Goal: Information Seeking & Learning: Learn about a topic

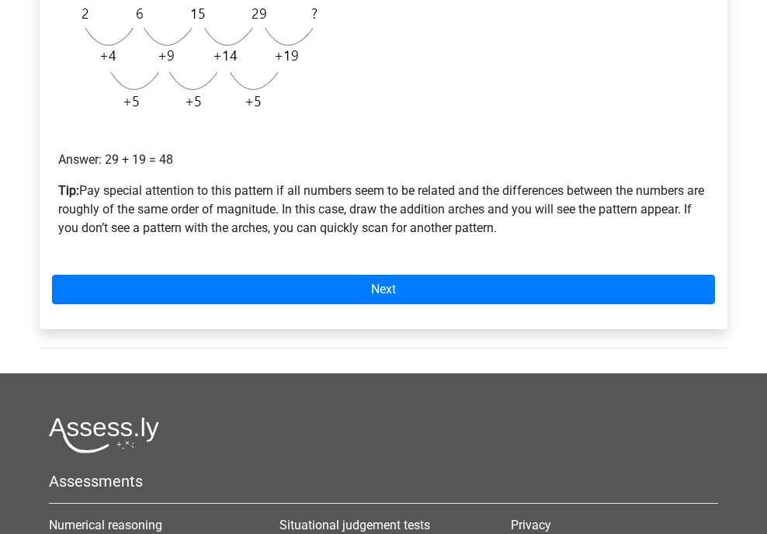
scroll to position [466, 0]
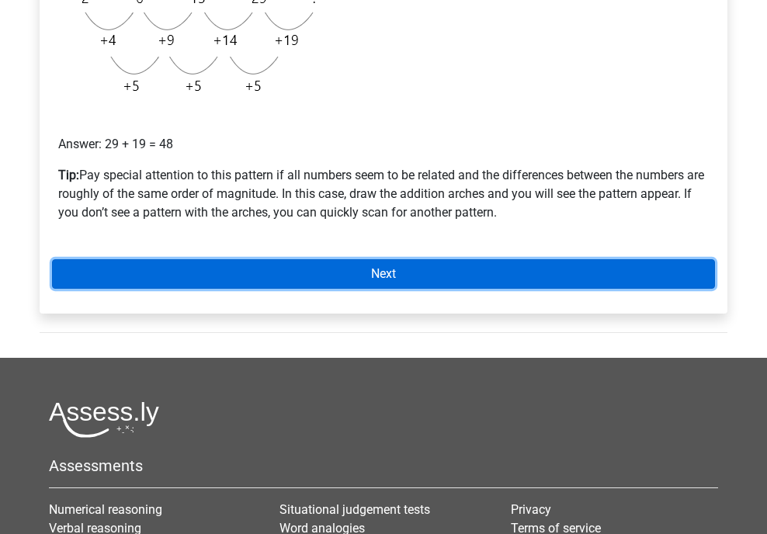
click at [419, 279] on link "Next" at bounding box center [383, 273] width 663 height 29
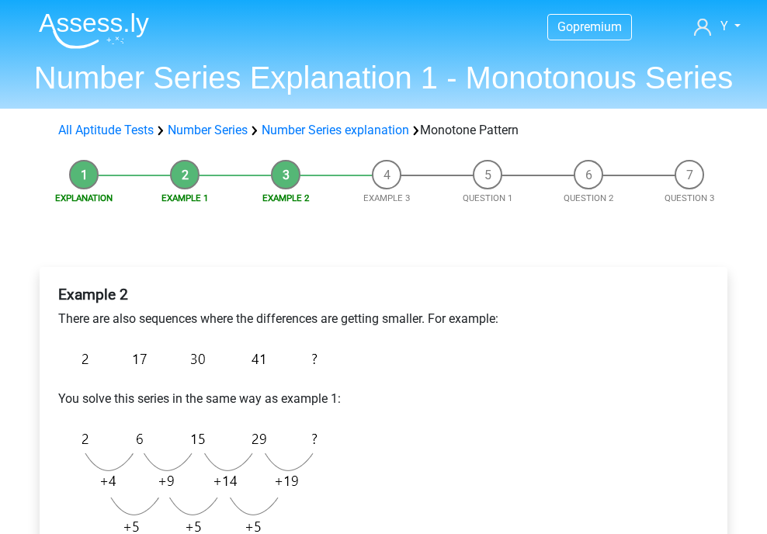
scroll to position [233, 0]
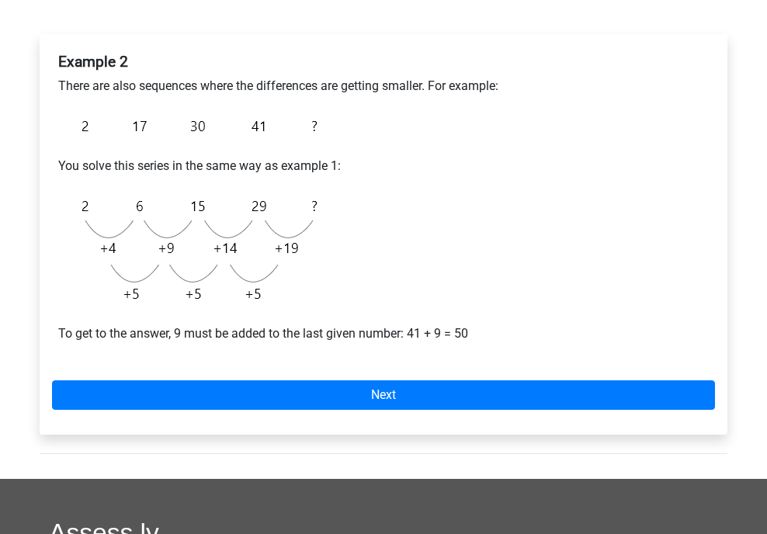
click at [412, 372] on div "Example 2 There are also sequences where the differences are getting smaller. F…" at bounding box center [383, 234] width 687 height 400
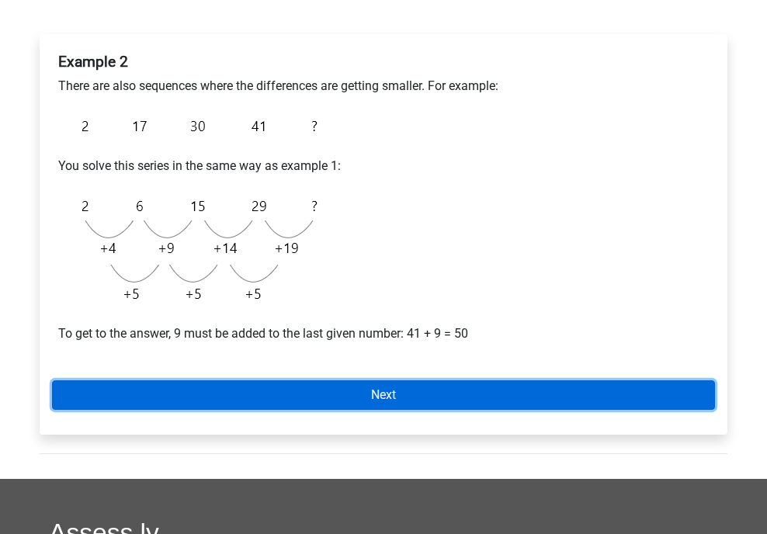
click at [462, 383] on link "Next" at bounding box center [383, 394] width 663 height 29
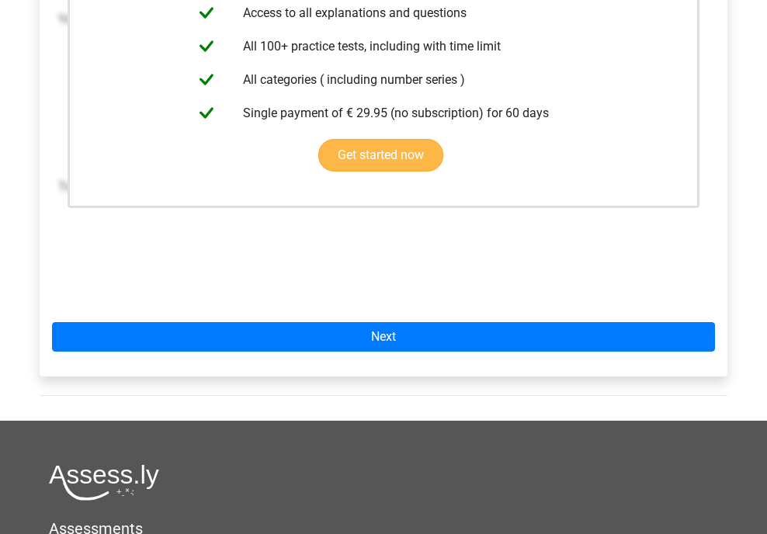
scroll to position [388, 0]
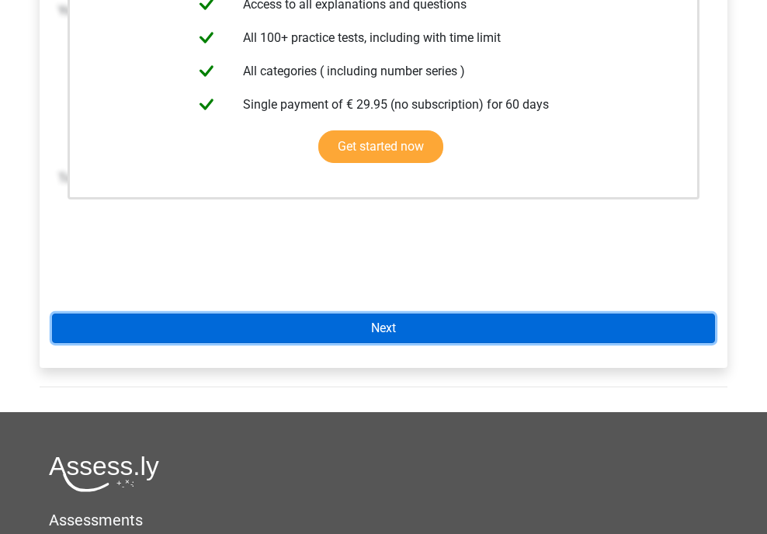
click at [469, 326] on link "Next" at bounding box center [383, 327] width 663 height 29
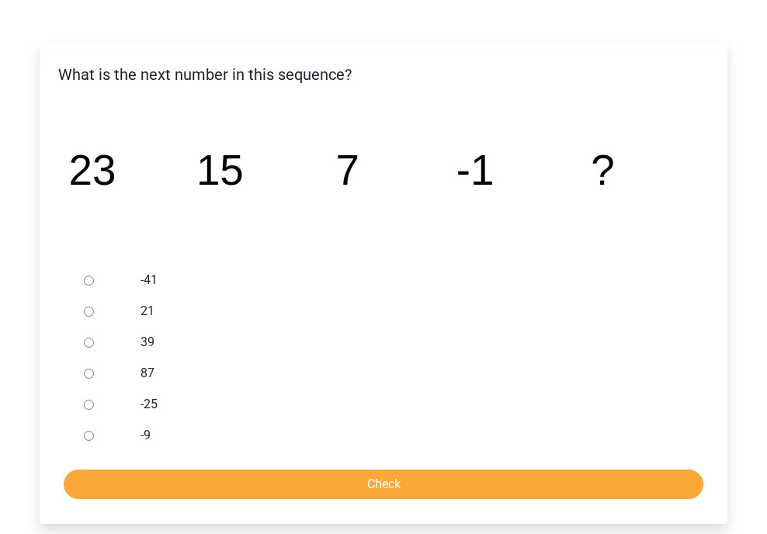
scroll to position [233, 0]
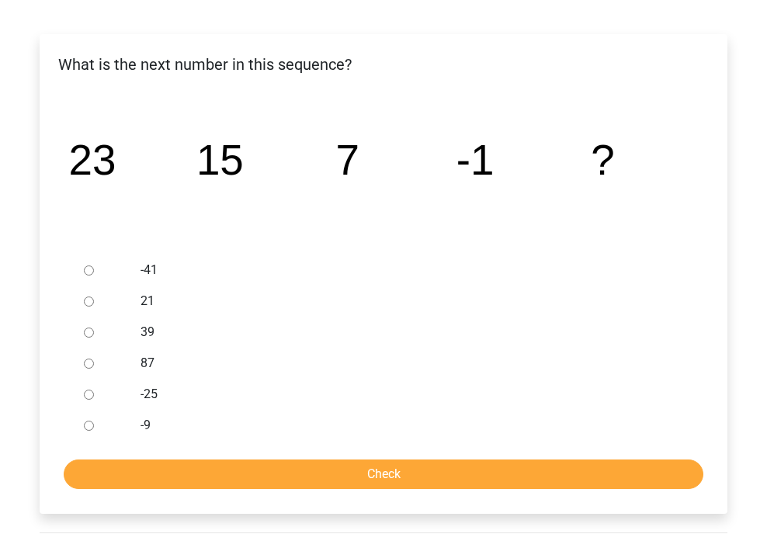
click at [134, 415] on div "-9" at bounding box center [409, 425] width 560 height 31
click at [143, 426] on label "-9" at bounding box center [408, 425] width 537 height 19
click at [94, 426] on input "-9" at bounding box center [89, 426] width 10 height 10
radio input "true"
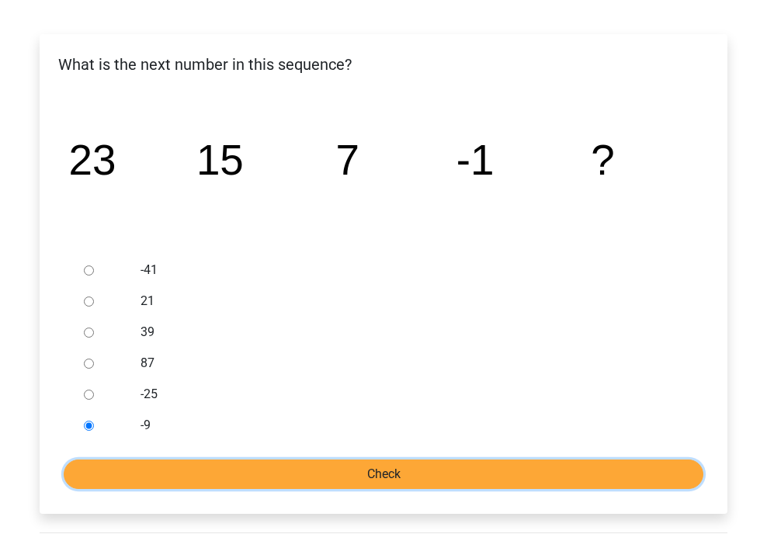
click at [315, 480] on input "Check" at bounding box center [383, 473] width 639 height 29
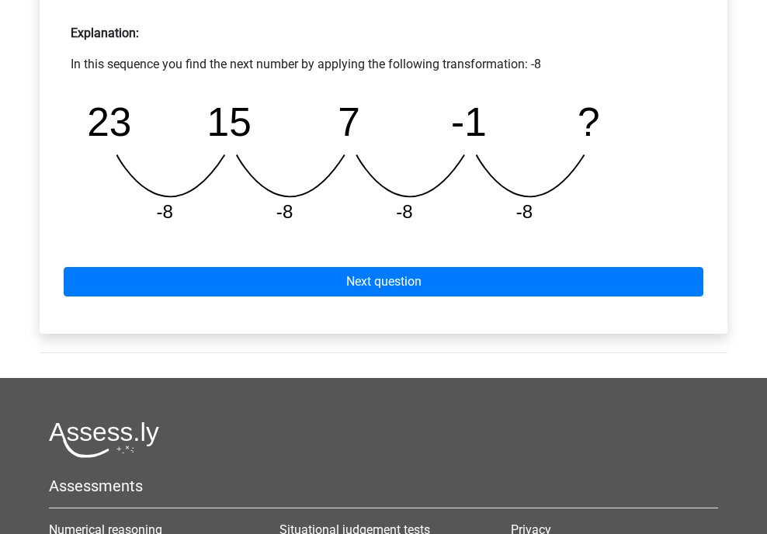
scroll to position [697, 0]
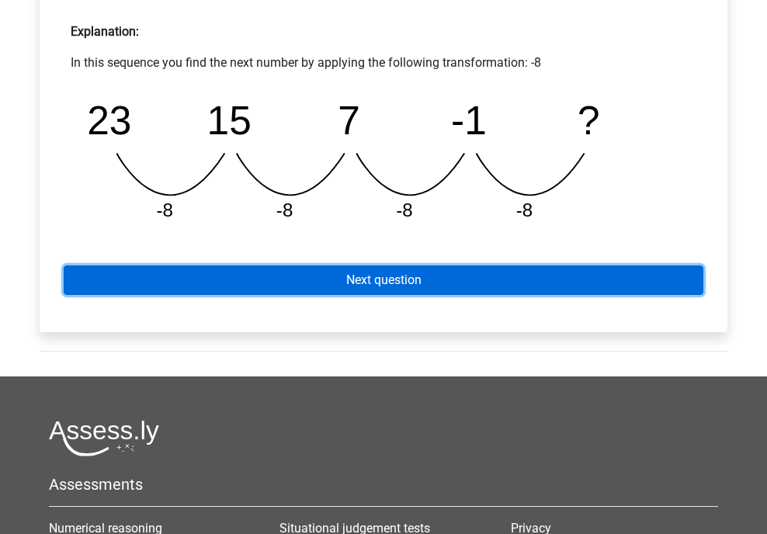
click at [397, 287] on link "Next question" at bounding box center [383, 279] width 639 height 29
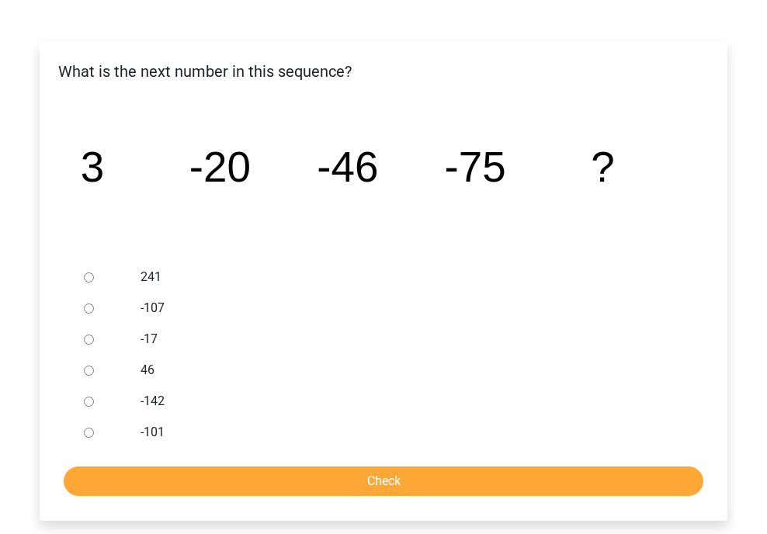
scroll to position [233, 0]
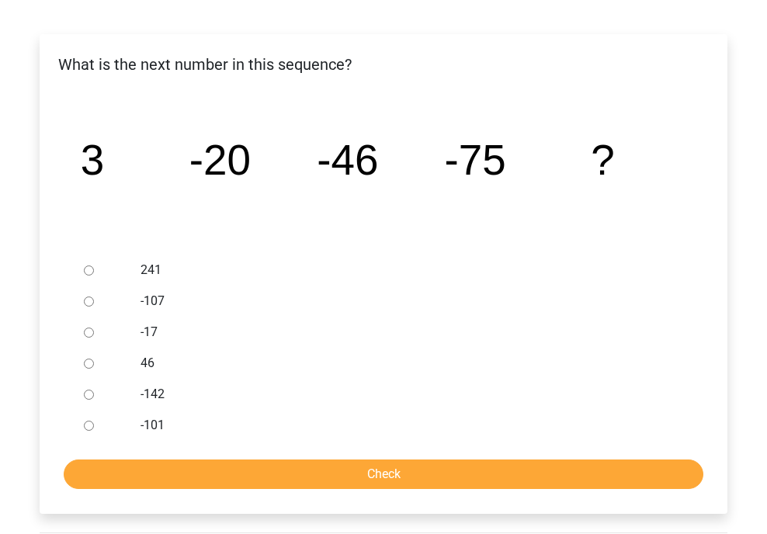
click at [156, 300] on label "-107" at bounding box center [408, 301] width 537 height 19
click at [94, 300] on input "-107" at bounding box center [89, 301] width 10 height 10
radio input "true"
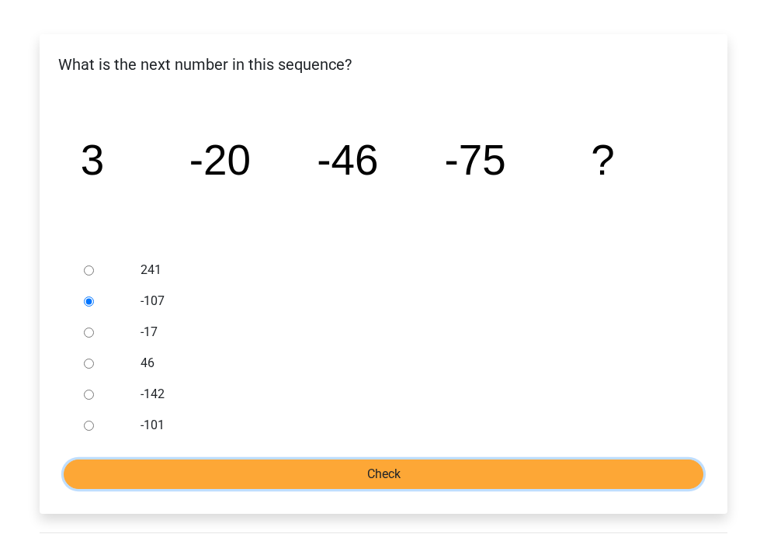
click at [463, 477] on input "Check" at bounding box center [383, 473] width 639 height 29
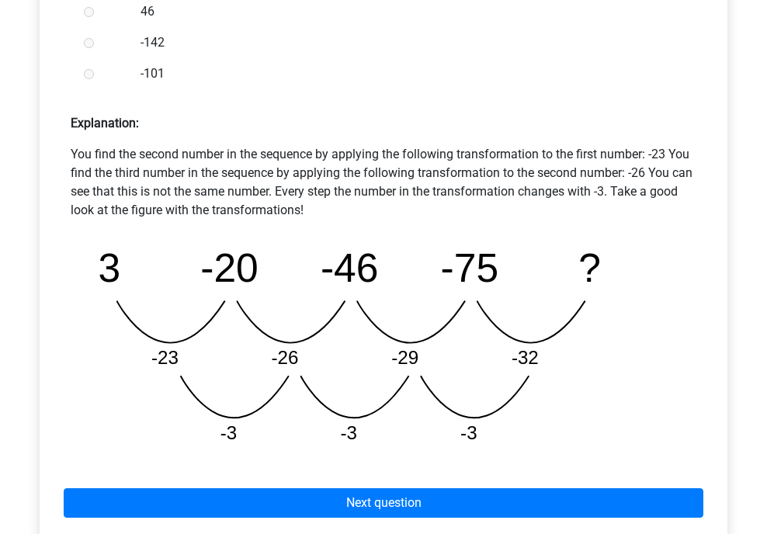
scroll to position [621, 0]
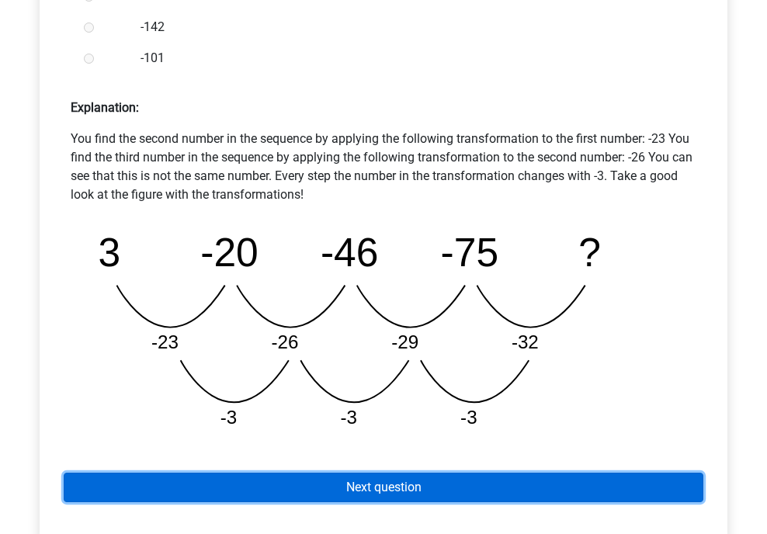
click at [436, 478] on link "Next question" at bounding box center [383, 487] width 639 height 29
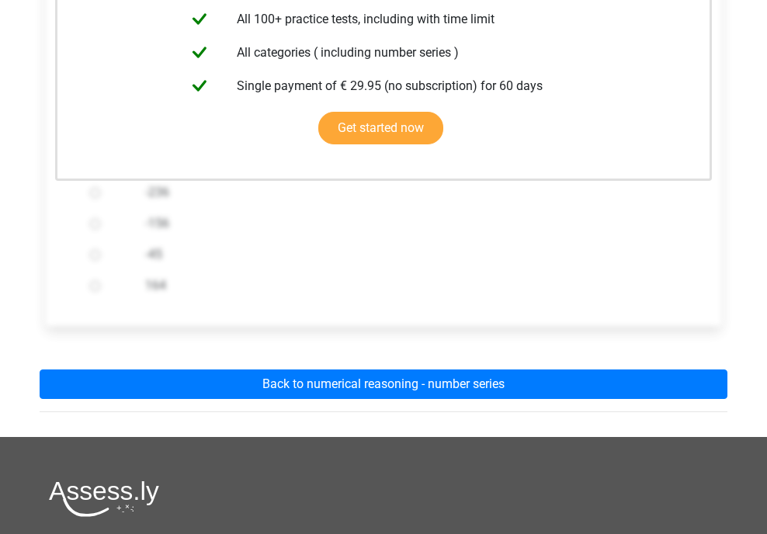
scroll to position [382, 0]
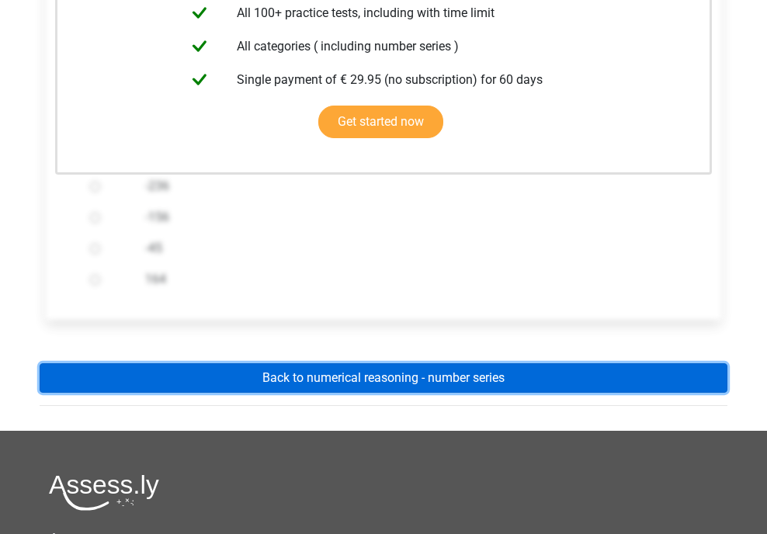
click at [428, 388] on link "Back to numerical reasoning - number series" at bounding box center [383, 377] width 687 height 29
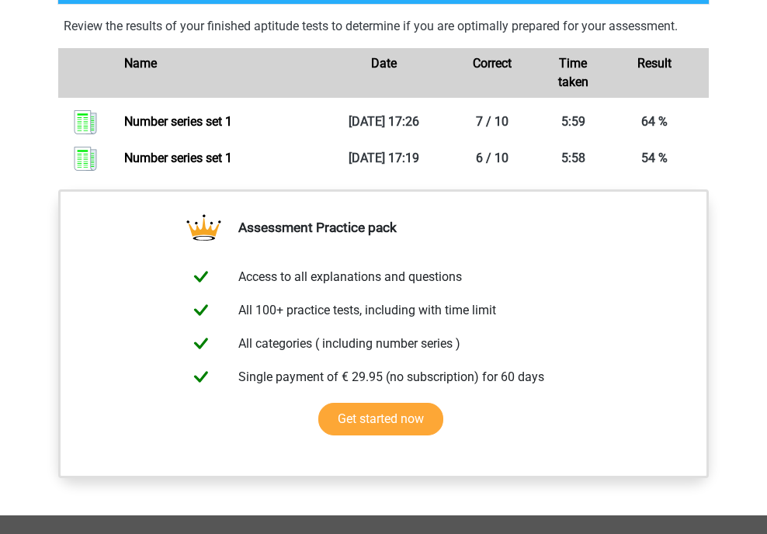
scroll to position [754, 0]
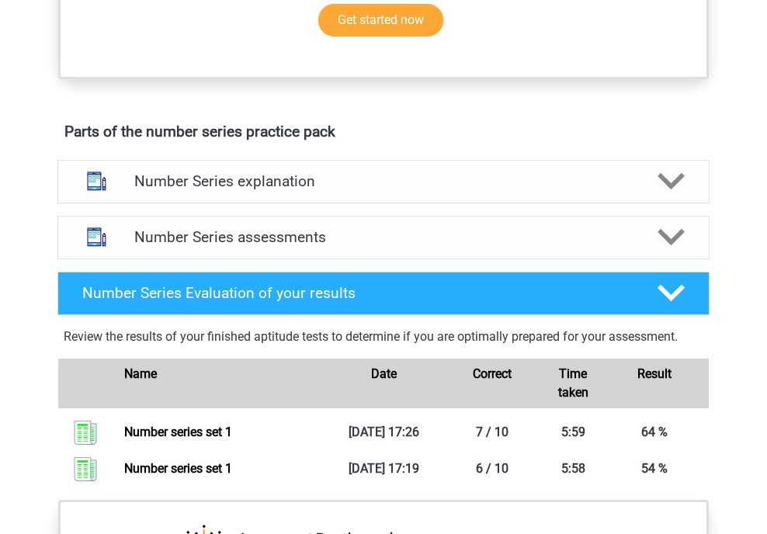
click at [545, 204] on div "Number Series explanation There are roughly six different types of patterns tha…" at bounding box center [383, 182] width 712 height 56
click at [568, 172] on h4 "Number Series explanation" at bounding box center [383, 181] width 498 height 18
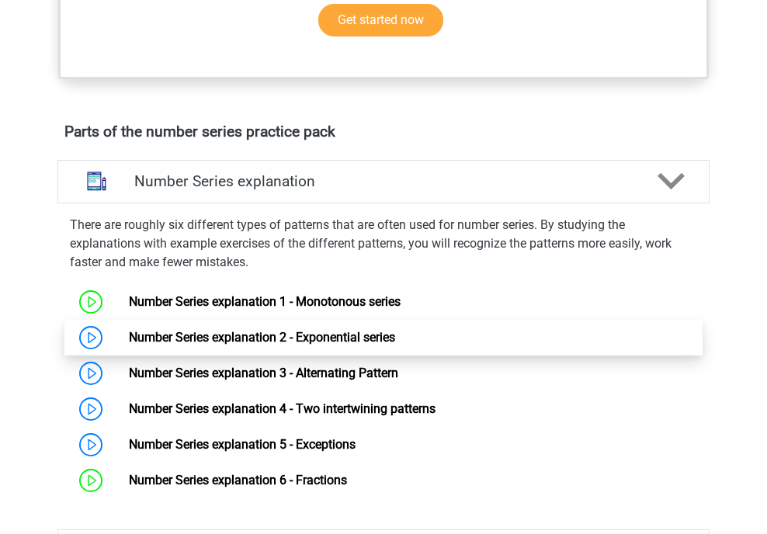
click at [220, 337] on link "Number Series explanation 2 - Exponential series" at bounding box center [262, 337] width 266 height 15
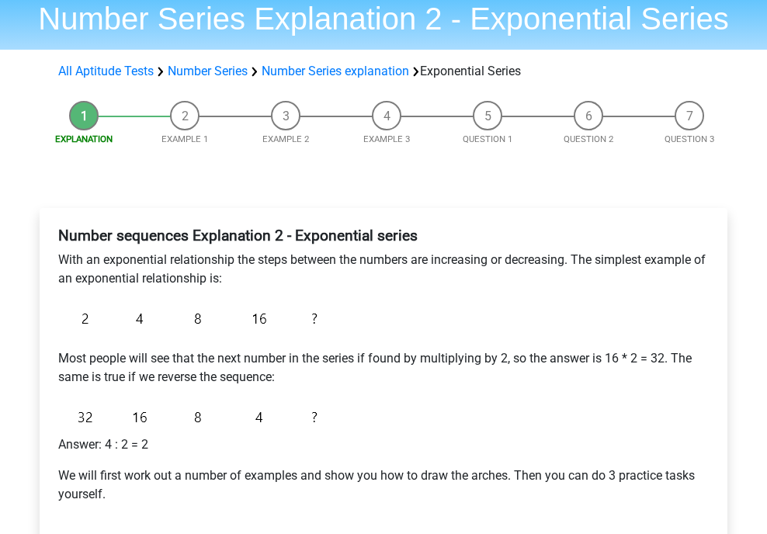
scroll to position [155, 0]
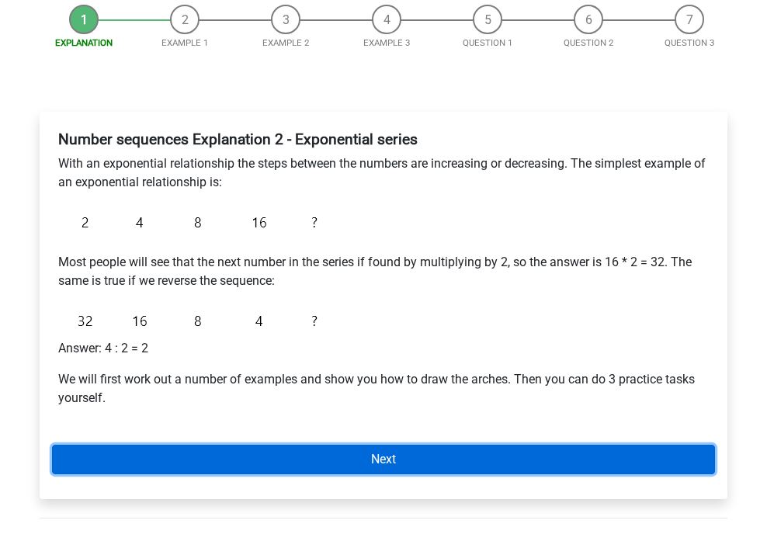
click at [317, 448] on link "Next" at bounding box center [383, 459] width 663 height 29
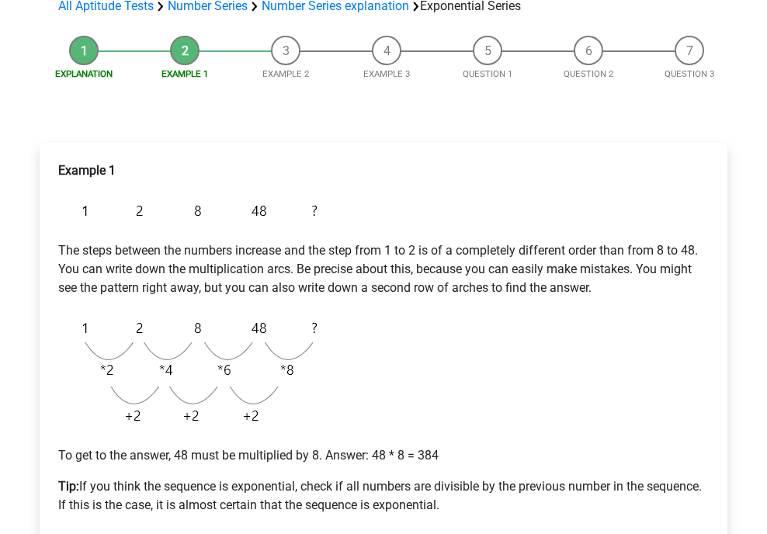
scroll to position [310, 0]
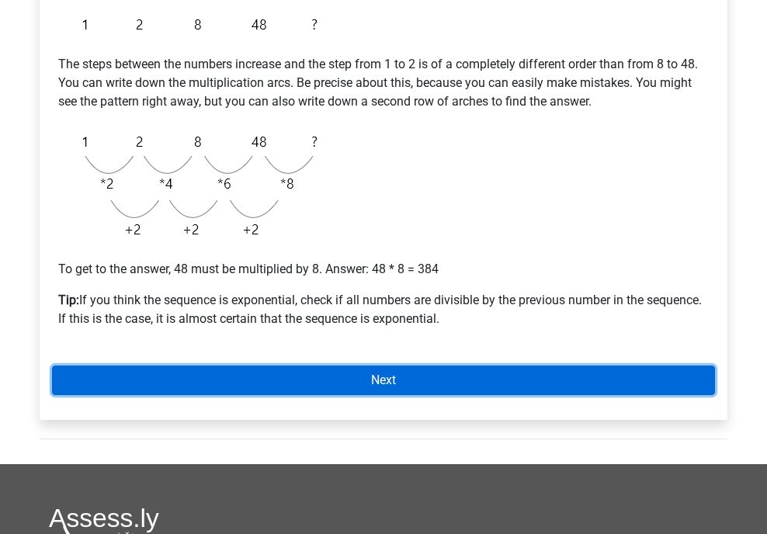
click at [466, 375] on link "Next" at bounding box center [383, 379] width 663 height 29
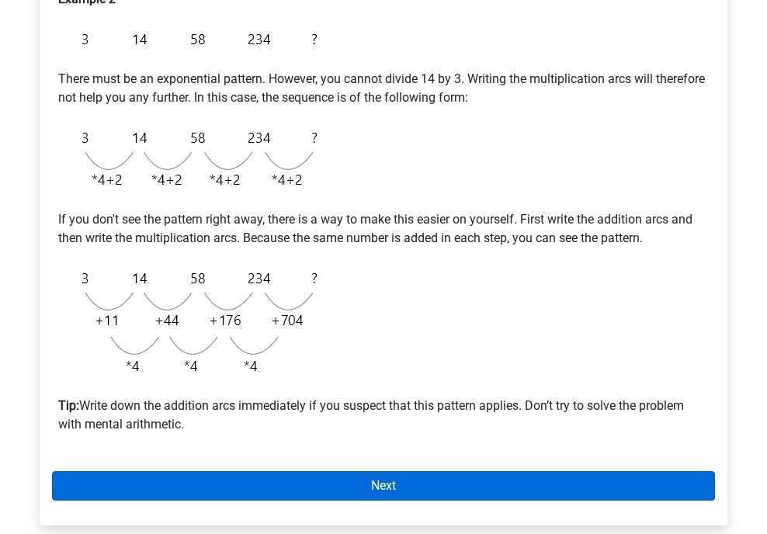
scroll to position [466, 0]
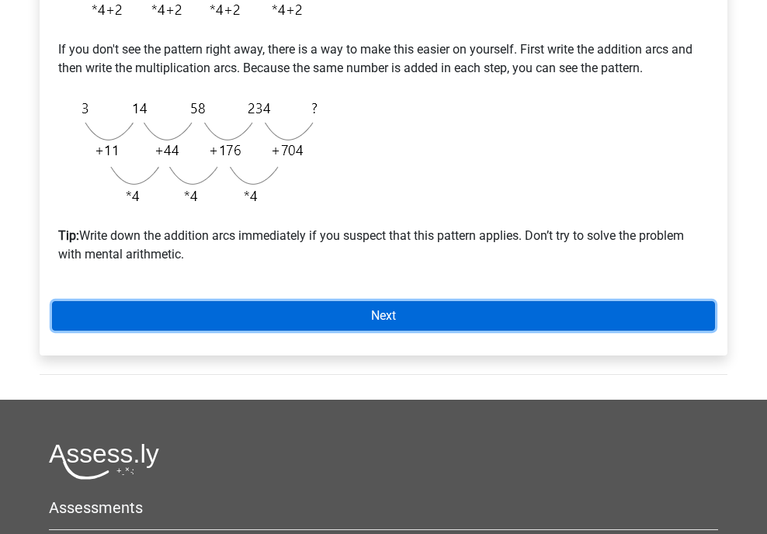
click at [307, 325] on link "Next" at bounding box center [383, 315] width 663 height 29
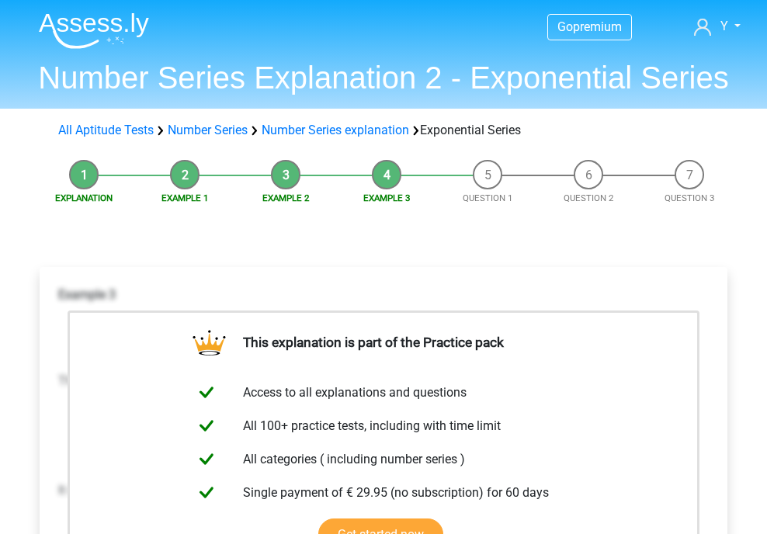
scroll to position [310, 0]
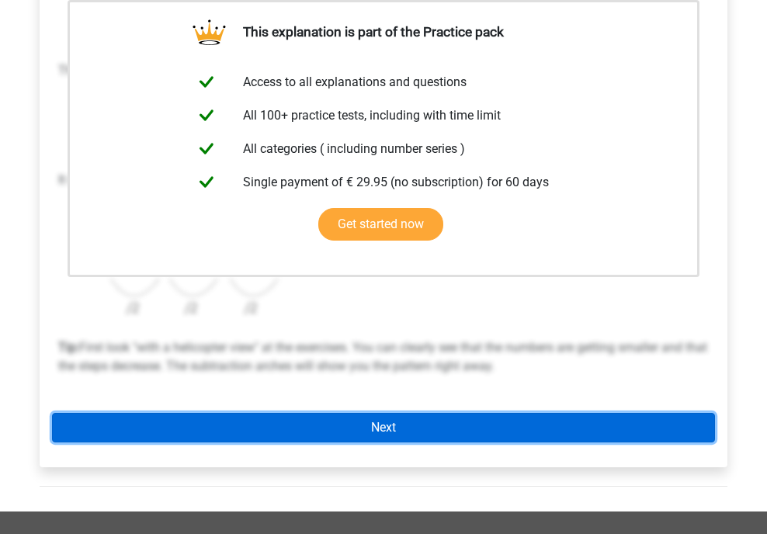
click at [424, 425] on link "Next" at bounding box center [383, 427] width 663 height 29
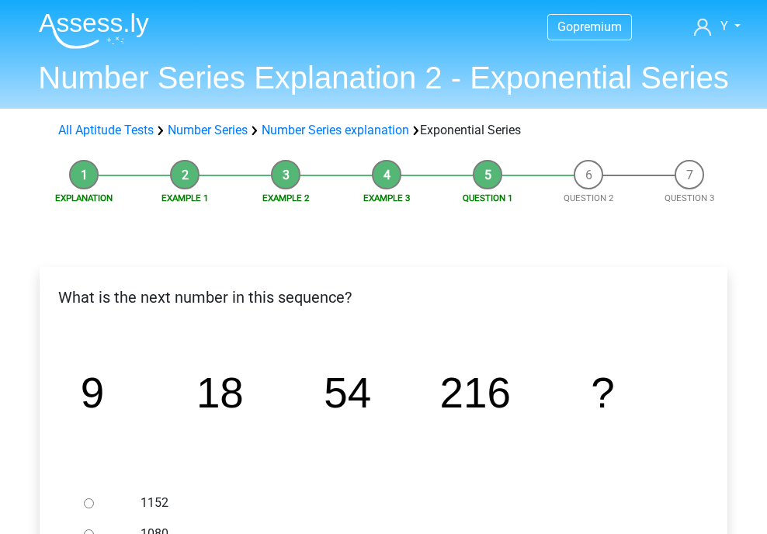
scroll to position [310, 0]
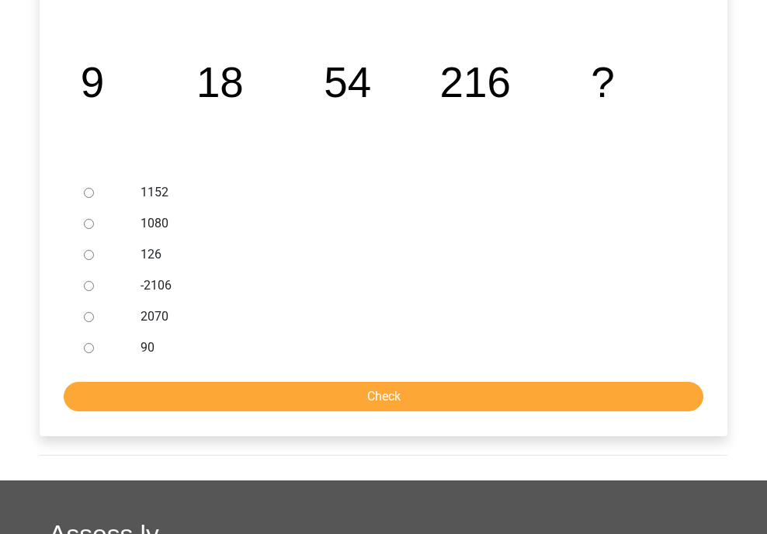
click at [93, 223] on input "1080" at bounding box center [89, 224] width 10 height 10
radio input "true"
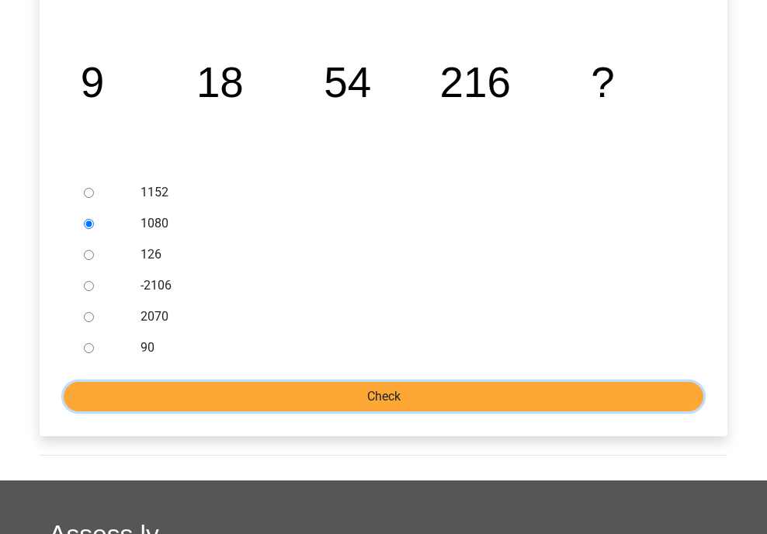
click at [424, 403] on input "Check" at bounding box center [383, 396] width 639 height 29
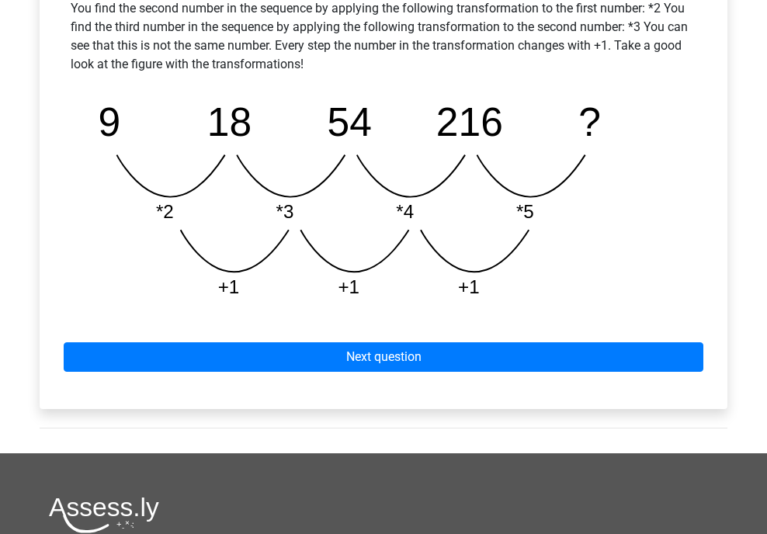
scroll to position [776, 0]
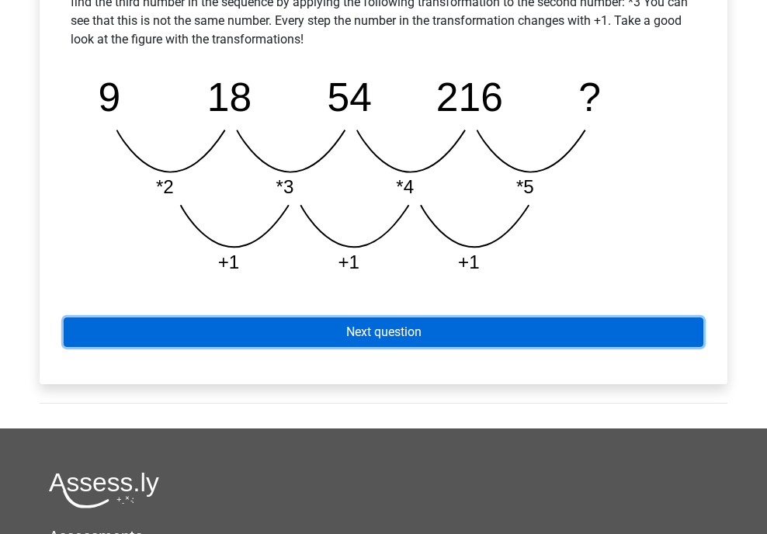
click at [494, 333] on link "Next question" at bounding box center [383, 331] width 639 height 29
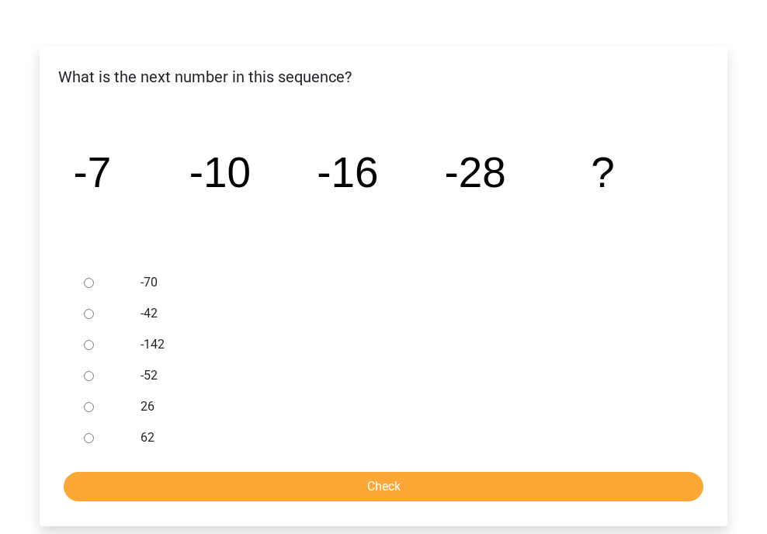
scroll to position [233, 0]
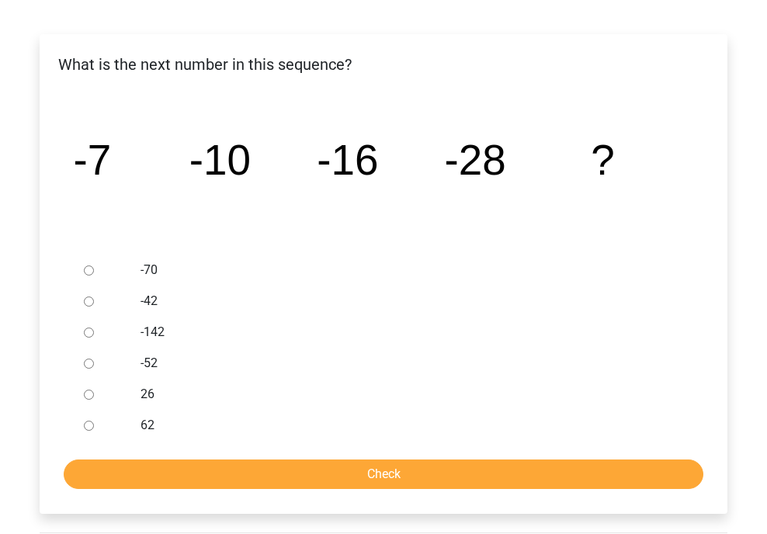
click at [97, 367] on div at bounding box center [103, 363] width 51 height 31
click at [88, 359] on input "-52" at bounding box center [89, 363] width 10 height 10
radio input "true"
click at [296, 490] on div "What is the next number in this sequence? image/svg+xml -7 -10 -16 -28 ? -70" at bounding box center [383, 274] width 687 height 480
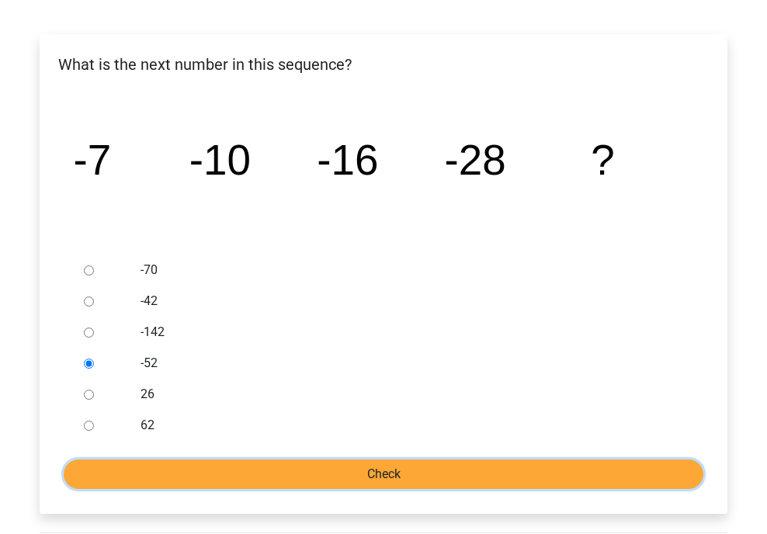
click at [299, 483] on input "Check" at bounding box center [383, 473] width 639 height 29
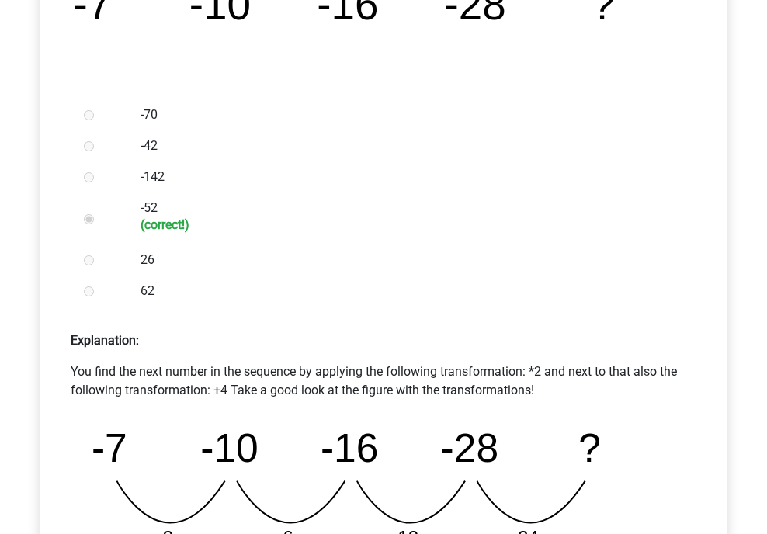
scroll to position [621, 0]
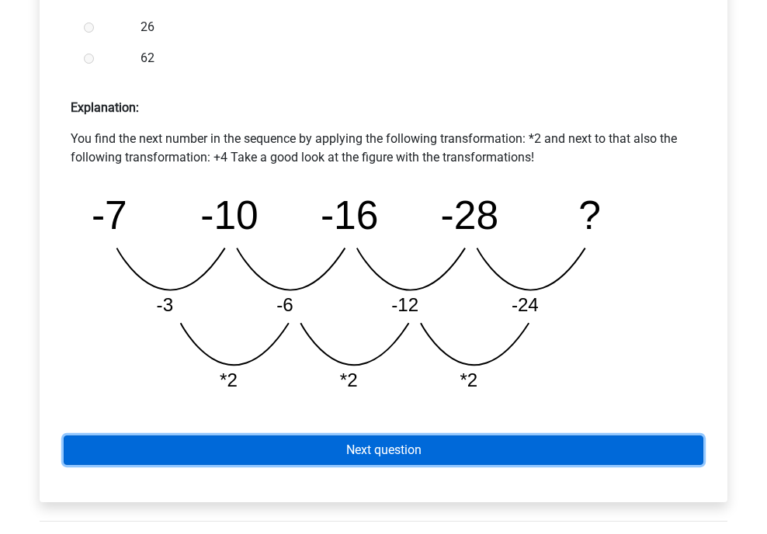
click at [307, 441] on link "Next question" at bounding box center [383, 449] width 639 height 29
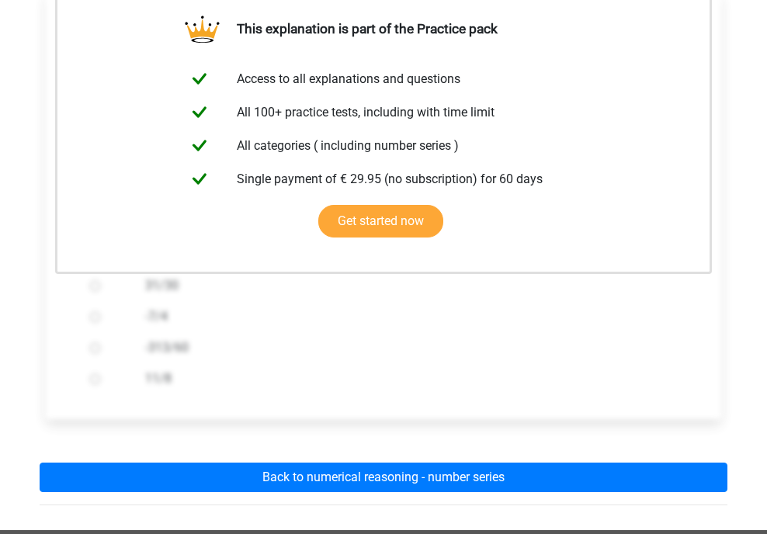
scroll to position [310, 0]
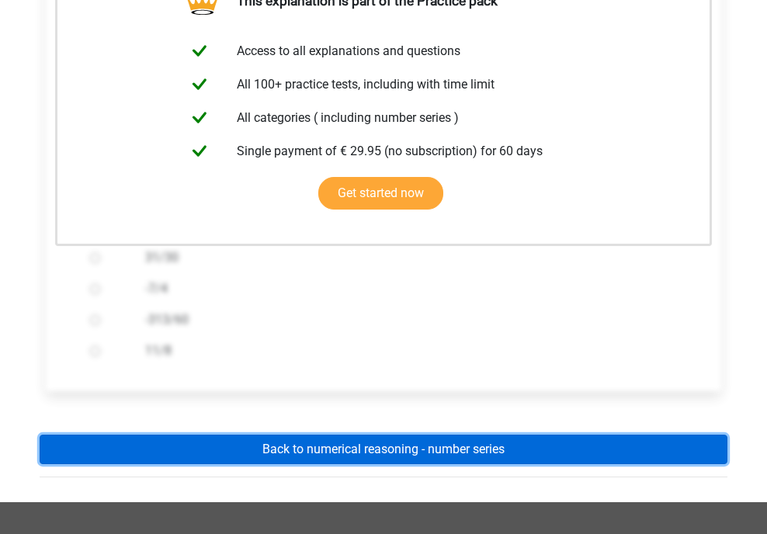
click at [307, 441] on link "Back to numerical reasoning - number series" at bounding box center [383, 449] width 687 height 29
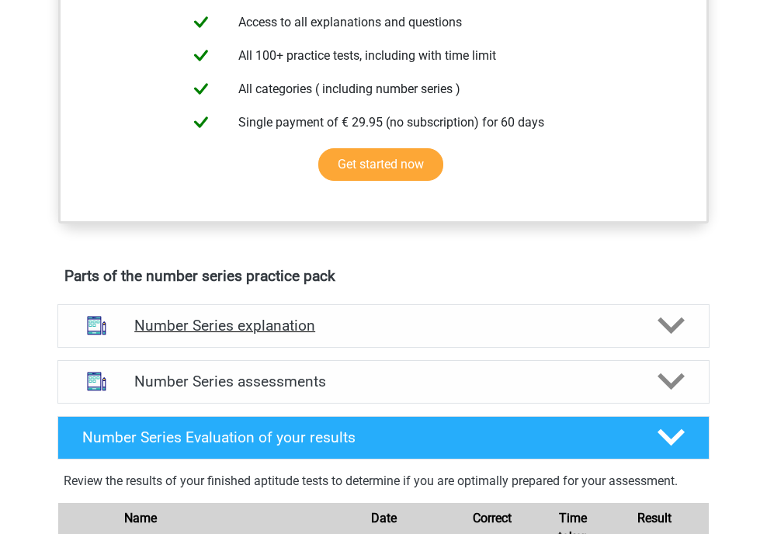
scroll to position [698, 0]
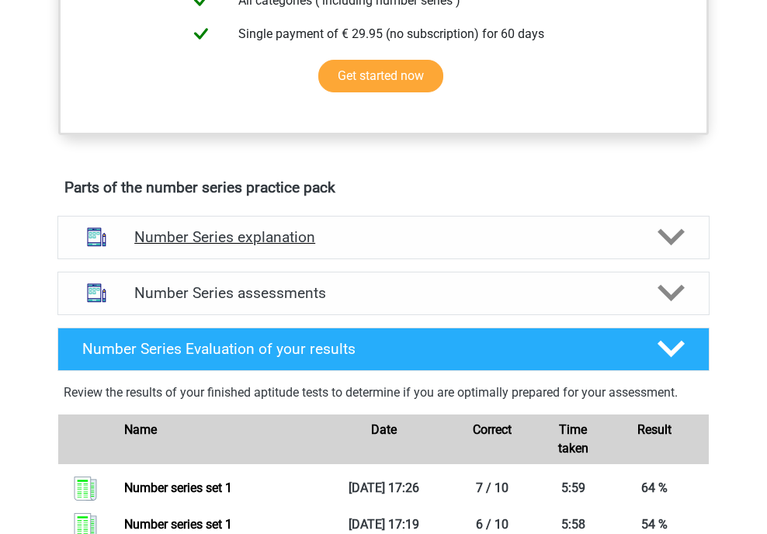
click at [376, 244] on h4 "Number Series explanation" at bounding box center [383, 237] width 498 height 18
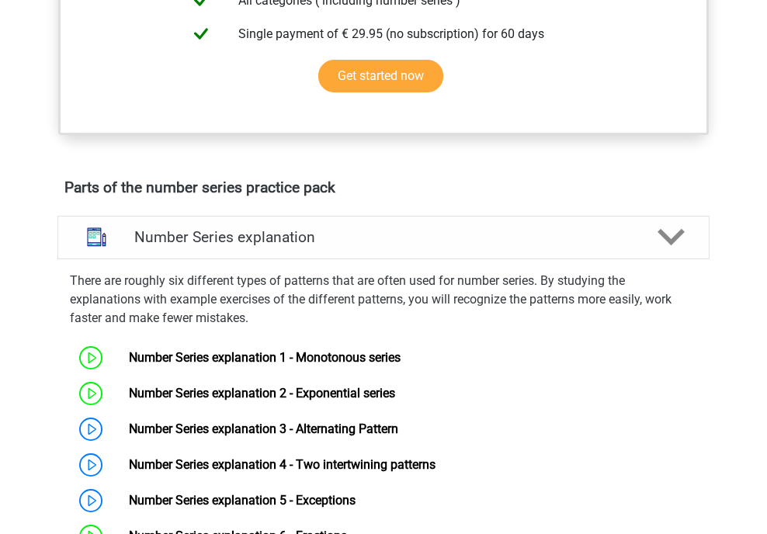
scroll to position [776, 0]
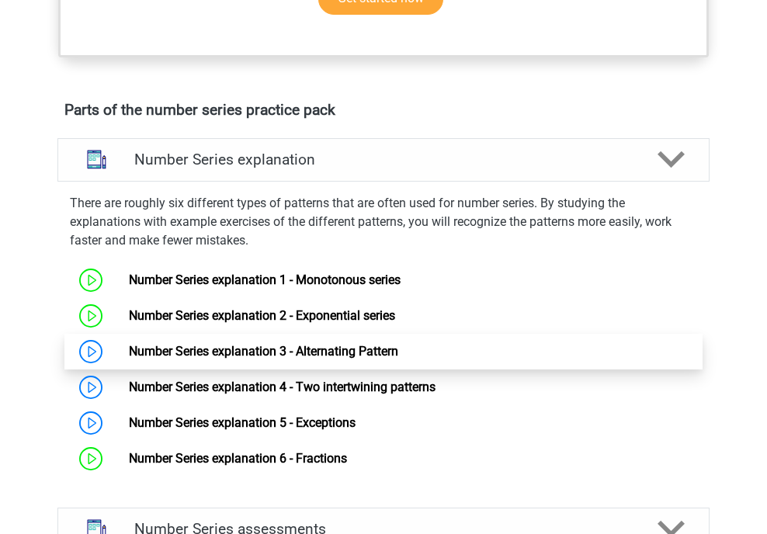
click at [314, 344] on link "Number Series explanation 3 - Alternating Pattern" at bounding box center [263, 351] width 269 height 15
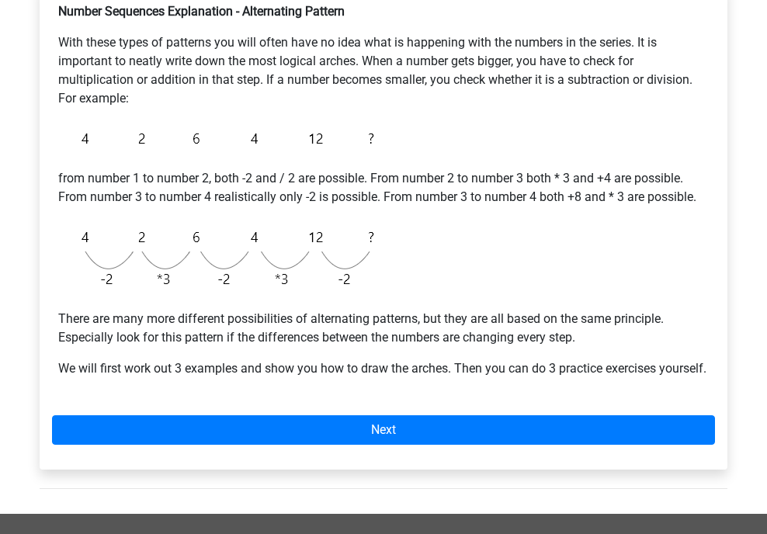
scroll to position [310, 0]
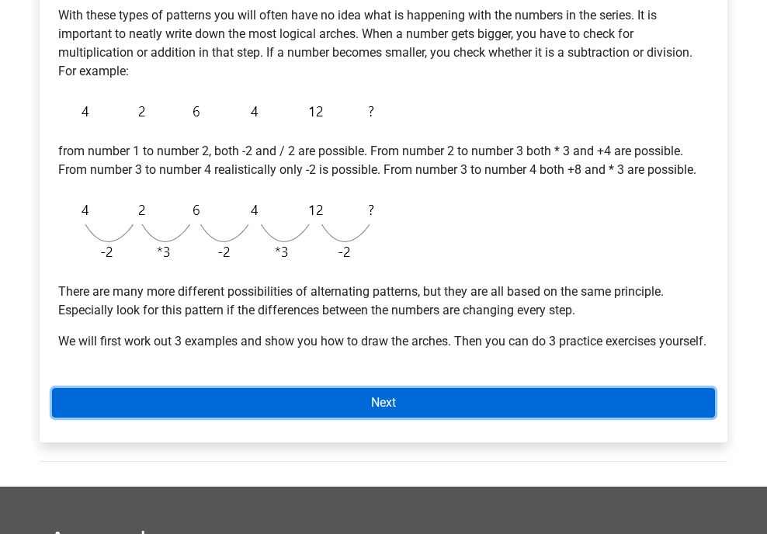
click at [421, 417] on link "Next" at bounding box center [383, 402] width 663 height 29
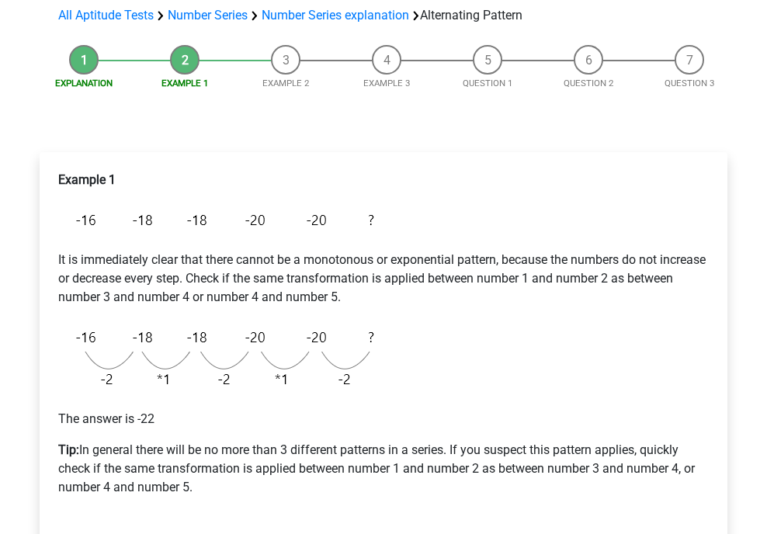
scroll to position [155, 0]
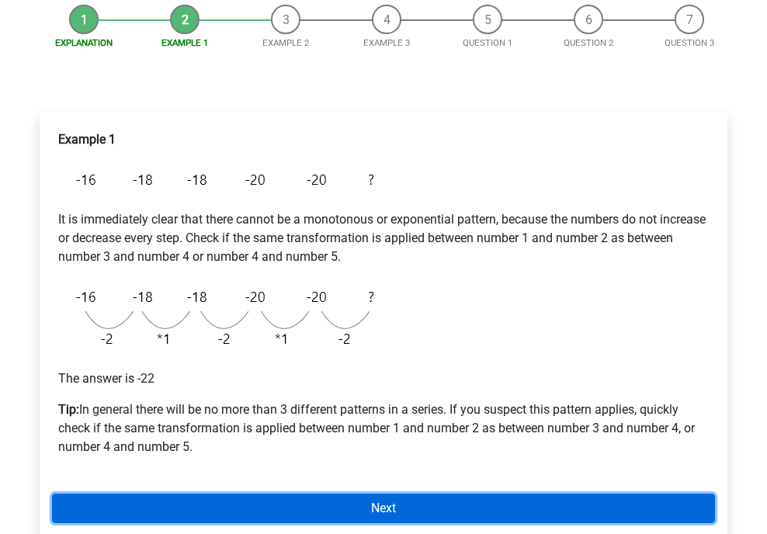
click at [425, 499] on link "Next" at bounding box center [383, 507] width 663 height 29
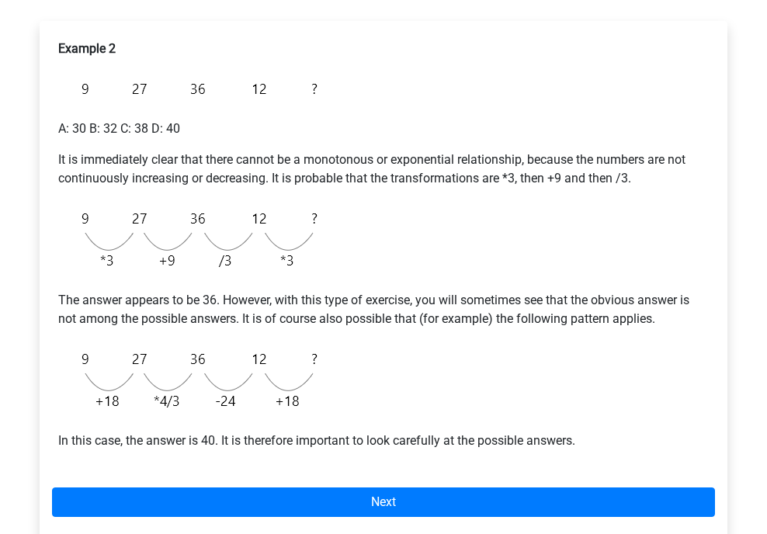
scroll to position [233, 0]
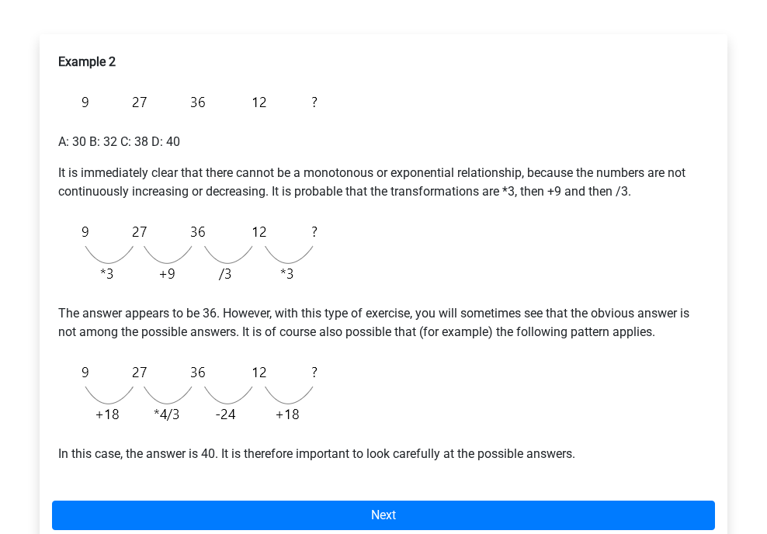
click at [310, 68] on p "Example 2" at bounding box center [383, 62] width 650 height 19
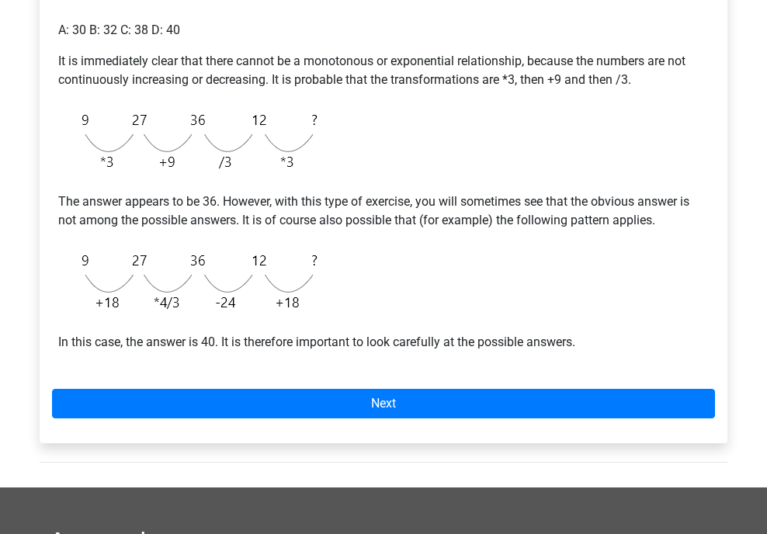
scroll to position [346, 0]
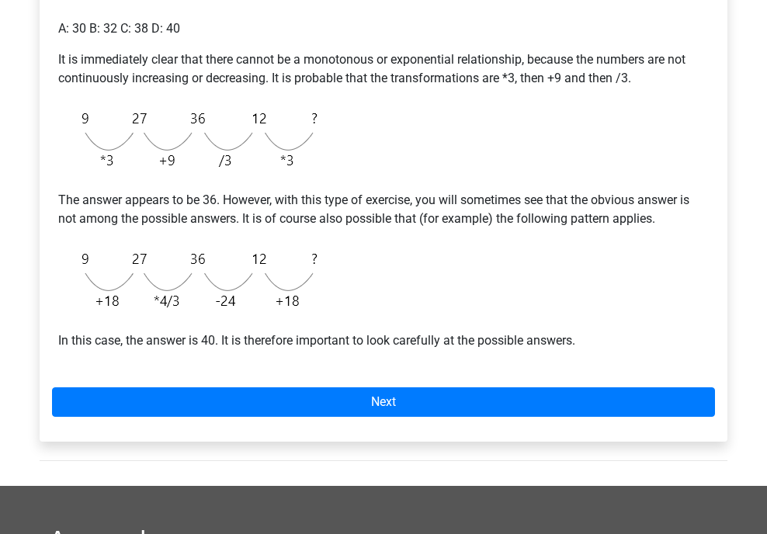
click at [136, 302] on img at bounding box center [191, 280] width 267 height 78
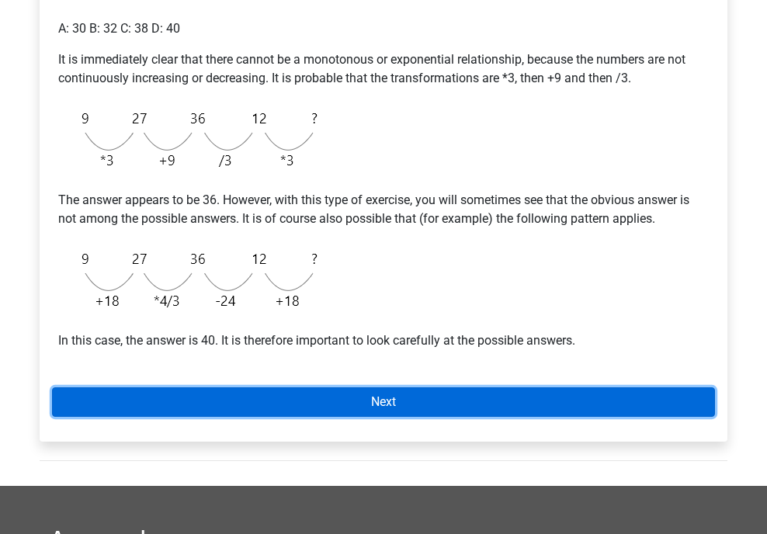
click at [245, 406] on link "Next" at bounding box center [383, 401] width 663 height 29
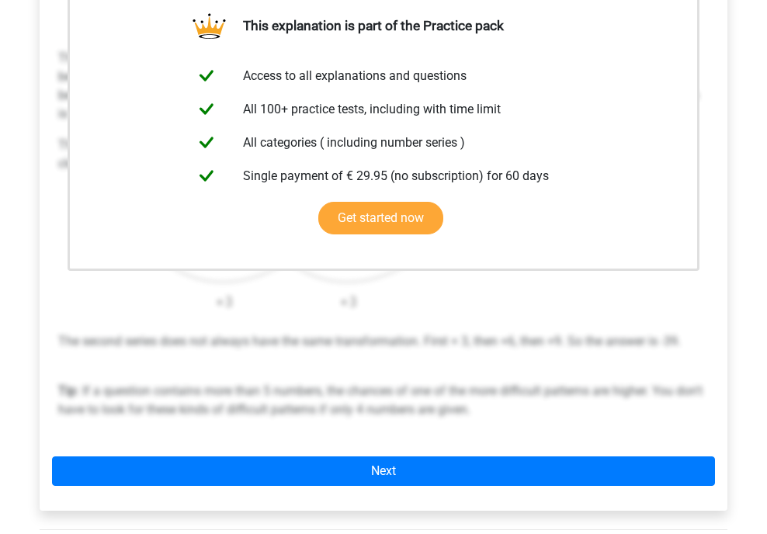
scroll to position [322, 0]
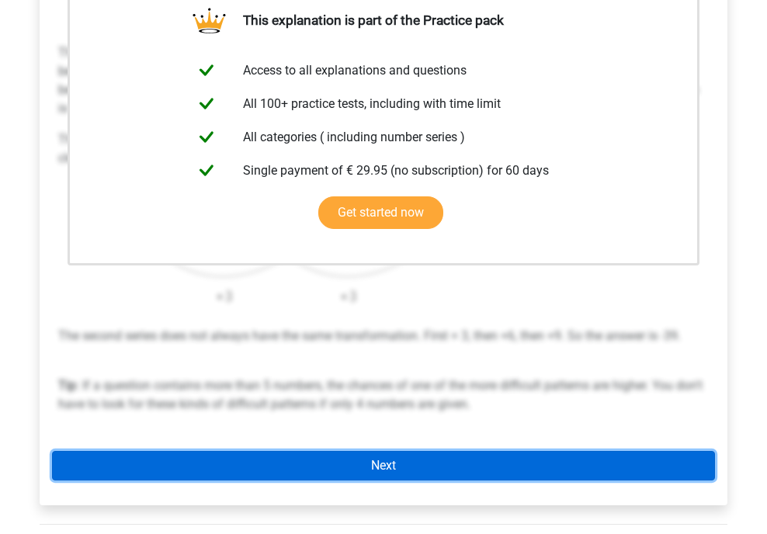
click at [337, 459] on link "Next" at bounding box center [383, 465] width 663 height 29
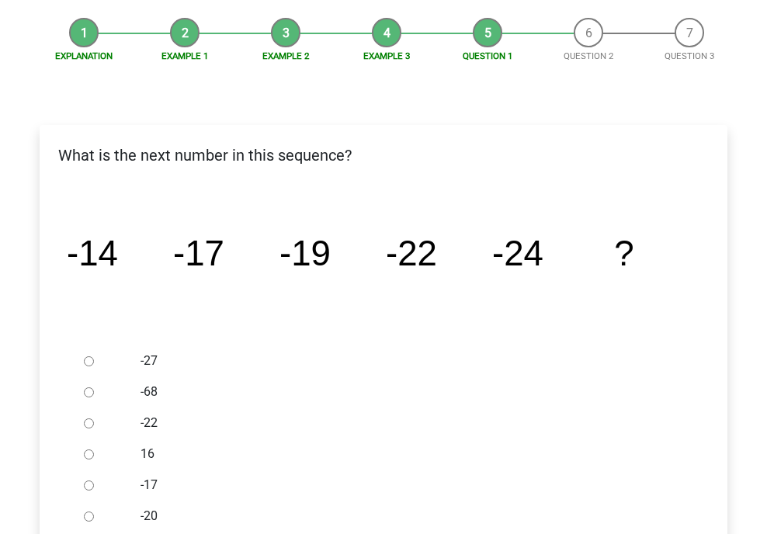
scroll to position [143, 0]
click at [95, 357] on div at bounding box center [103, 360] width 51 height 31
click at [89, 359] on input "-27" at bounding box center [89, 360] width 10 height 10
radio input "true"
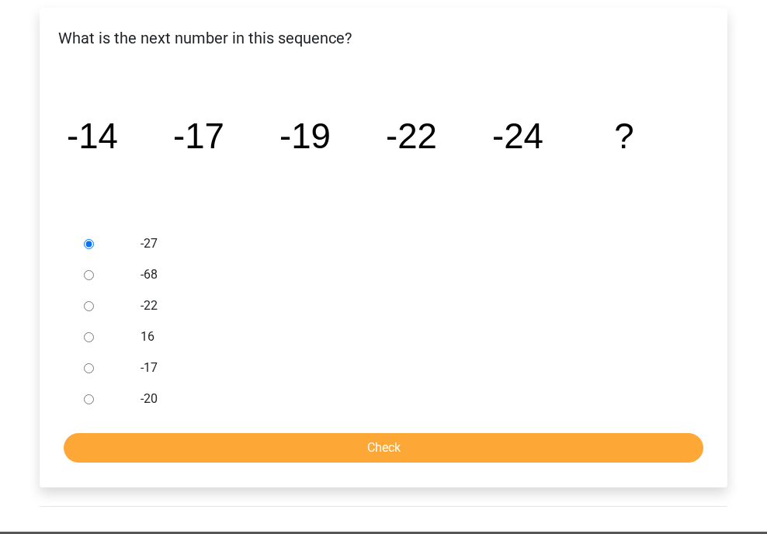
scroll to position [453, 0]
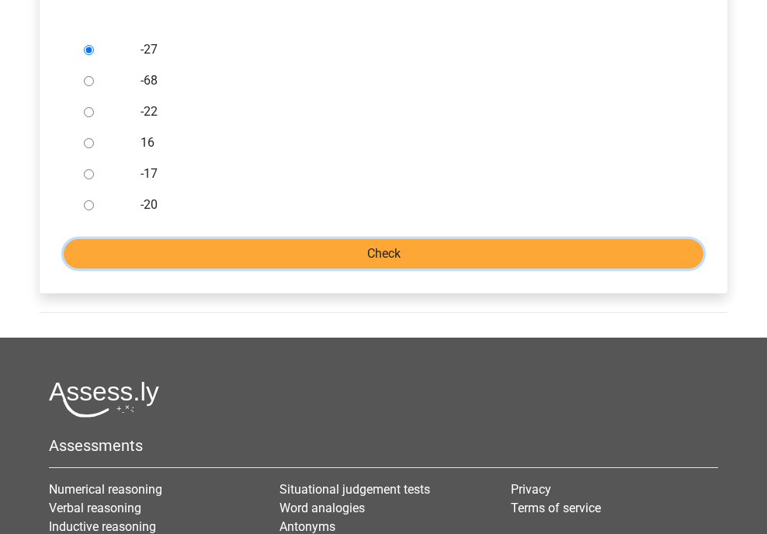
click at [432, 254] on input "Check" at bounding box center [383, 253] width 639 height 29
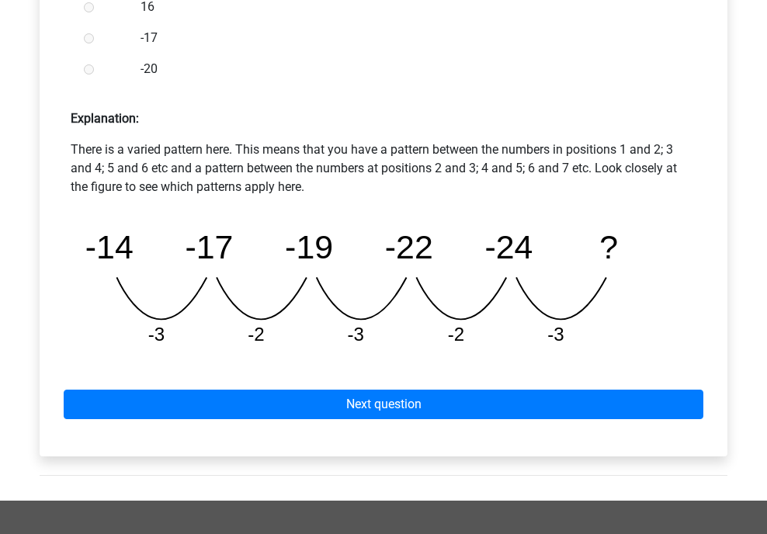
scroll to position [615, 0]
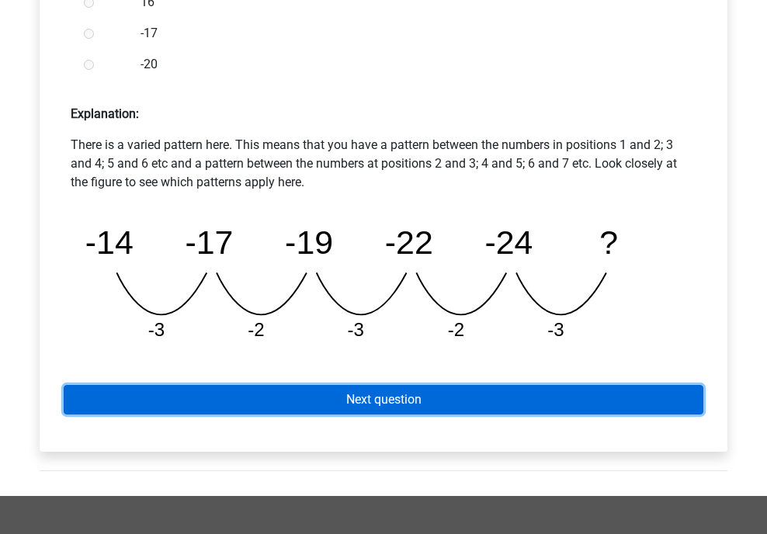
click at [392, 410] on link "Next question" at bounding box center [383, 399] width 639 height 29
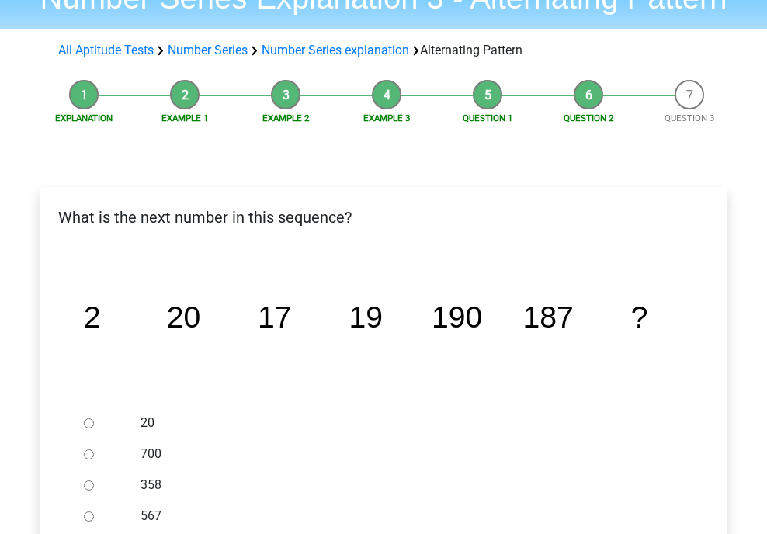
scroll to position [158, 0]
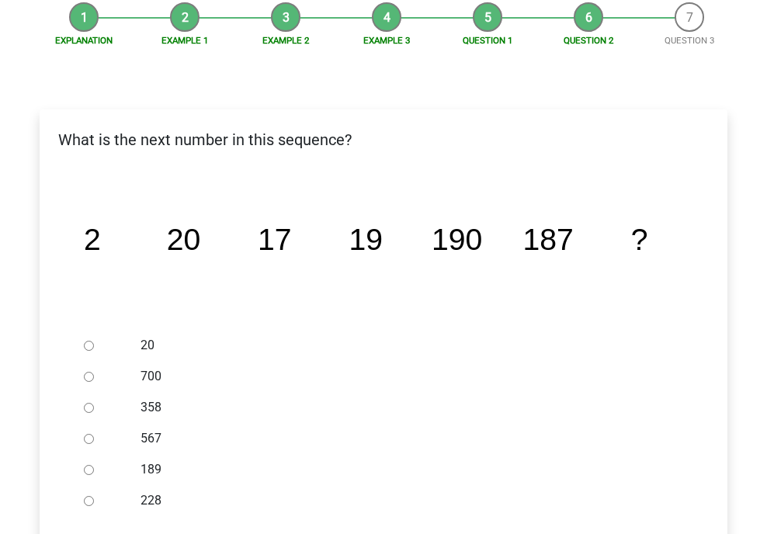
click at [146, 470] on label "189" at bounding box center [408, 469] width 537 height 19
click at [94, 470] on input "189" at bounding box center [89, 470] width 10 height 10
radio input "true"
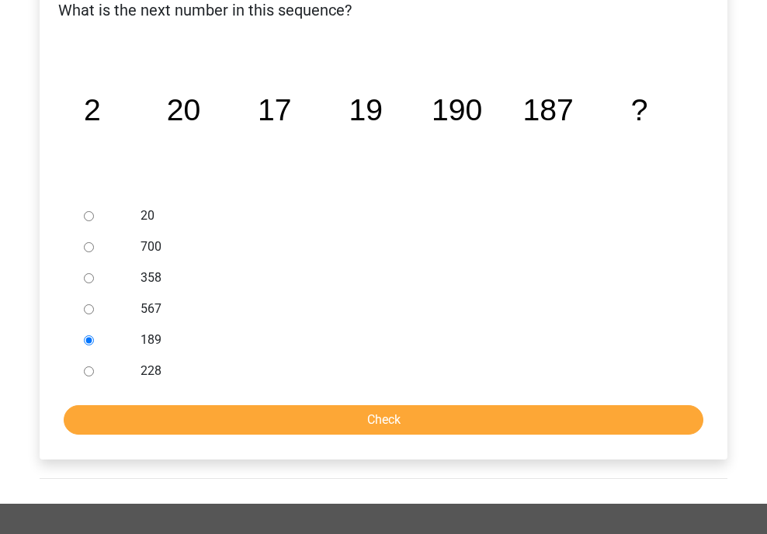
scroll to position [313, 0]
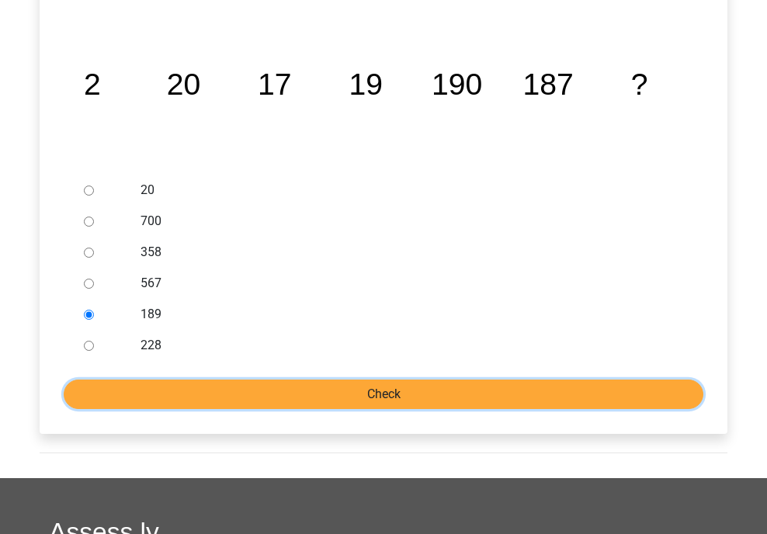
click at [168, 397] on input "Check" at bounding box center [383, 393] width 639 height 29
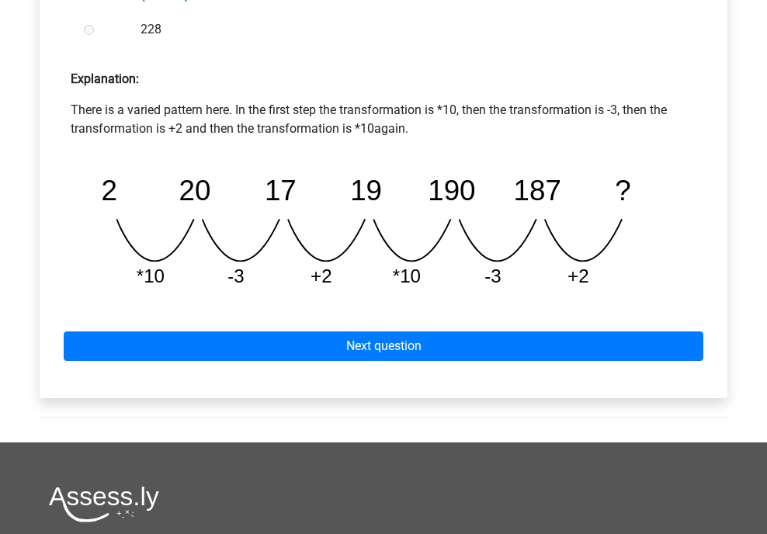
scroll to position [621, 0]
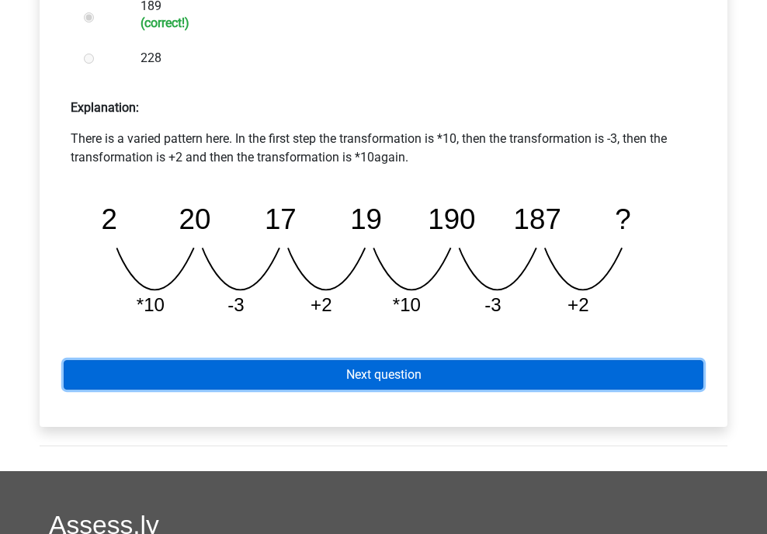
click at [161, 367] on link "Next question" at bounding box center [383, 374] width 639 height 29
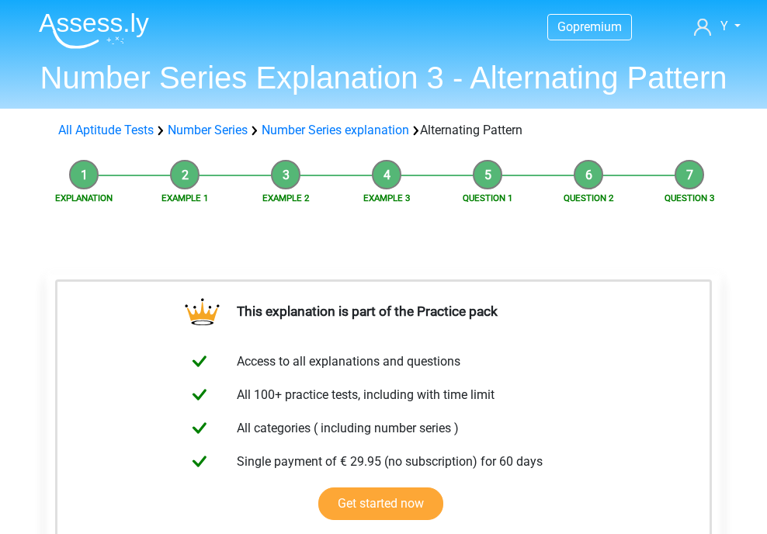
scroll to position [388, 0]
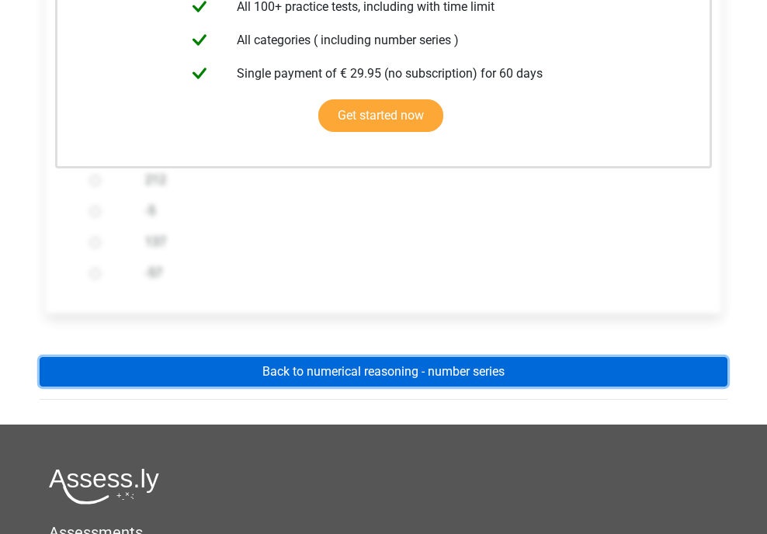
click at [182, 369] on link "Back to numerical reasoning - number series" at bounding box center [383, 371] width 687 height 29
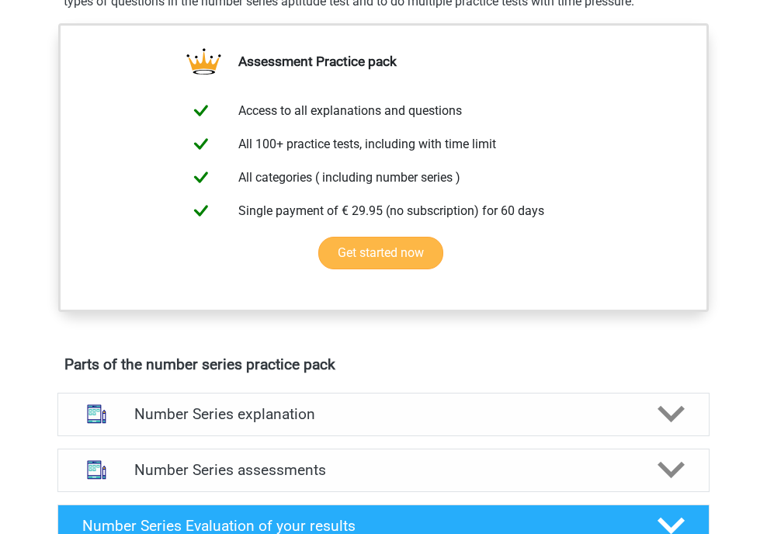
scroll to position [543, 0]
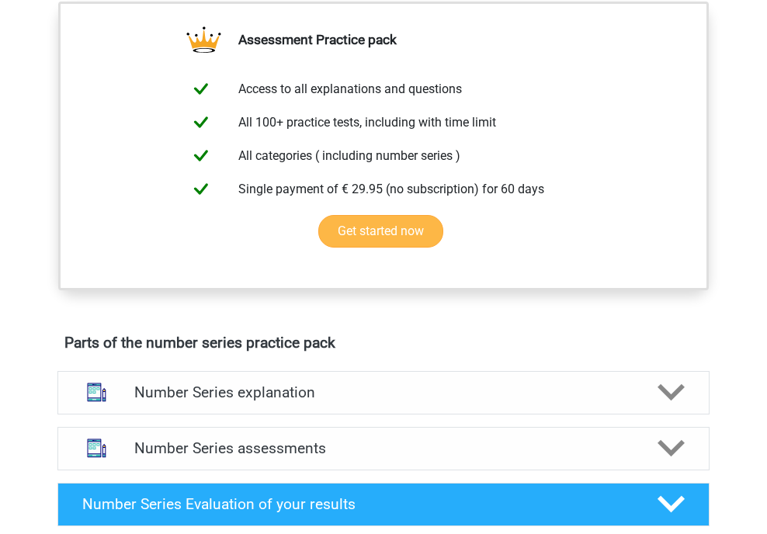
click at [182, 371] on div "Number Series explanation" at bounding box center [383, 392] width 652 height 43
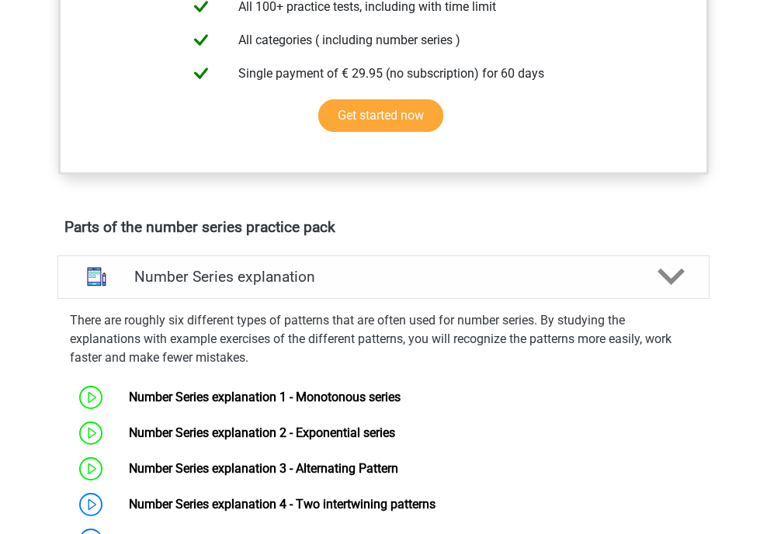
scroll to position [853, 0]
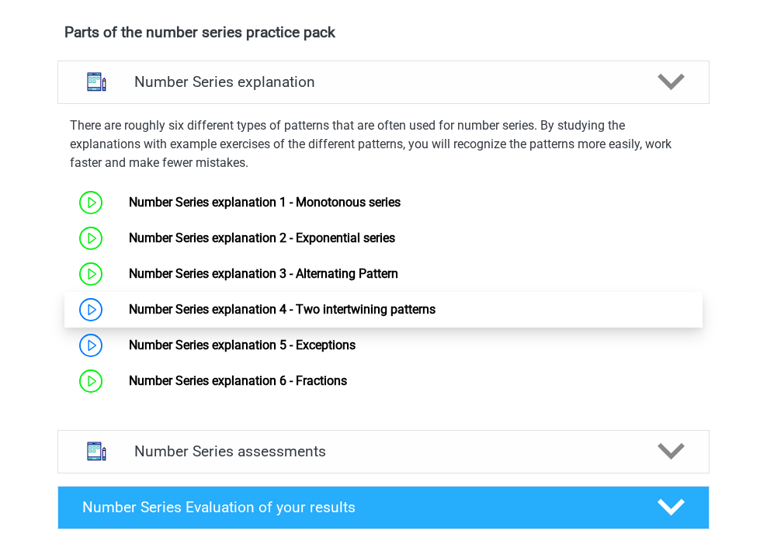
click at [164, 302] on link "Number Series explanation 4 - Two intertwining patterns" at bounding box center [282, 309] width 306 height 15
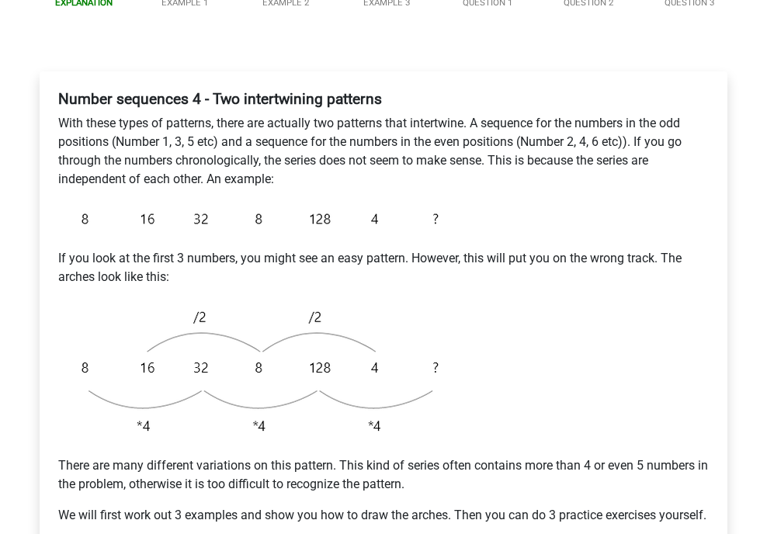
scroll to position [155, 0]
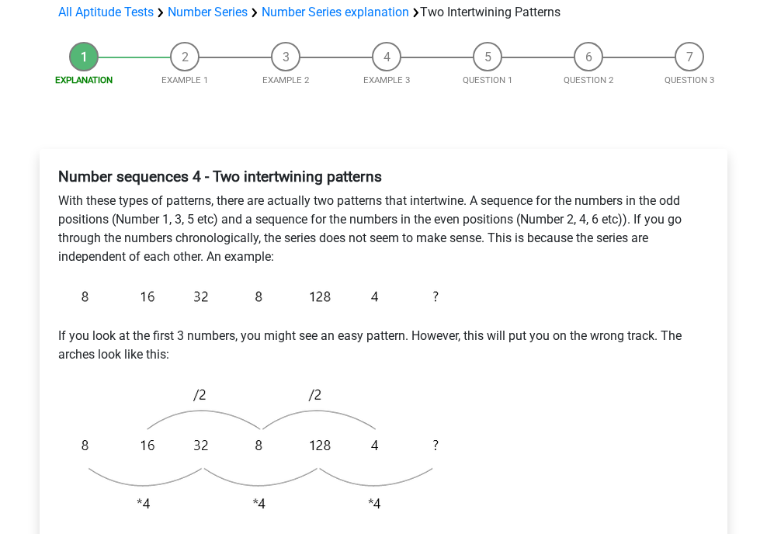
click at [381, 214] on p "With these types of patterns, there are actually two patterns that intertwine. …" at bounding box center [383, 229] width 650 height 74
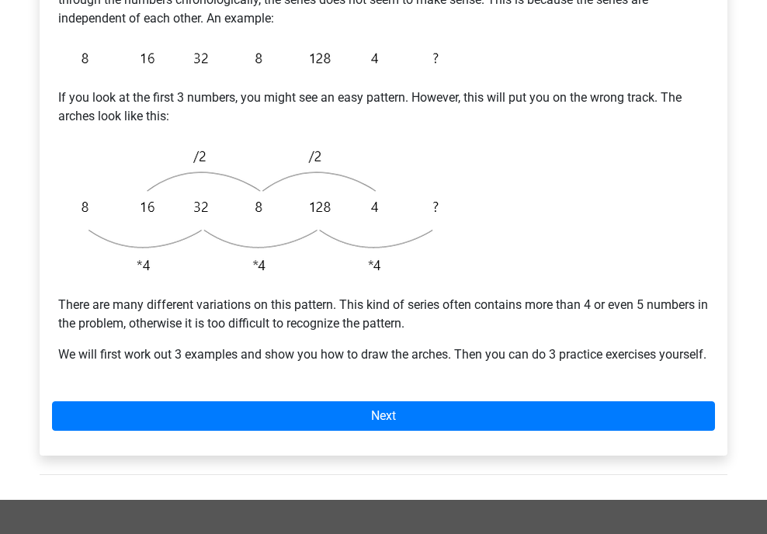
scroll to position [466, 0]
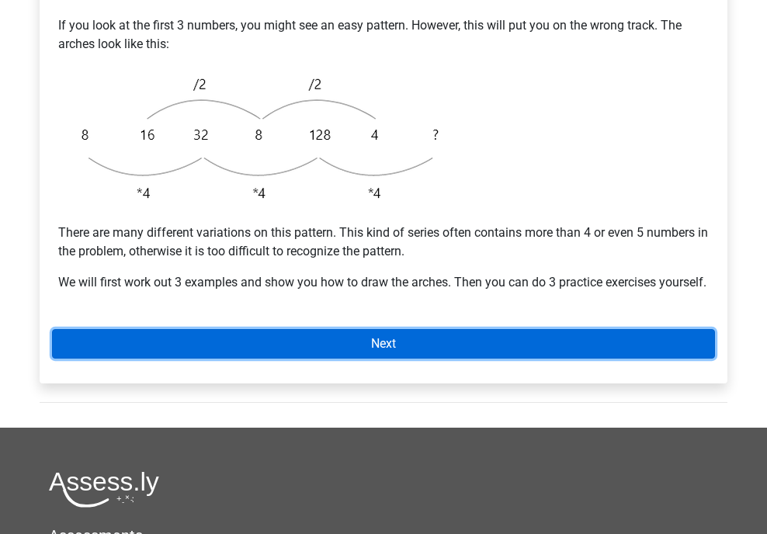
click at [469, 358] on link "Next" at bounding box center [383, 343] width 663 height 29
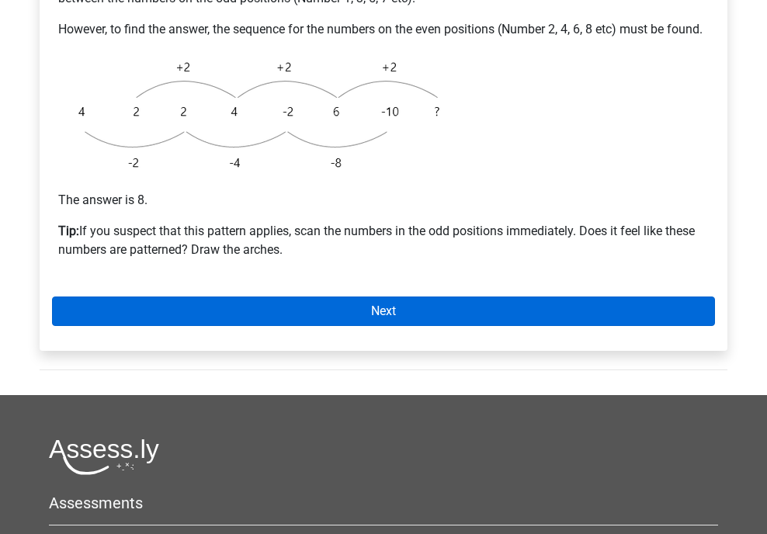
scroll to position [466, 0]
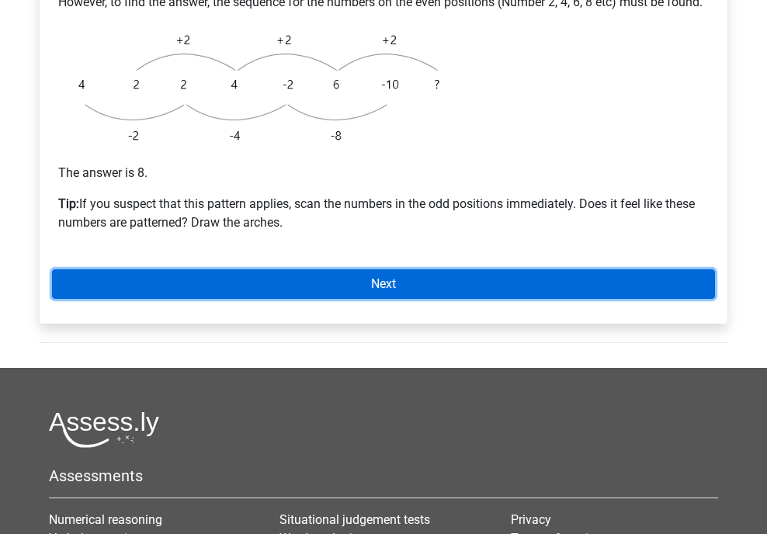
click at [391, 297] on link "Next" at bounding box center [383, 283] width 663 height 29
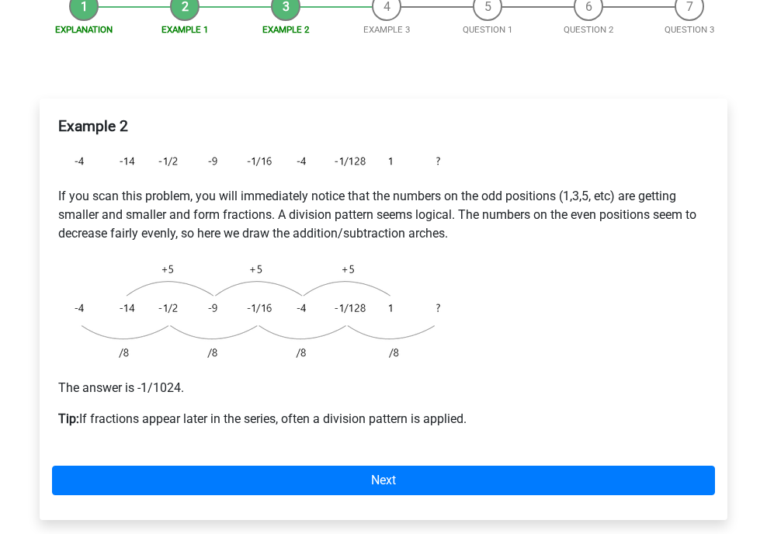
scroll to position [233, 0]
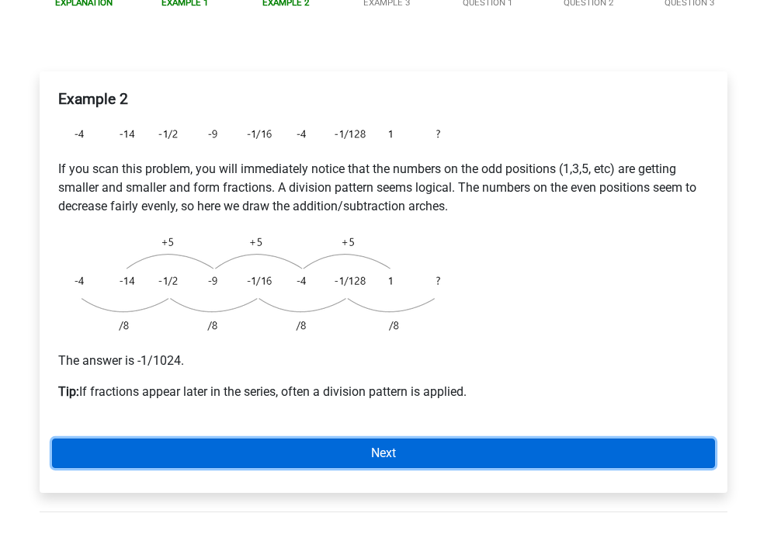
click at [351, 442] on link "Next" at bounding box center [383, 452] width 663 height 29
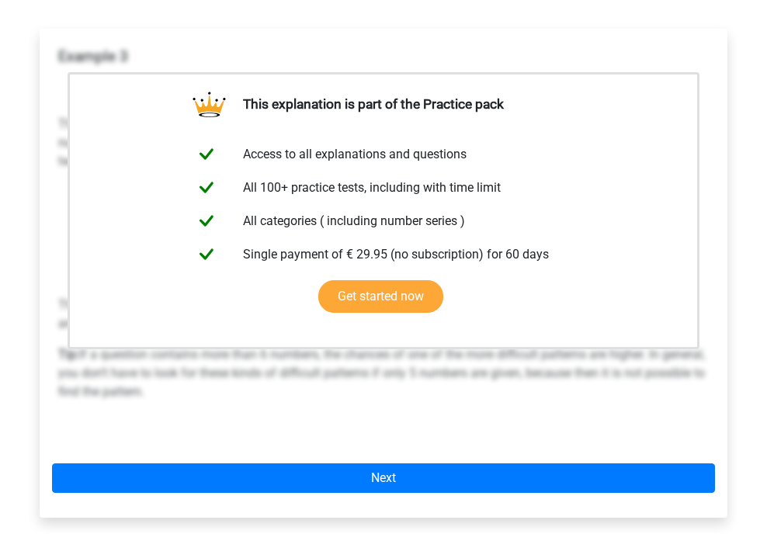
scroll to position [388, 0]
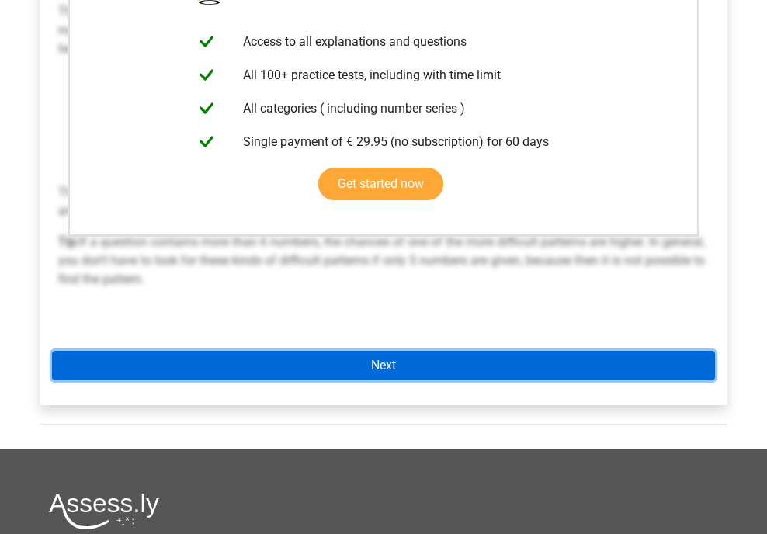
click at [422, 372] on link "Next" at bounding box center [383, 365] width 663 height 29
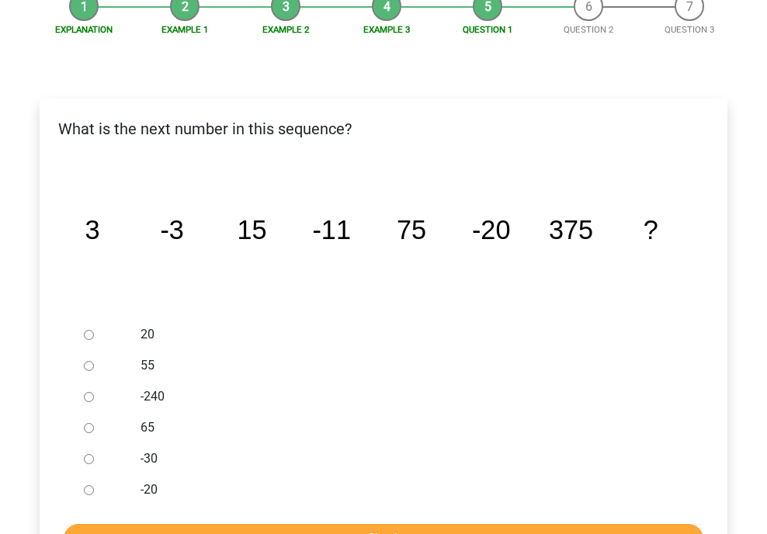
scroll to position [233, 0]
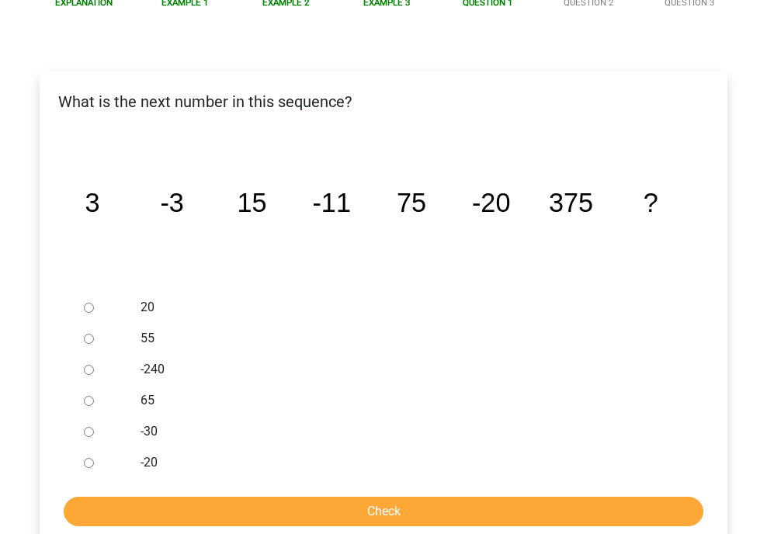
click at [125, 428] on div at bounding box center [103, 431] width 51 height 31
click at [86, 433] on input "-30" at bounding box center [89, 432] width 10 height 10
radio input "true"
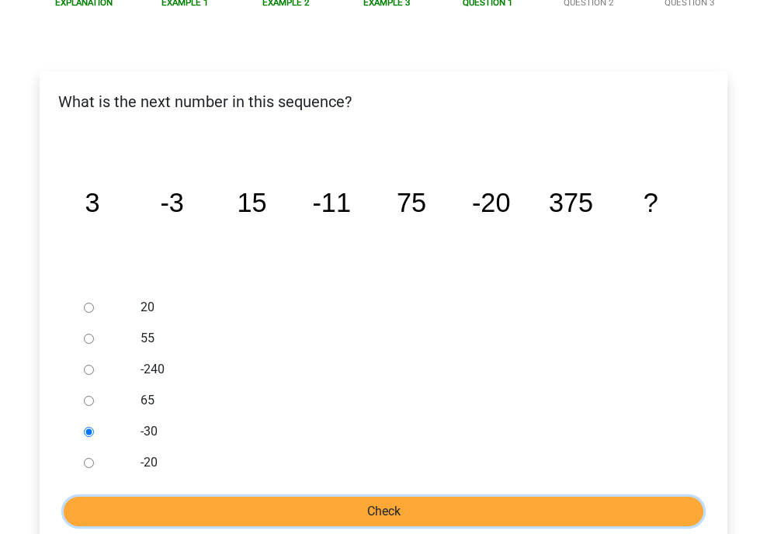
click at [332, 511] on input "Check" at bounding box center [383, 511] width 639 height 29
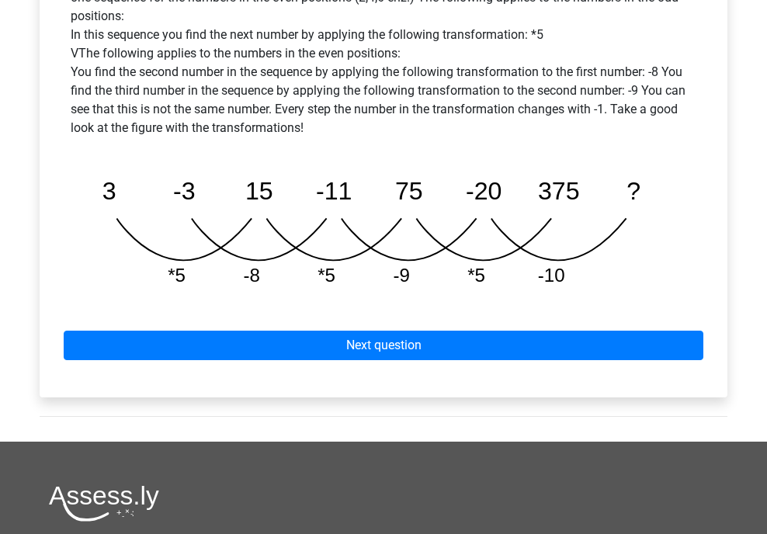
scroll to position [824, 0]
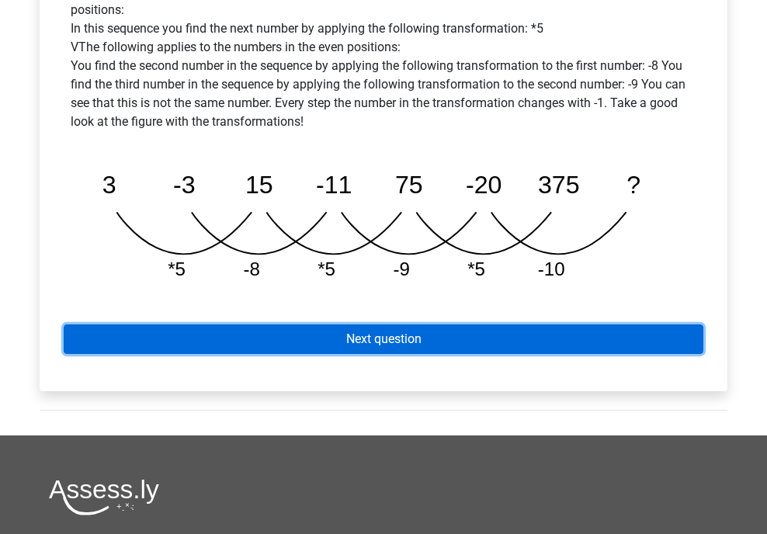
click at [335, 341] on link "Next question" at bounding box center [383, 338] width 639 height 29
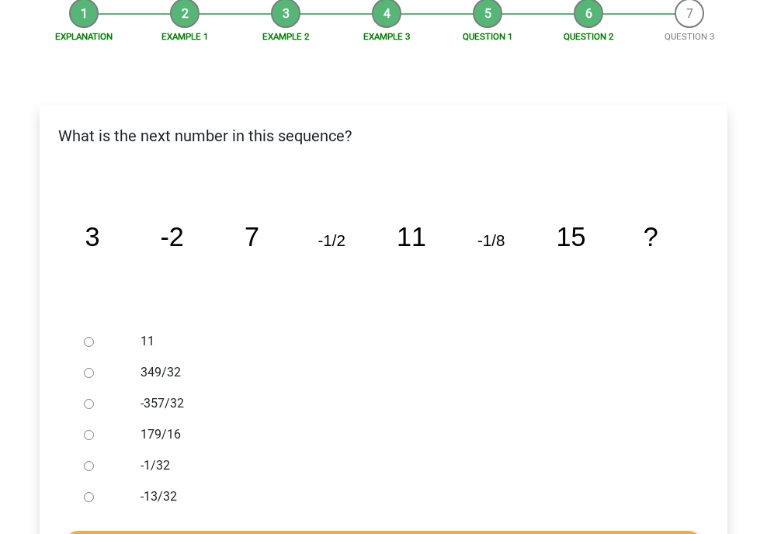
scroll to position [199, 0]
click at [87, 469] on input "-1/32" at bounding box center [89, 466] width 10 height 10
radio input "true"
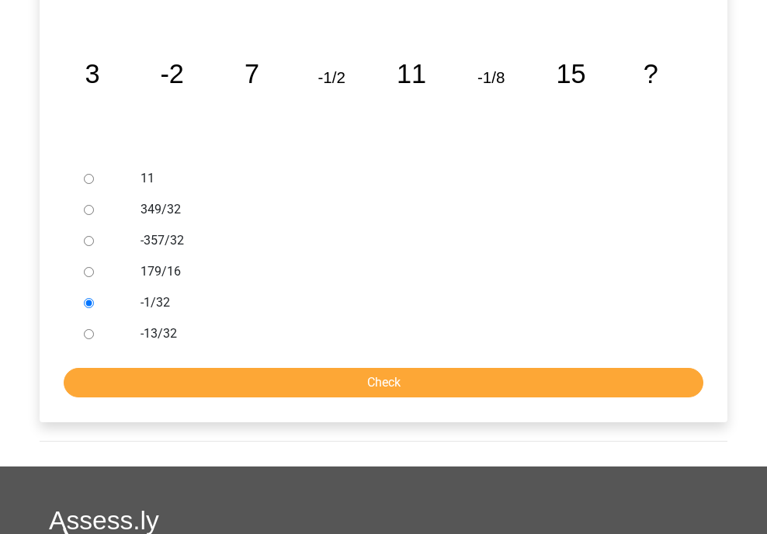
scroll to position [363, 0]
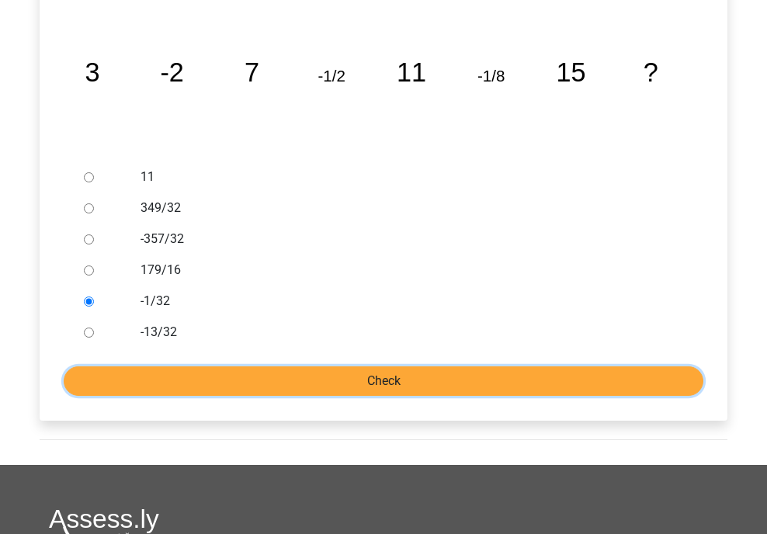
click at [187, 377] on input "Check" at bounding box center [383, 380] width 639 height 29
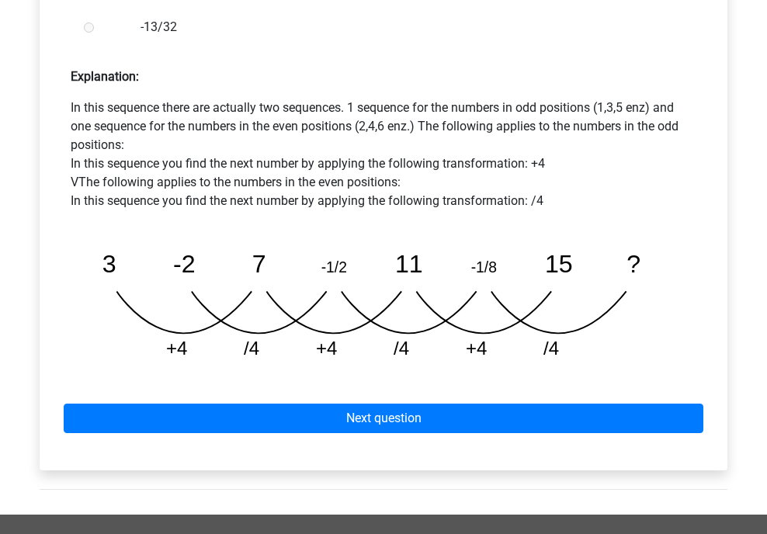
scroll to position [691, 0]
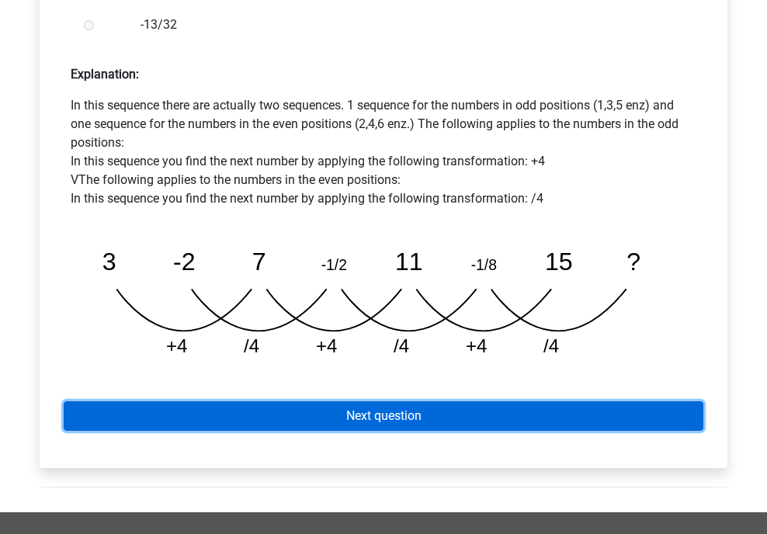
click at [208, 412] on link "Next question" at bounding box center [383, 415] width 639 height 29
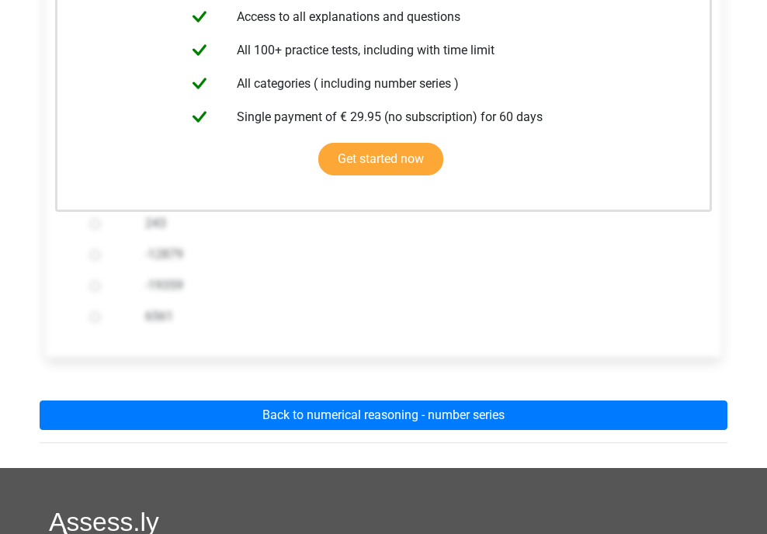
scroll to position [384, 0]
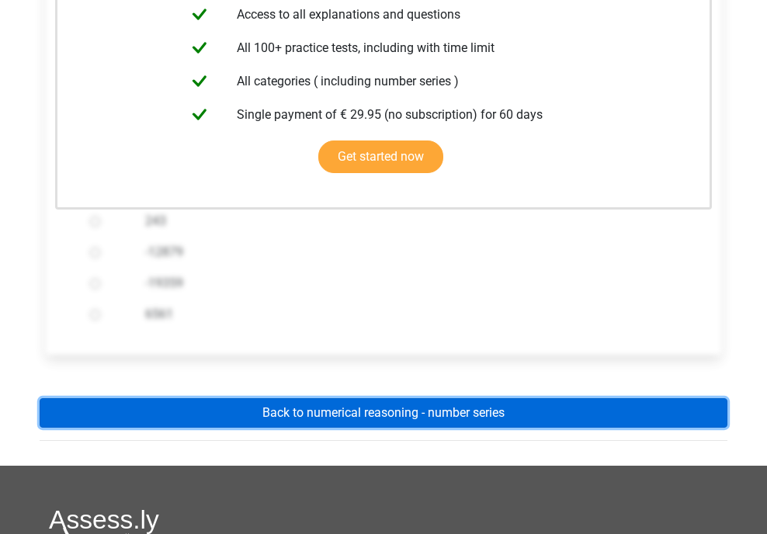
click at [211, 409] on link "Back to numerical reasoning - number series" at bounding box center [383, 412] width 687 height 29
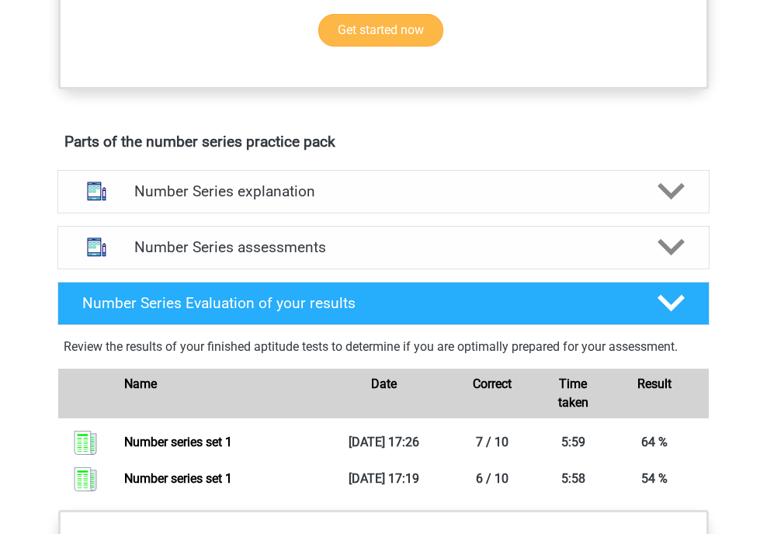
scroll to position [745, 0]
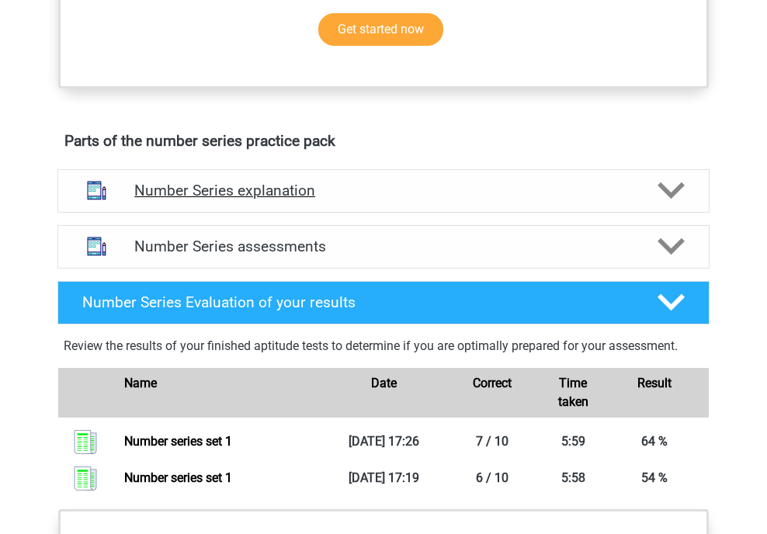
click at [469, 192] on h4 "Number Series explanation" at bounding box center [383, 191] width 498 height 18
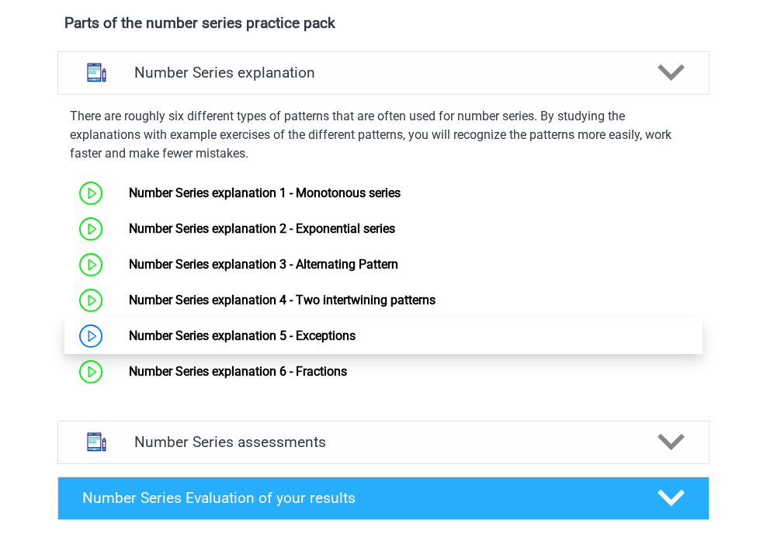
scroll to position [863, 0]
click at [320, 334] on link "Number Series explanation 5 - Exceptions" at bounding box center [242, 335] width 227 height 15
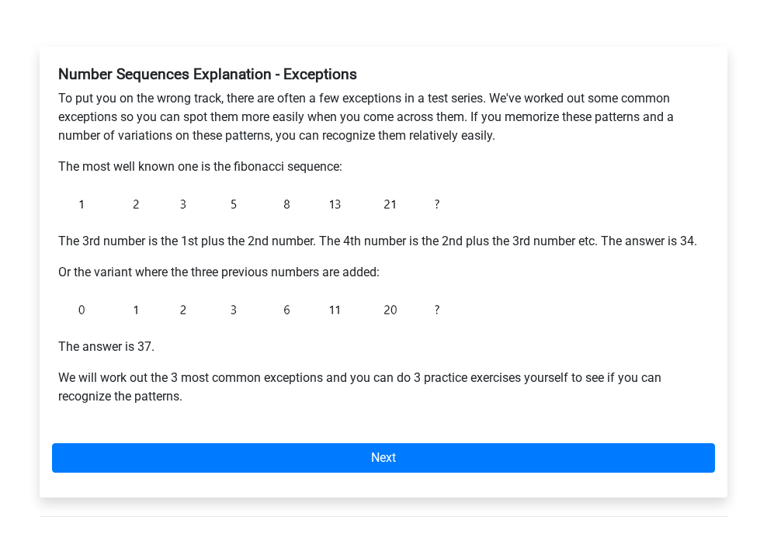
scroll to position [222, 0]
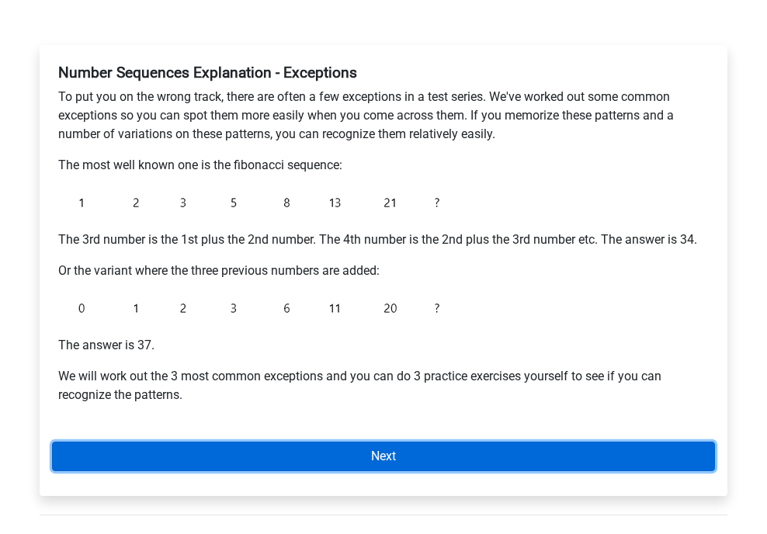
click at [452, 459] on link "Next" at bounding box center [383, 455] width 663 height 29
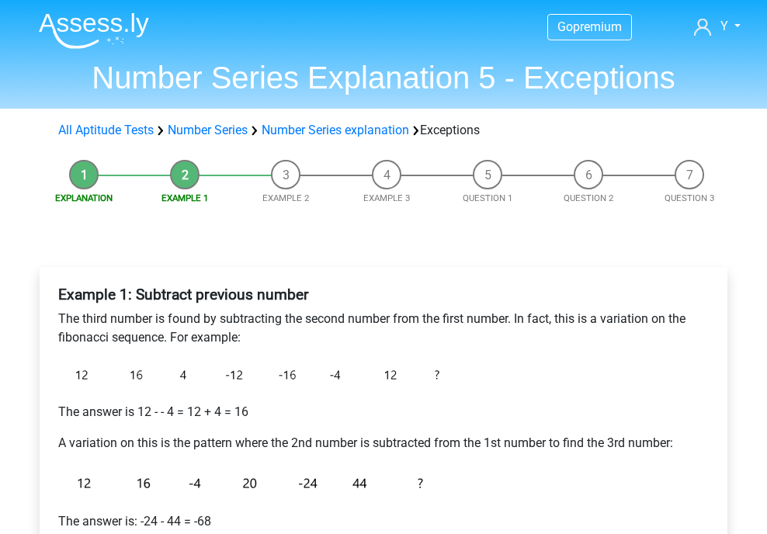
scroll to position [78, 0]
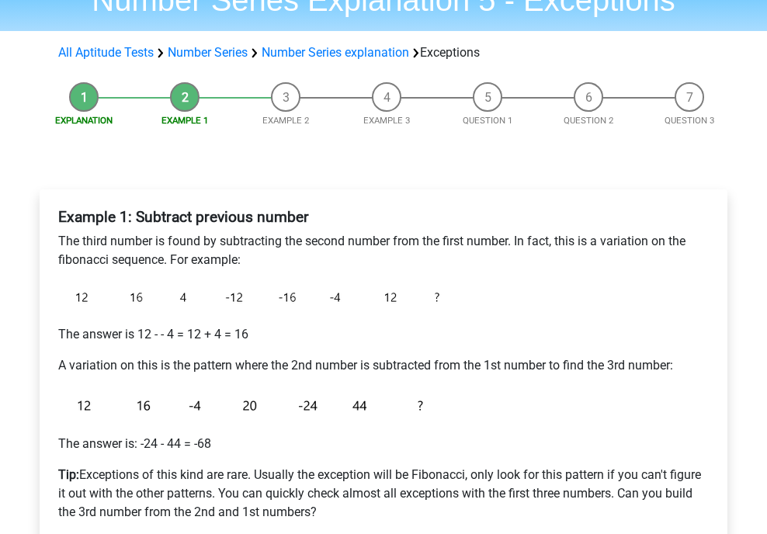
click at [369, 358] on p "A variation on this is the pattern where the 2nd number is subtracted from the …" at bounding box center [383, 365] width 650 height 19
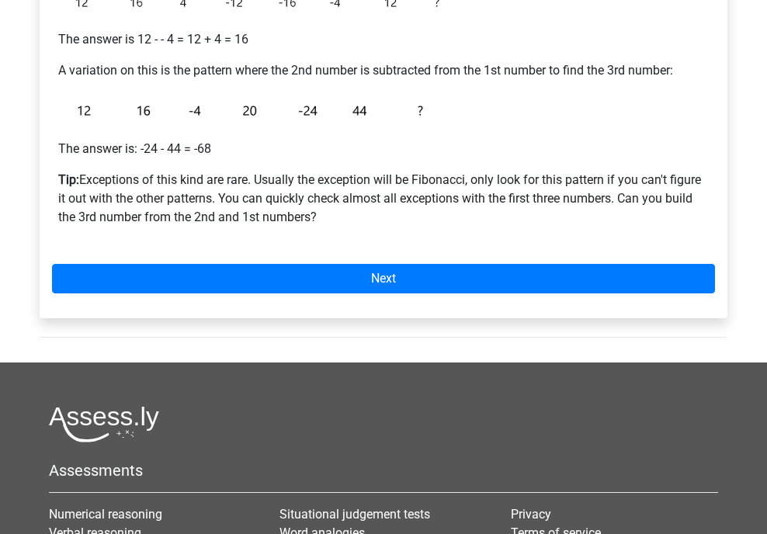
scroll to position [388, 0]
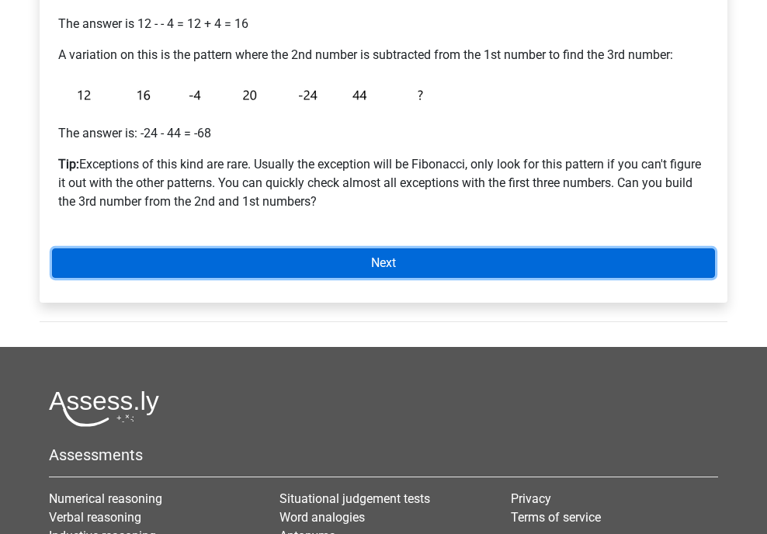
click at [365, 257] on link "Next" at bounding box center [383, 262] width 663 height 29
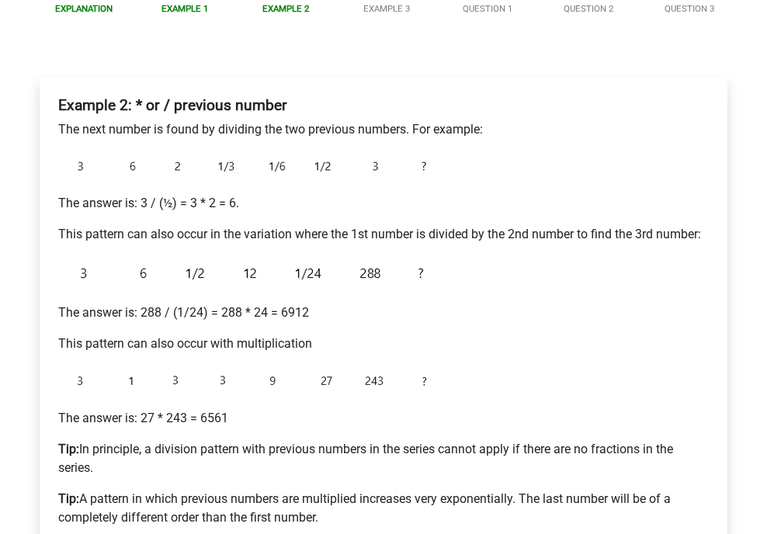
scroll to position [191, 0]
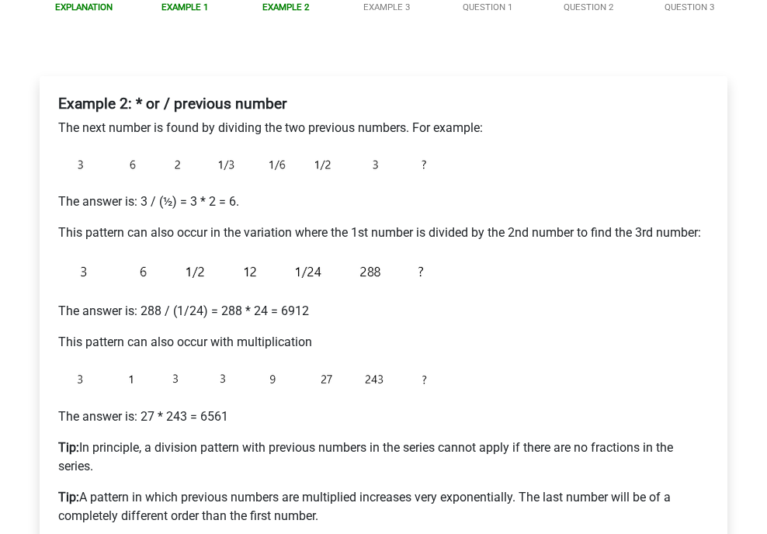
click at [293, 237] on p "This pattern can also occur in the variation where the 1st number is divided by…" at bounding box center [383, 232] width 650 height 19
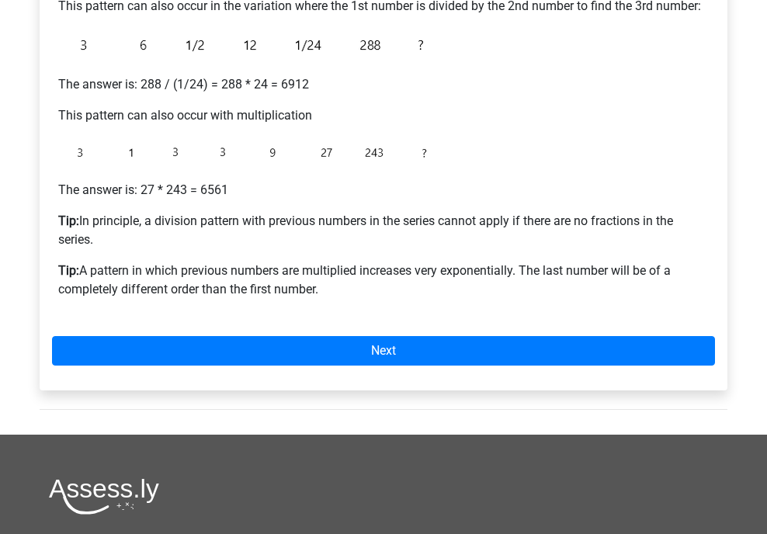
scroll to position [424, 0]
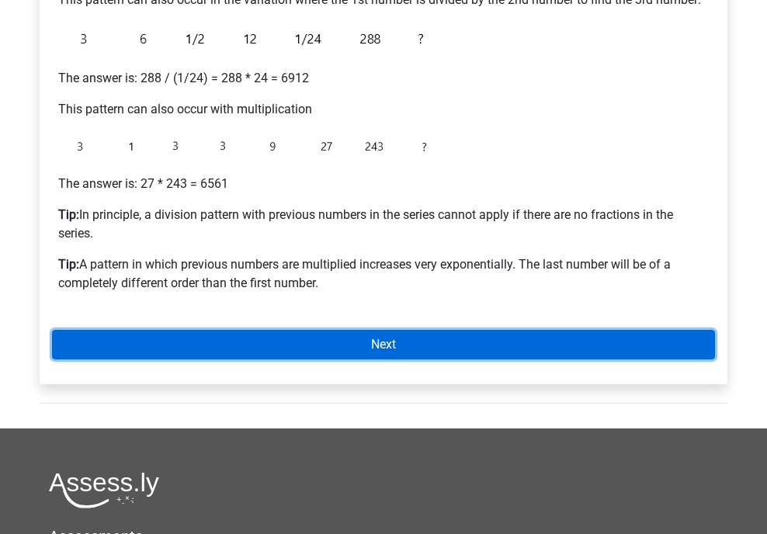
click at [434, 344] on link "Next" at bounding box center [383, 344] width 663 height 29
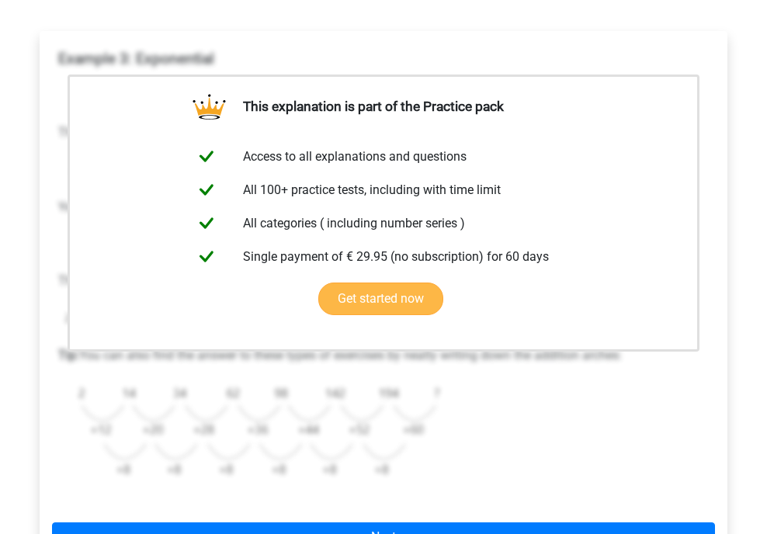
scroll to position [388, 0]
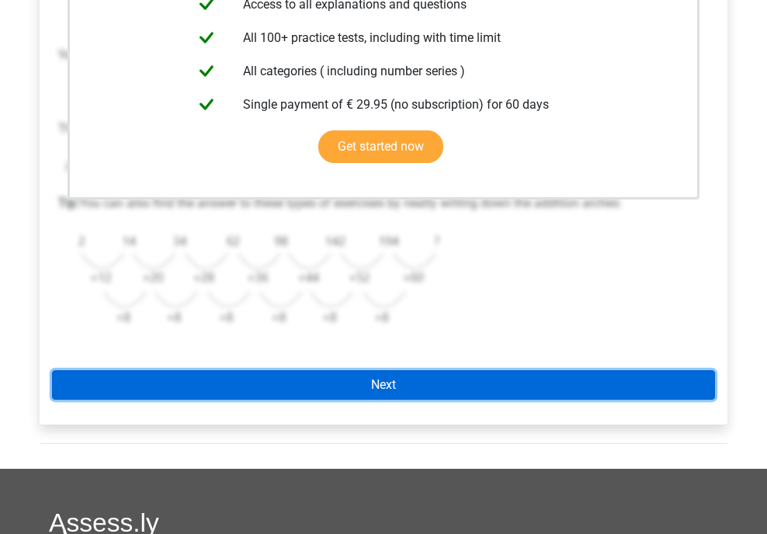
click at [494, 390] on link "Next" at bounding box center [383, 384] width 663 height 29
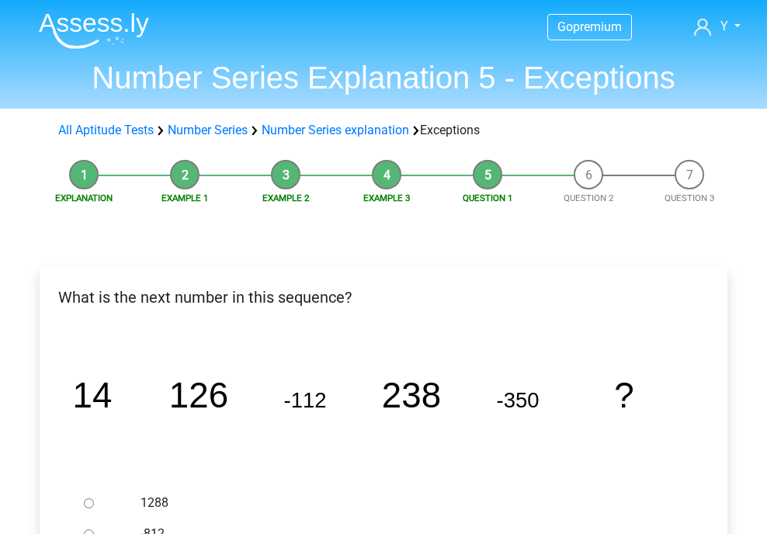
scroll to position [155, 0]
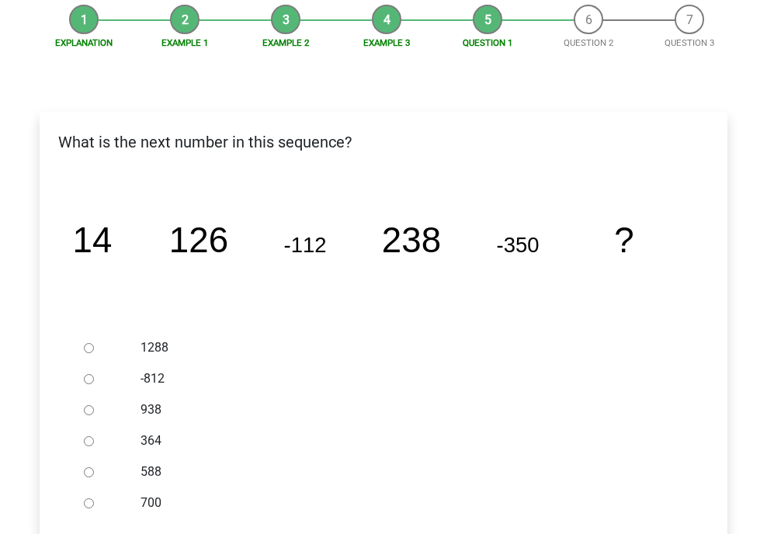
click at [115, 459] on div at bounding box center [103, 471] width 51 height 31
click at [96, 469] on div at bounding box center [103, 471] width 51 height 31
click at [91, 471] on input "588" at bounding box center [89, 472] width 10 height 10
radio input "true"
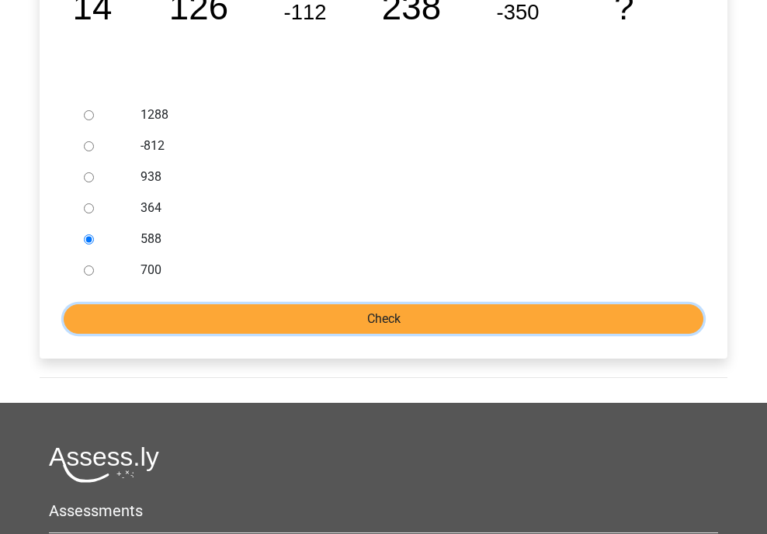
click at [498, 310] on input "Check" at bounding box center [383, 318] width 639 height 29
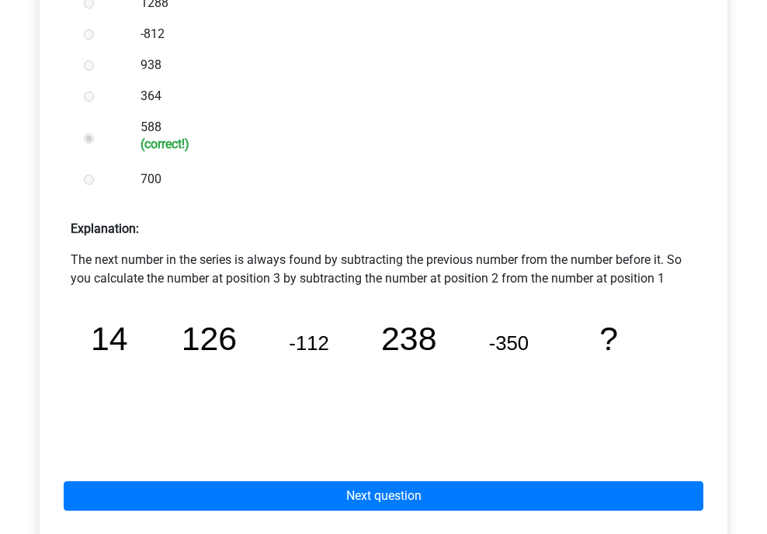
scroll to position [621, 0]
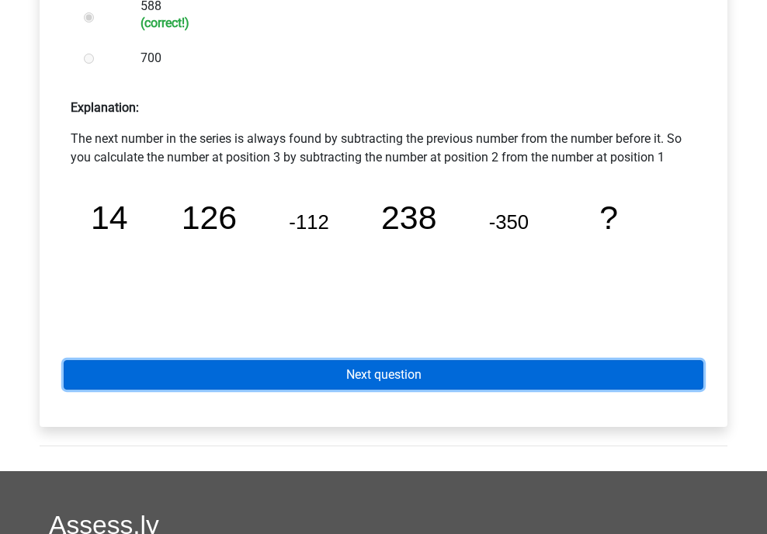
click at [425, 370] on link "Next question" at bounding box center [383, 374] width 639 height 29
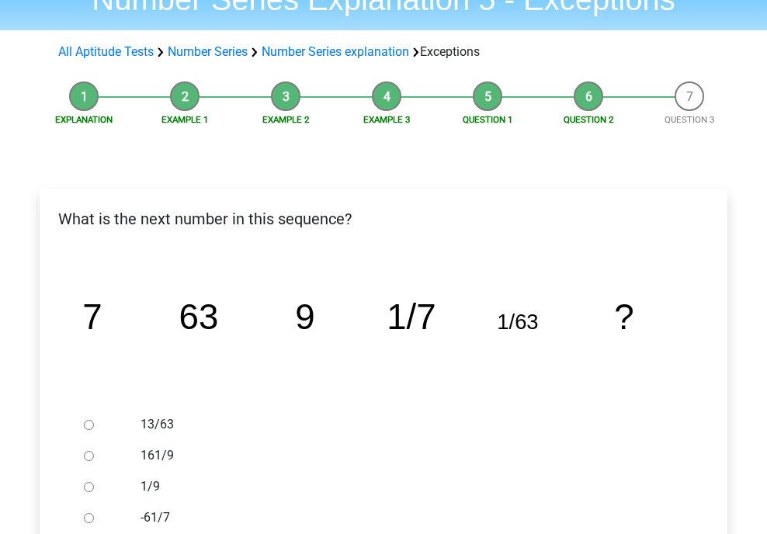
scroll to position [310, 0]
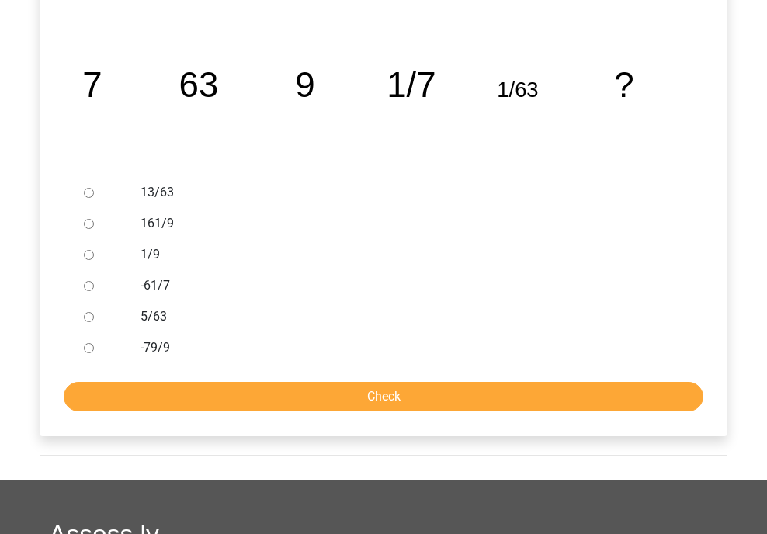
click at [126, 261] on div at bounding box center [103, 254] width 51 height 31
click at [87, 254] on input "1/9" at bounding box center [89, 255] width 10 height 10
radio input "true"
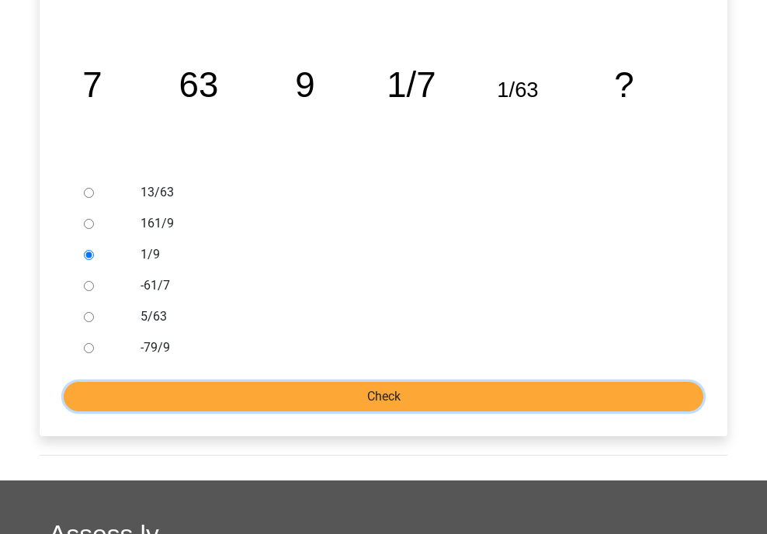
click at [388, 396] on input "Check" at bounding box center [383, 396] width 639 height 29
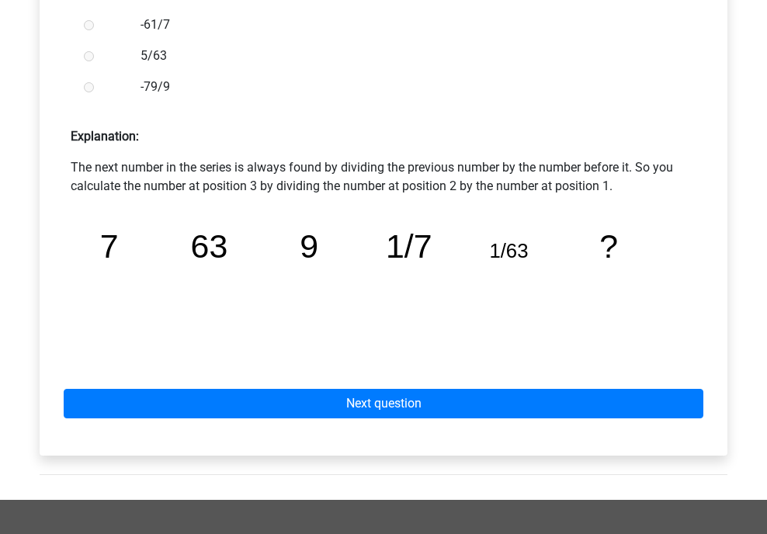
scroll to position [776, 0]
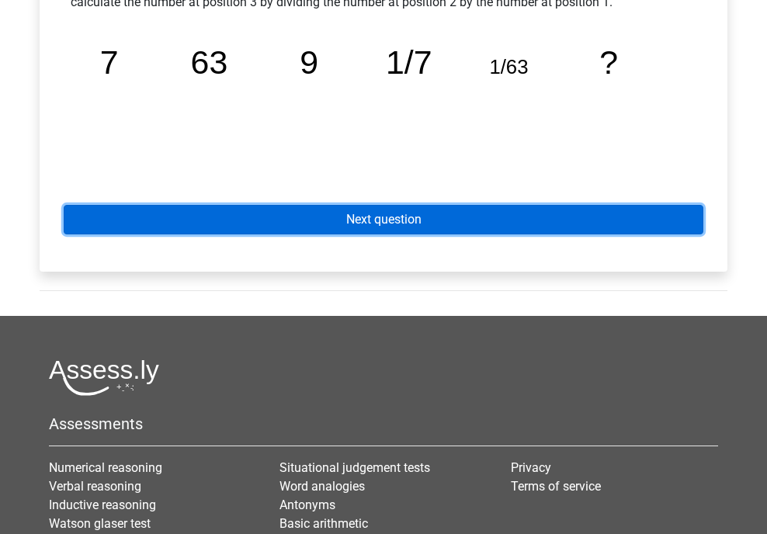
click at [449, 216] on link "Next question" at bounding box center [383, 219] width 639 height 29
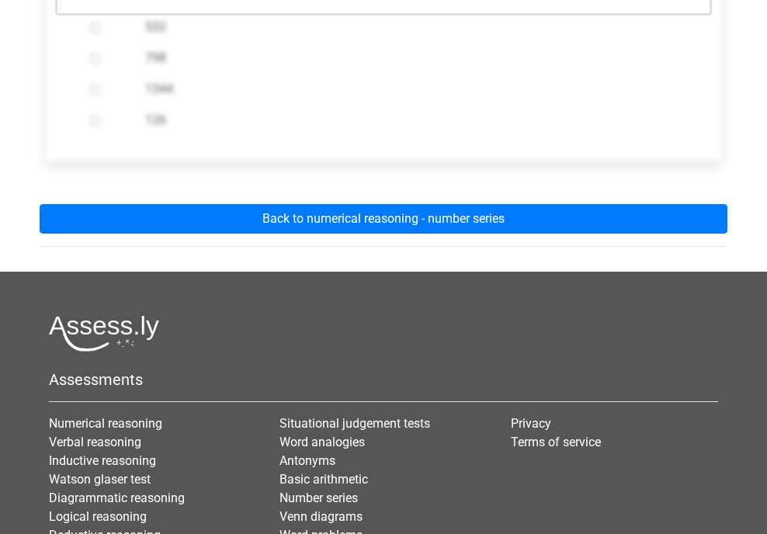
scroll to position [543, 0]
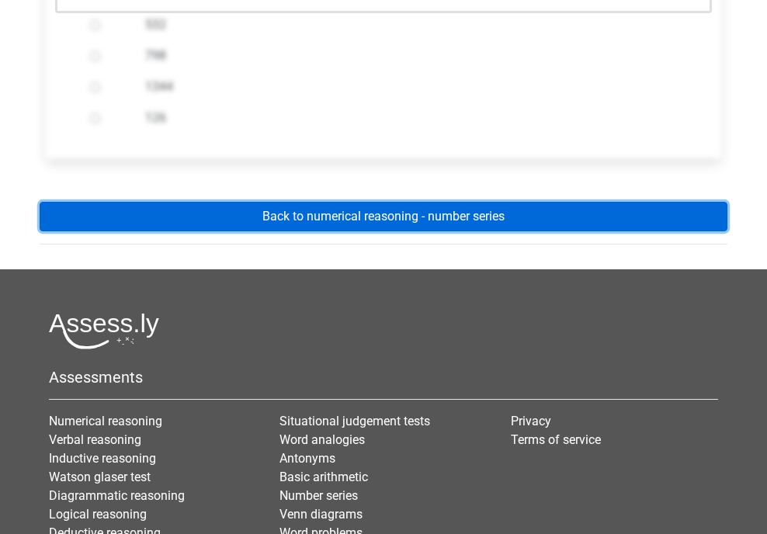
click at [442, 222] on link "Back to numerical reasoning - number series" at bounding box center [383, 216] width 687 height 29
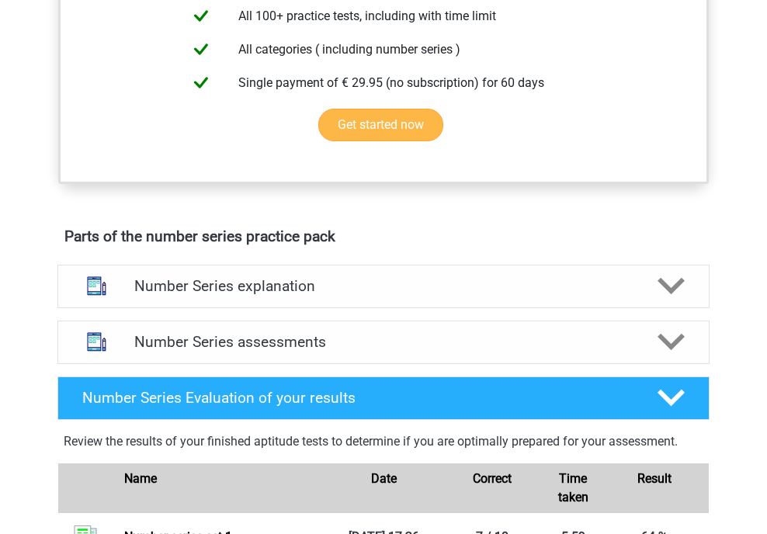
scroll to position [776, 0]
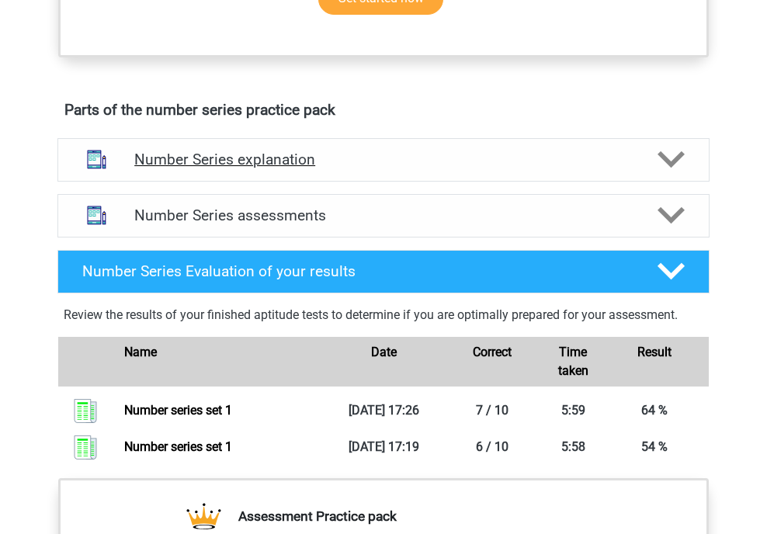
click at [389, 168] on div "Number Series explanation" at bounding box center [383, 159] width 652 height 43
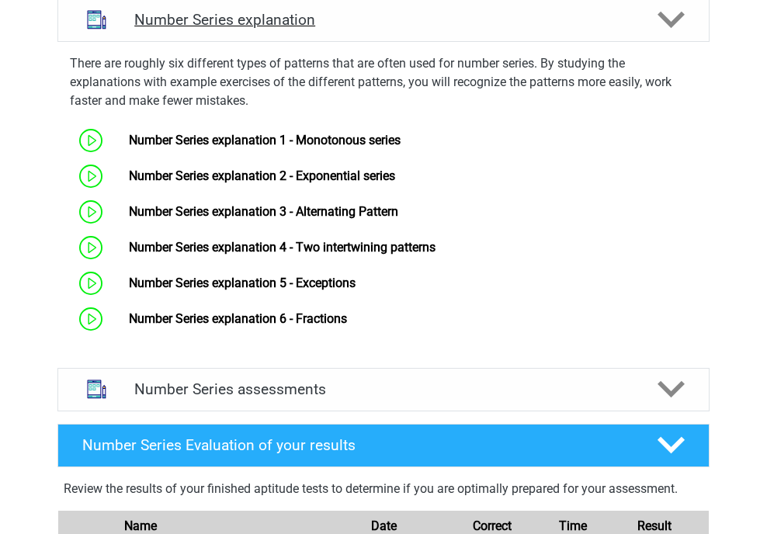
scroll to position [1009, 0]
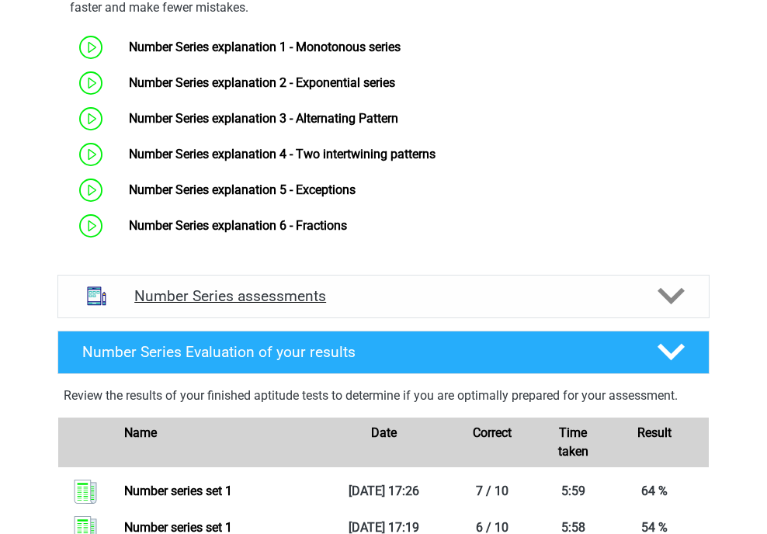
click at [348, 291] on h4 "Number Series assessments" at bounding box center [383, 296] width 498 height 18
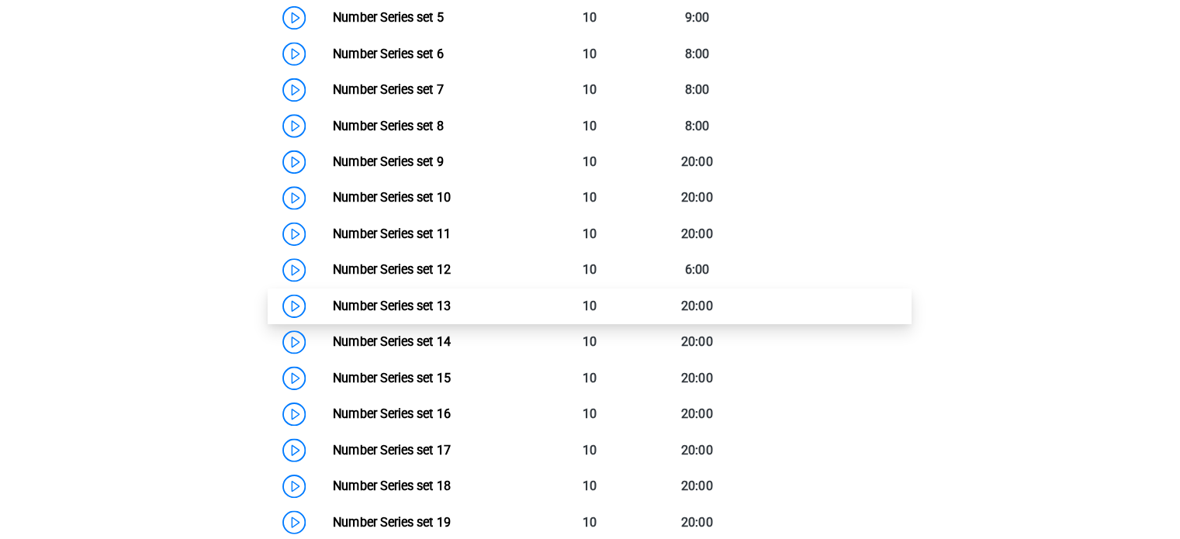
scroll to position [1785, 0]
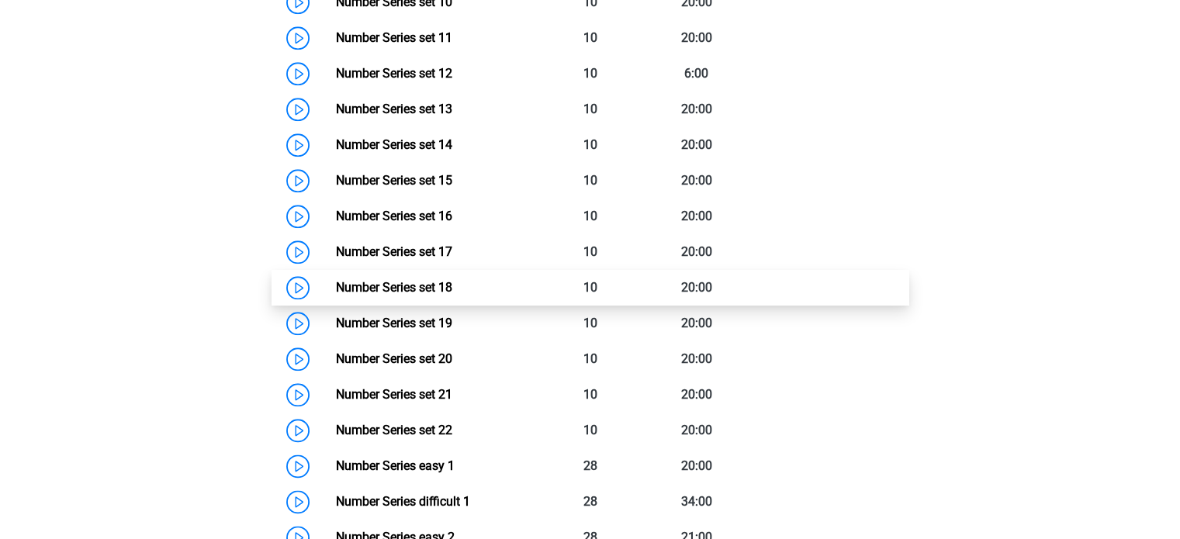
click at [452, 293] on link "Number Series set 18" at bounding box center [394, 287] width 116 height 15
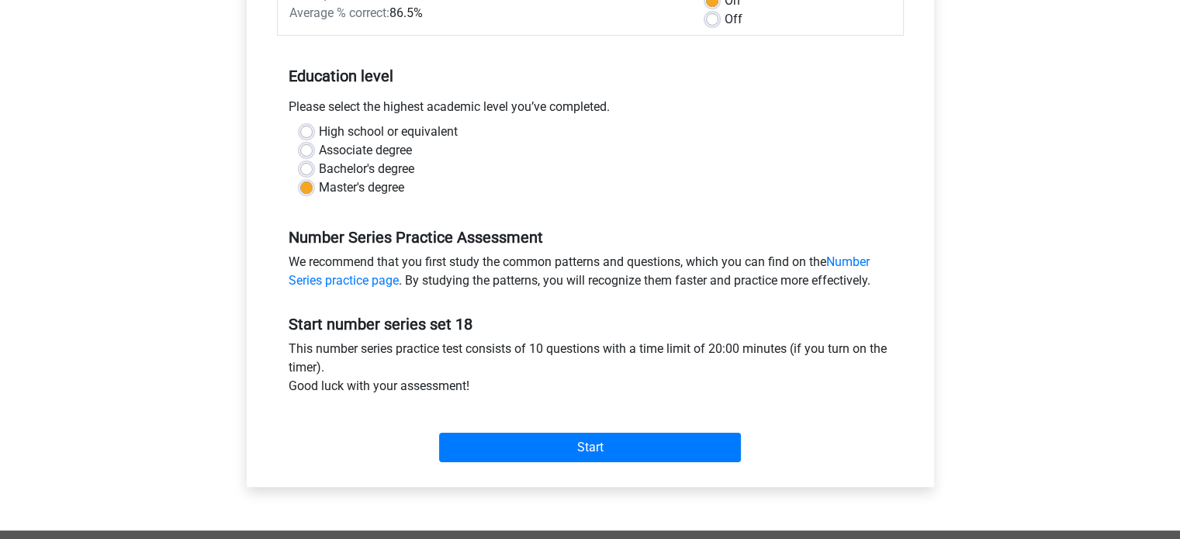
scroll to position [269, 0]
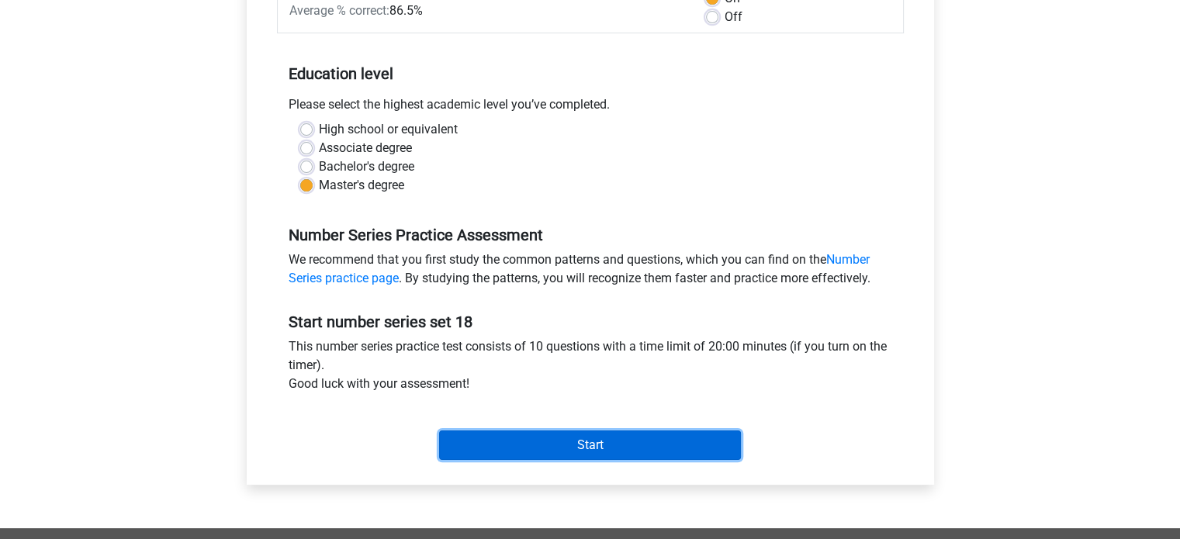
click at [509, 433] on input "Start" at bounding box center [590, 445] width 302 height 29
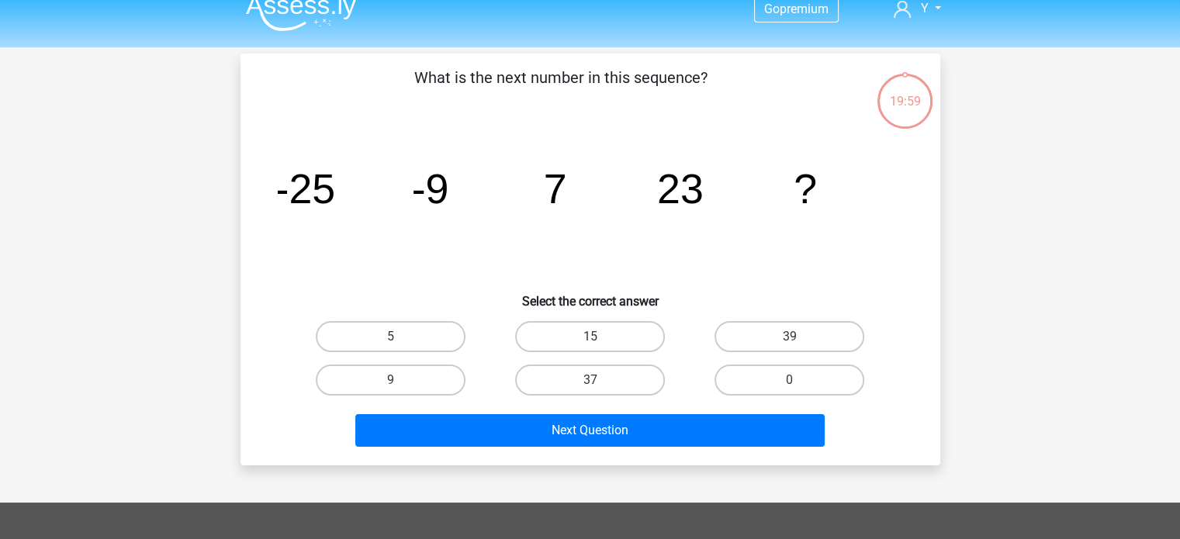
scroll to position [19, 0]
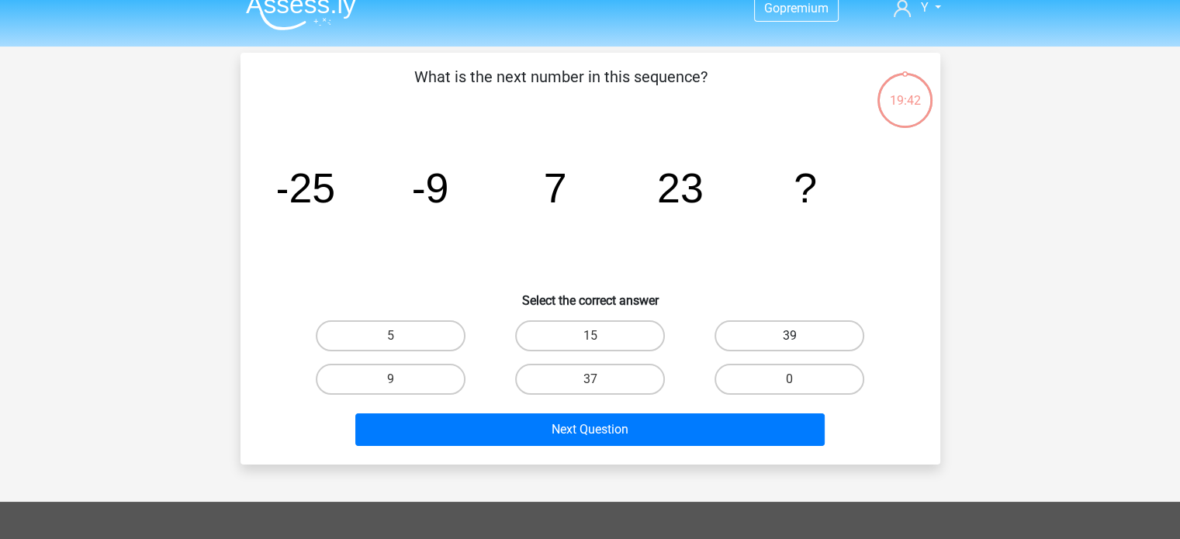
click at [759, 334] on label "39" at bounding box center [790, 335] width 150 height 31
click at [790, 336] on input "39" at bounding box center [795, 341] width 10 height 10
radio input "true"
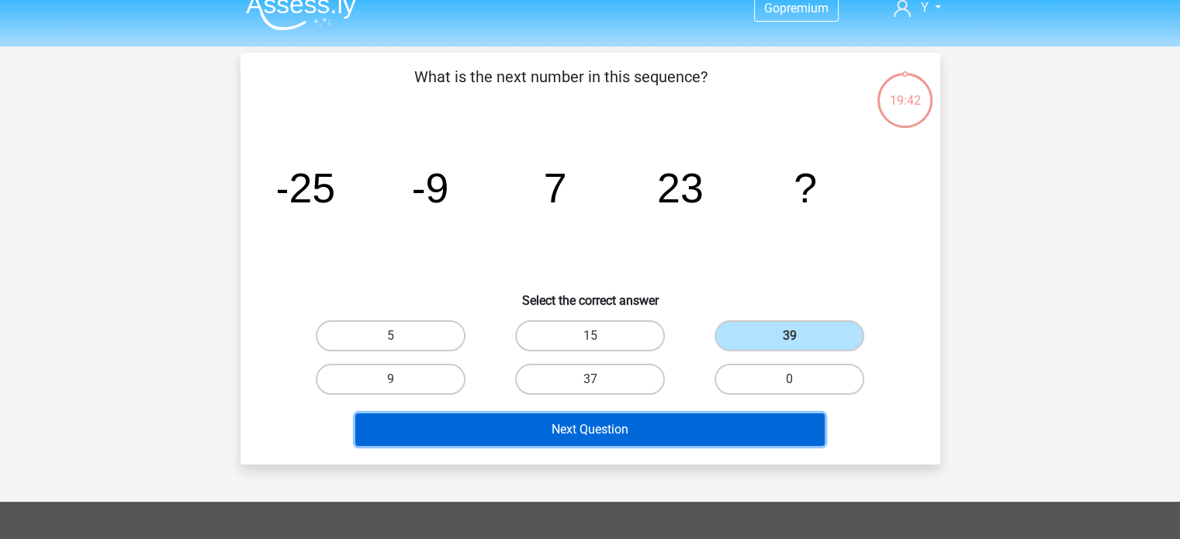
click at [754, 417] on button "Next Question" at bounding box center [589, 430] width 469 height 33
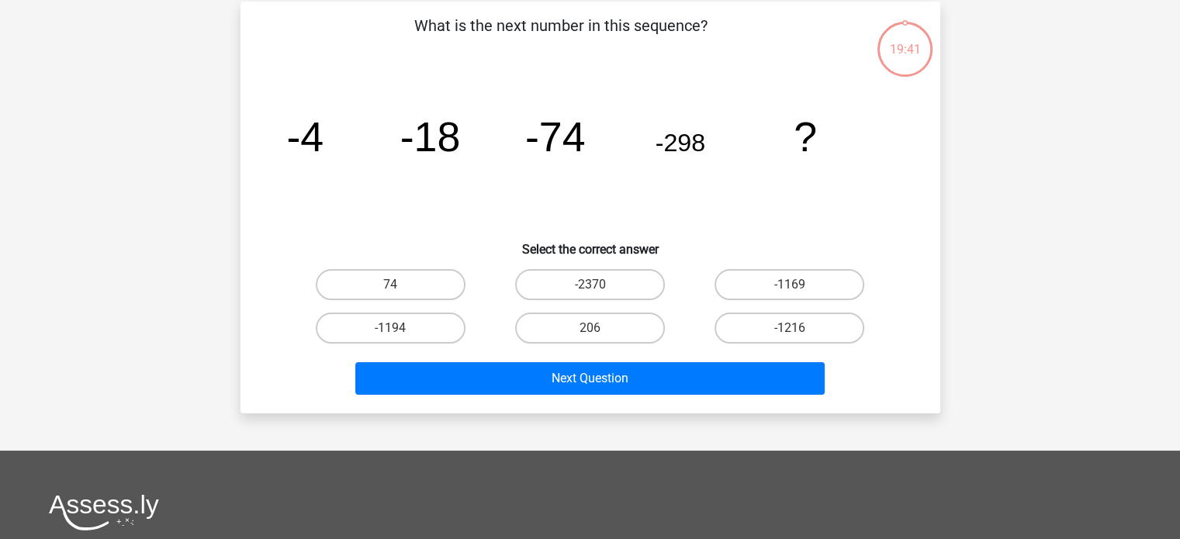
scroll to position [71, 0]
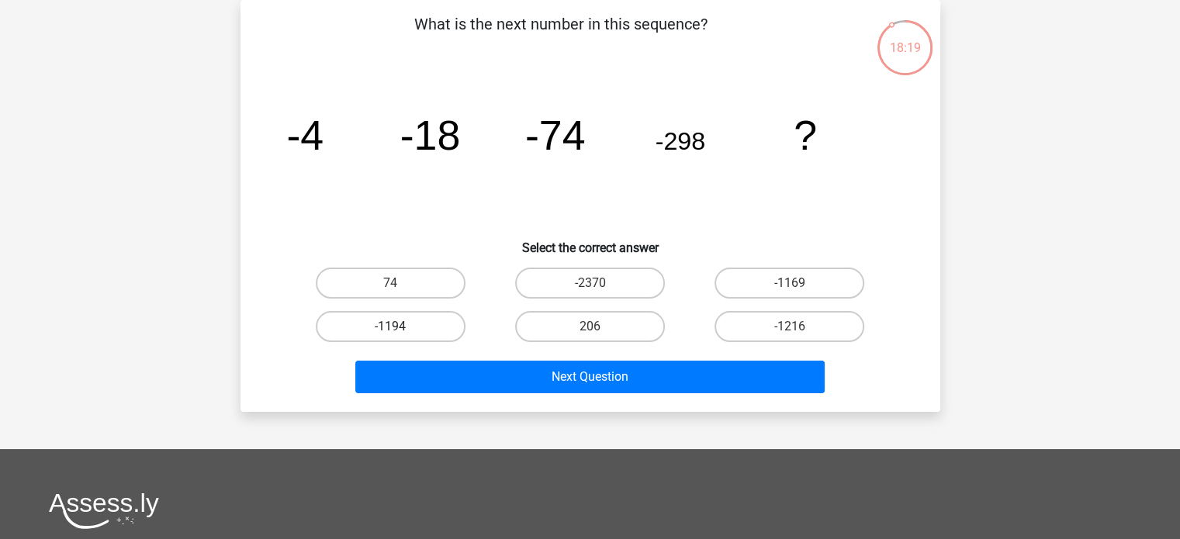
click at [446, 330] on label "-1194" at bounding box center [391, 326] width 150 height 31
click at [400, 330] on input "-1194" at bounding box center [395, 332] width 10 height 10
radio input "true"
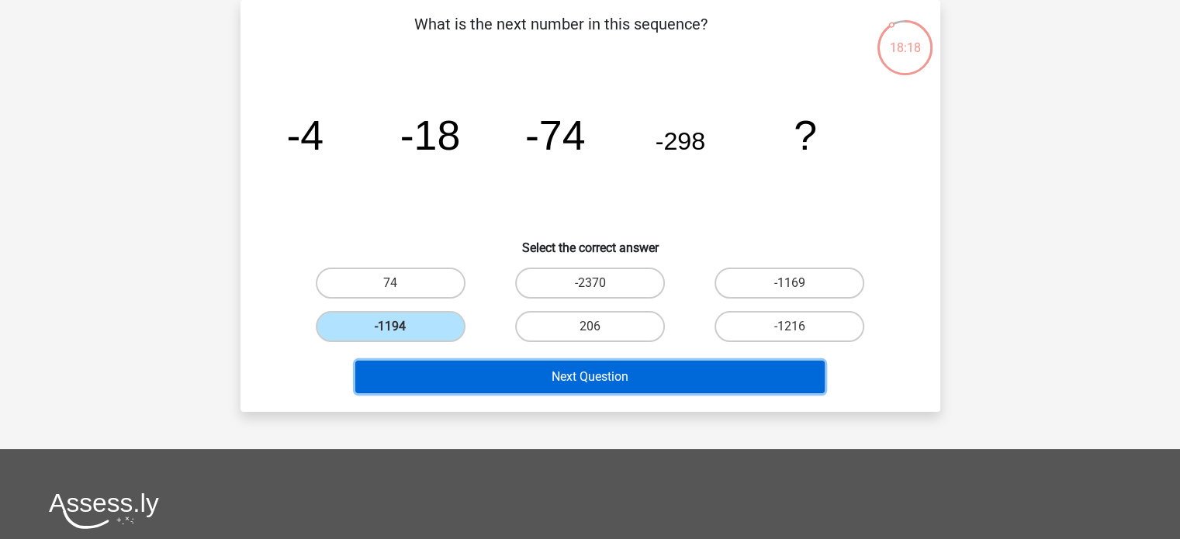
click at [506, 379] on button "Next Question" at bounding box center [589, 377] width 469 height 33
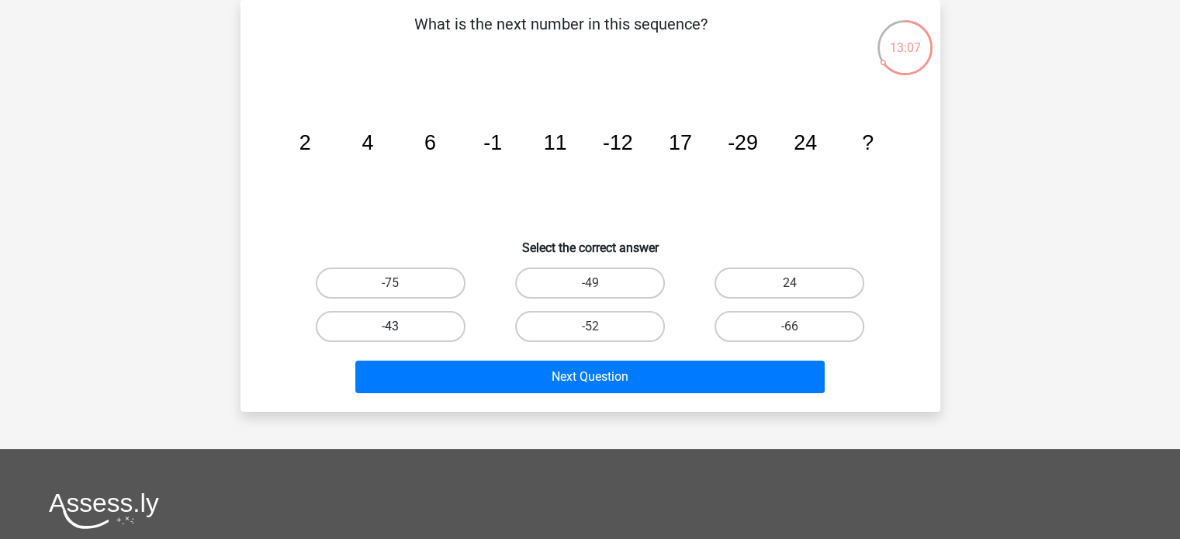
click at [449, 323] on label "-43" at bounding box center [391, 326] width 150 height 31
click at [400, 327] on input "-43" at bounding box center [395, 332] width 10 height 10
radio input "true"
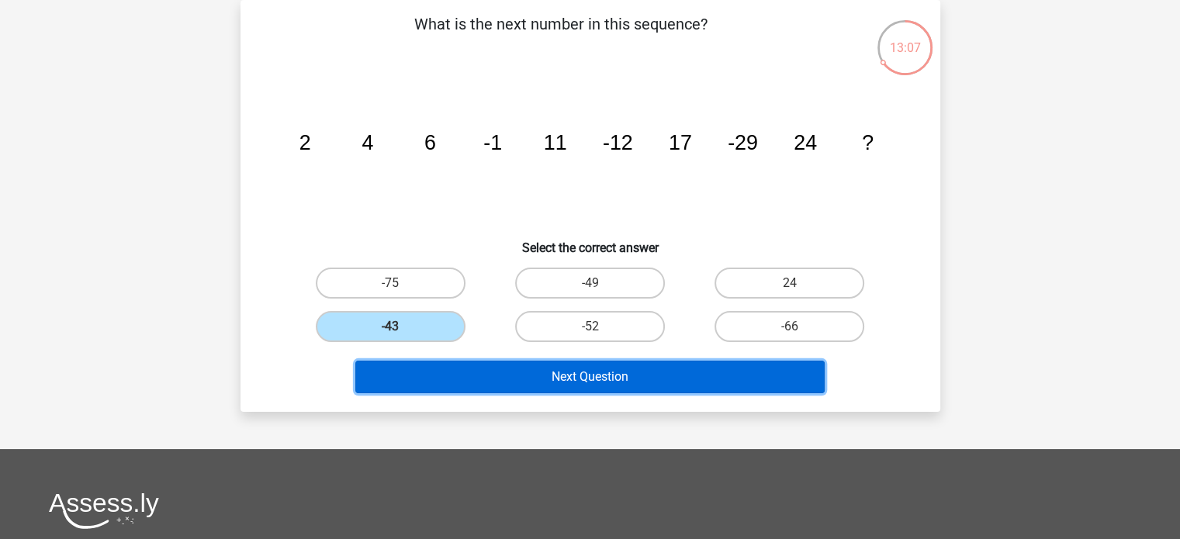
click at [459, 383] on button "Next Question" at bounding box center [589, 377] width 469 height 33
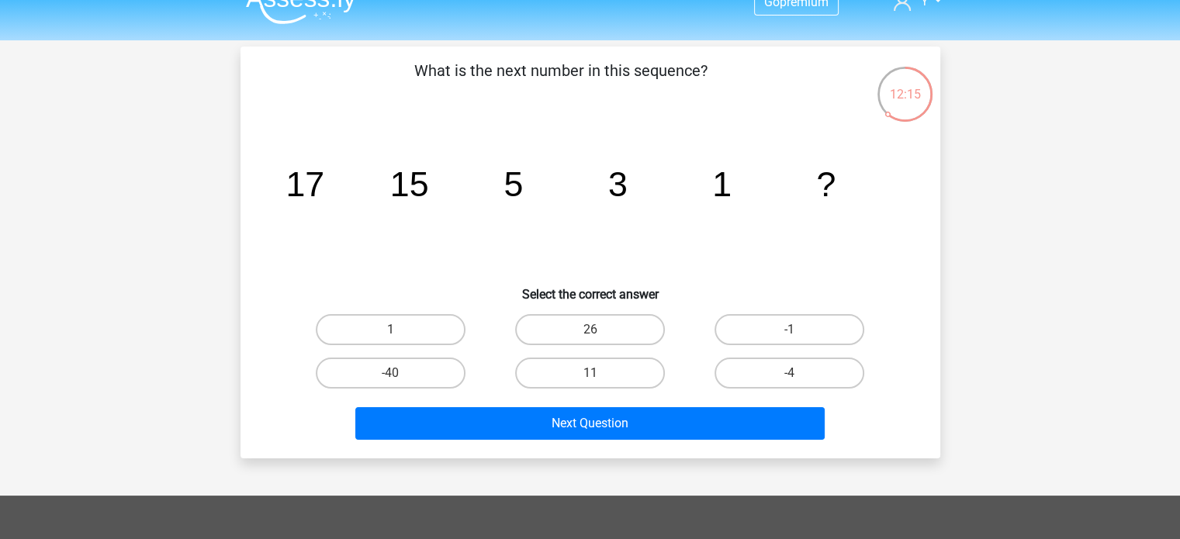
scroll to position [0, 0]
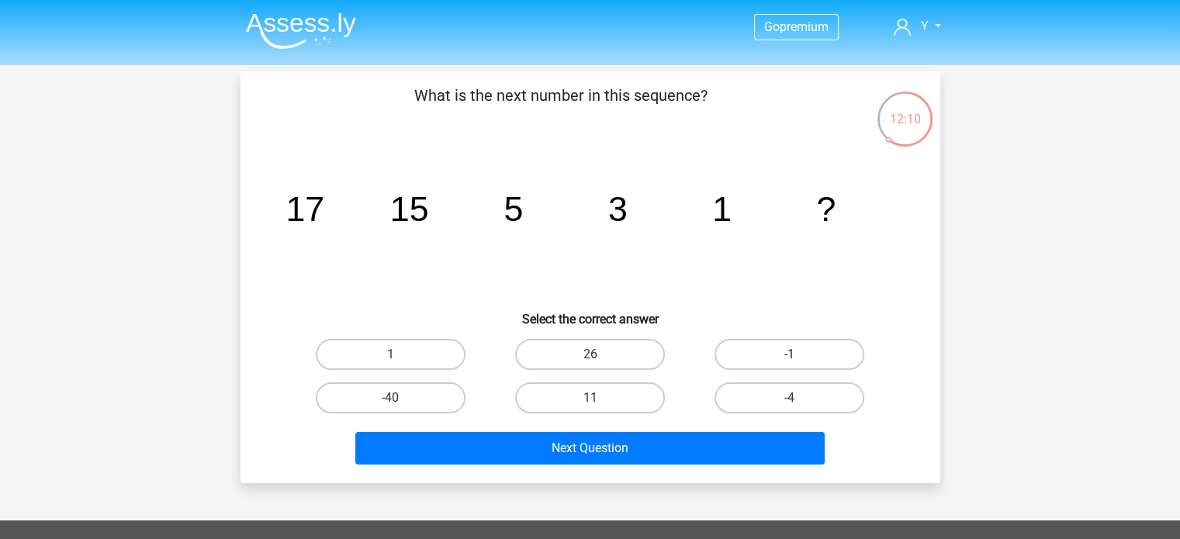
click at [746, 362] on label "-1" at bounding box center [790, 354] width 150 height 31
click at [790, 362] on input "-1" at bounding box center [795, 360] width 10 height 10
radio input "true"
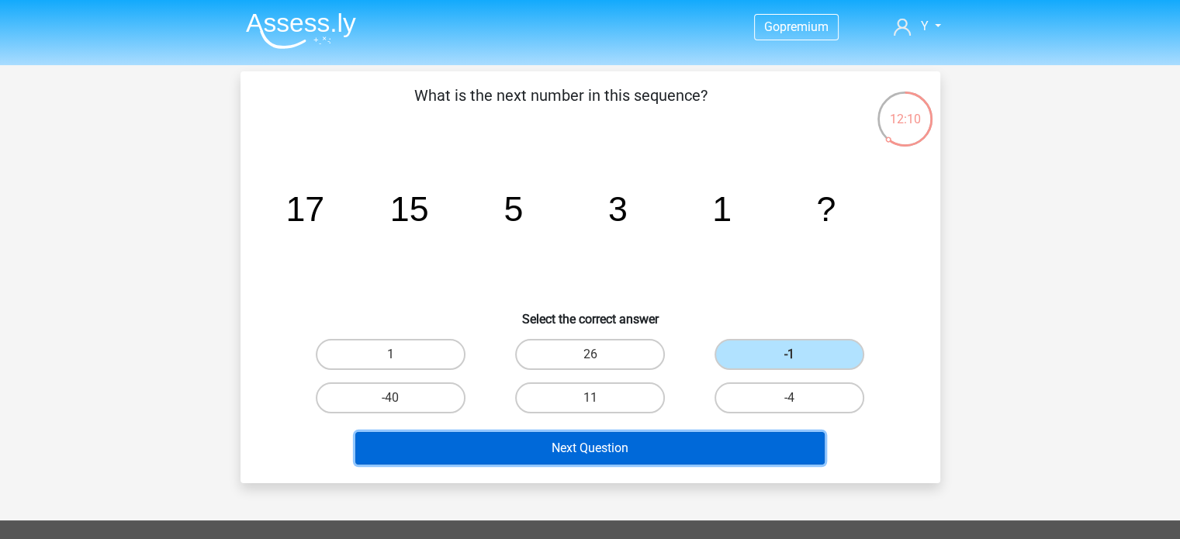
click at [734, 441] on button "Next Question" at bounding box center [589, 448] width 469 height 33
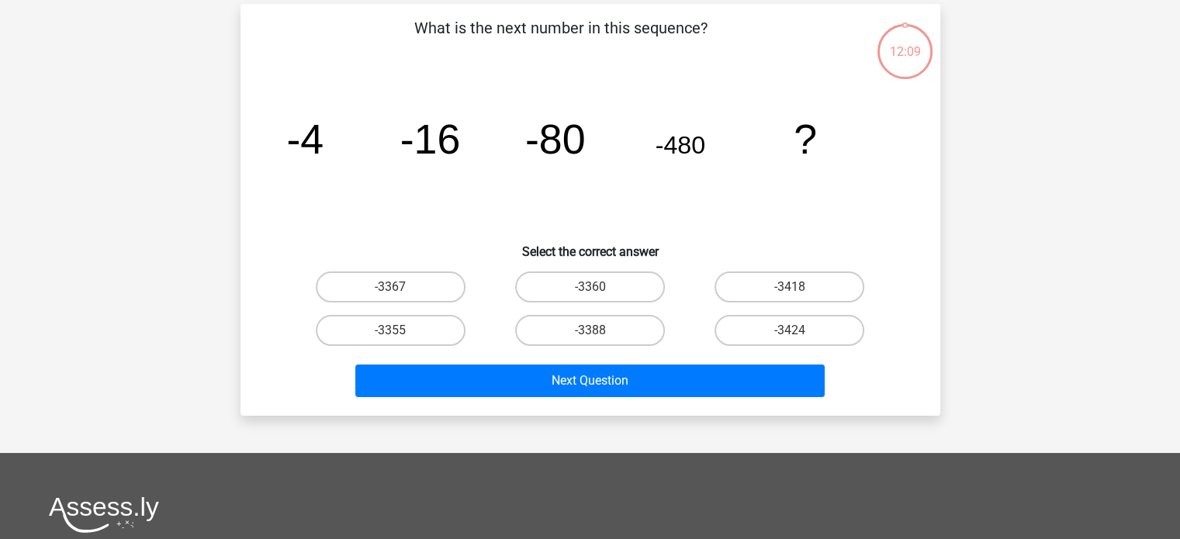
scroll to position [71, 0]
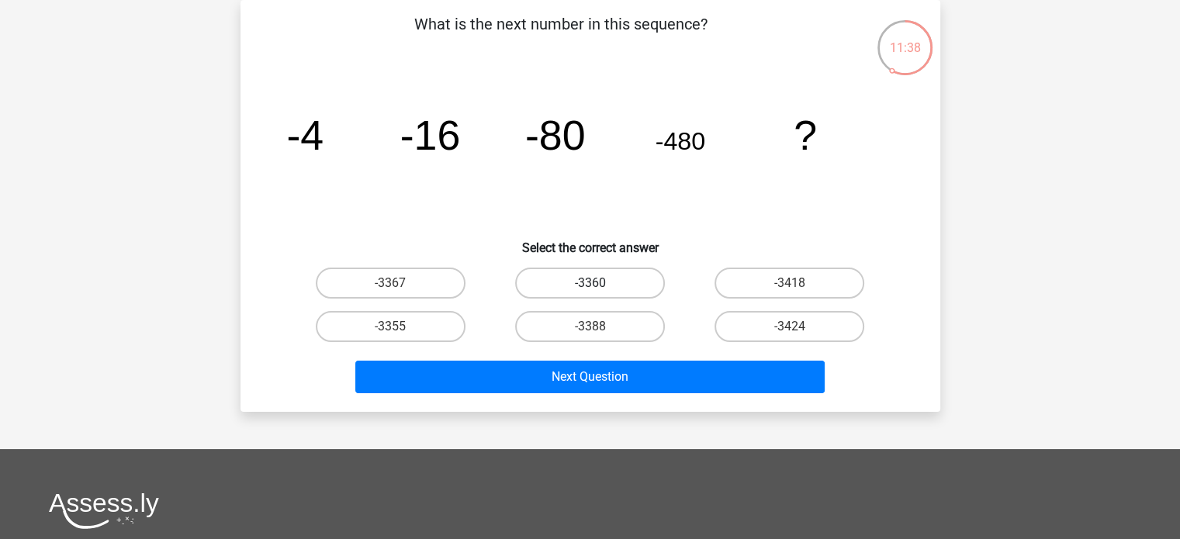
click at [652, 285] on label "-3360" at bounding box center [590, 283] width 150 height 31
click at [600, 285] on input "-3360" at bounding box center [595, 288] width 10 height 10
radio input "true"
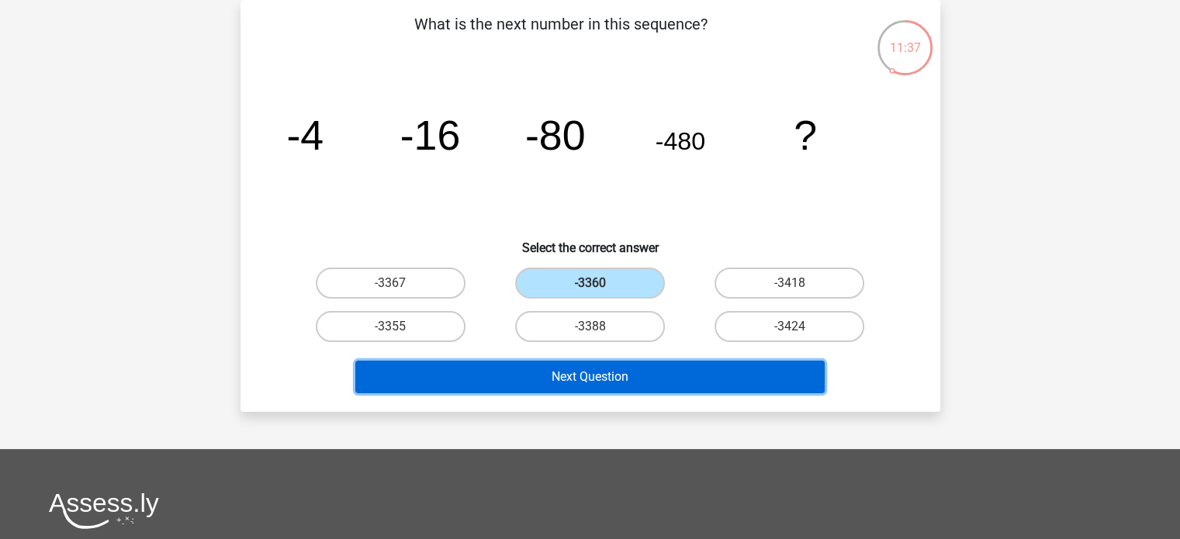
click at [652, 372] on button "Next Question" at bounding box center [589, 377] width 469 height 33
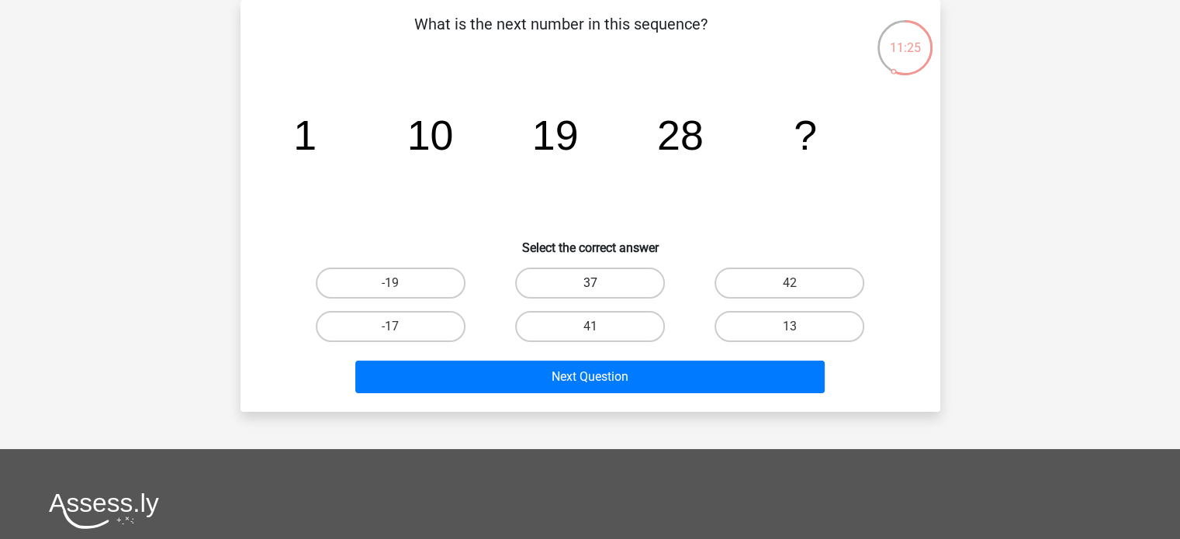
click at [624, 280] on label "37" at bounding box center [590, 283] width 150 height 31
click at [600, 283] on input "37" at bounding box center [595, 288] width 10 height 10
radio input "true"
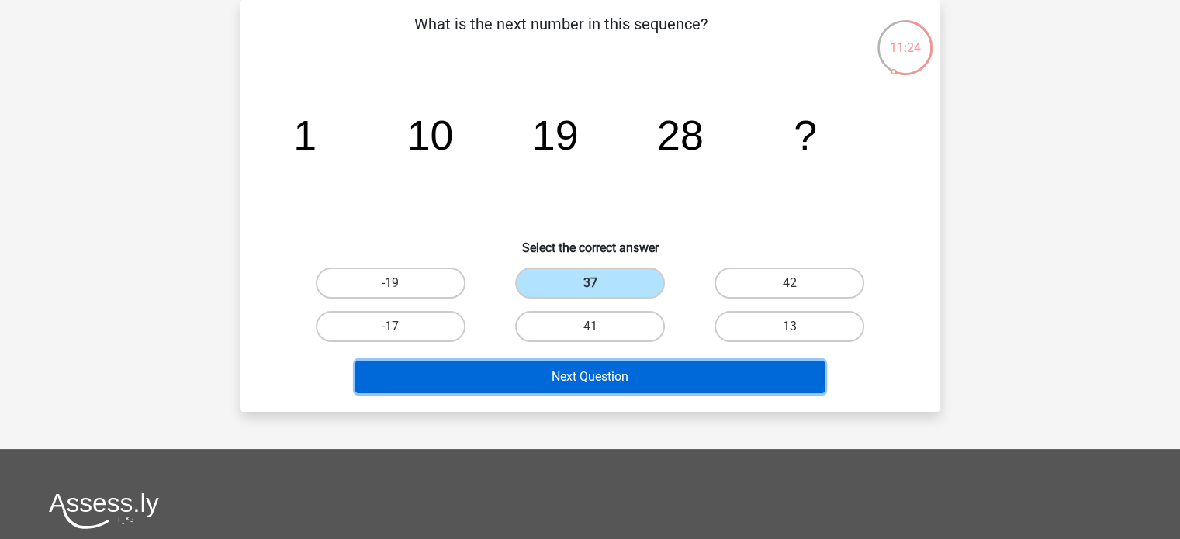
click at [599, 362] on button "Next Question" at bounding box center [589, 377] width 469 height 33
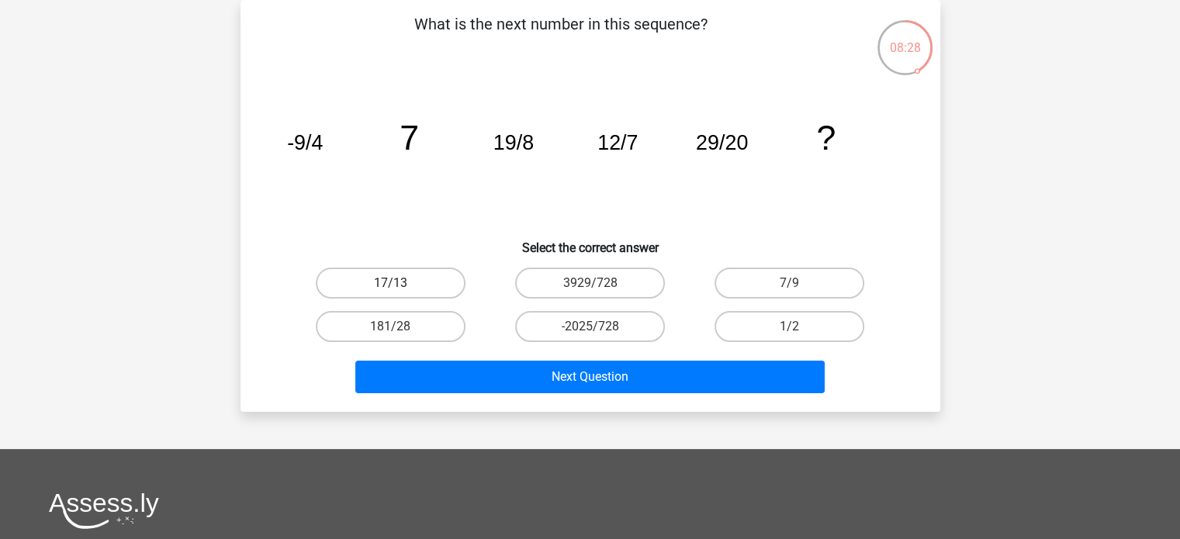
click at [329, 281] on label "17/13" at bounding box center [391, 283] width 150 height 31
click at [390, 283] on input "17/13" at bounding box center [395, 288] width 10 height 10
radio input "true"
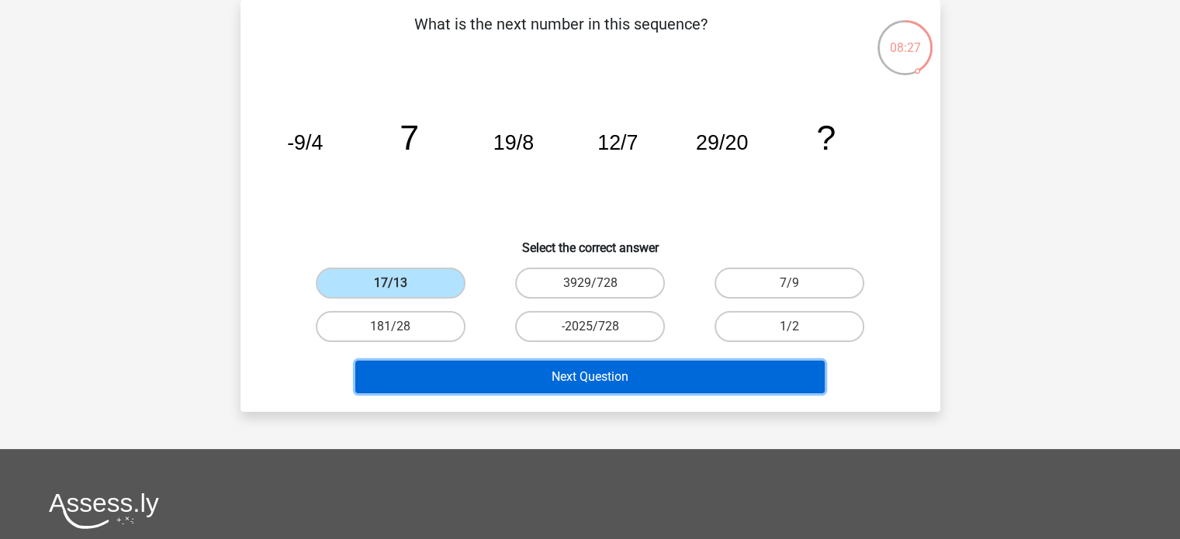
click at [489, 379] on button "Next Question" at bounding box center [589, 377] width 469 height 33
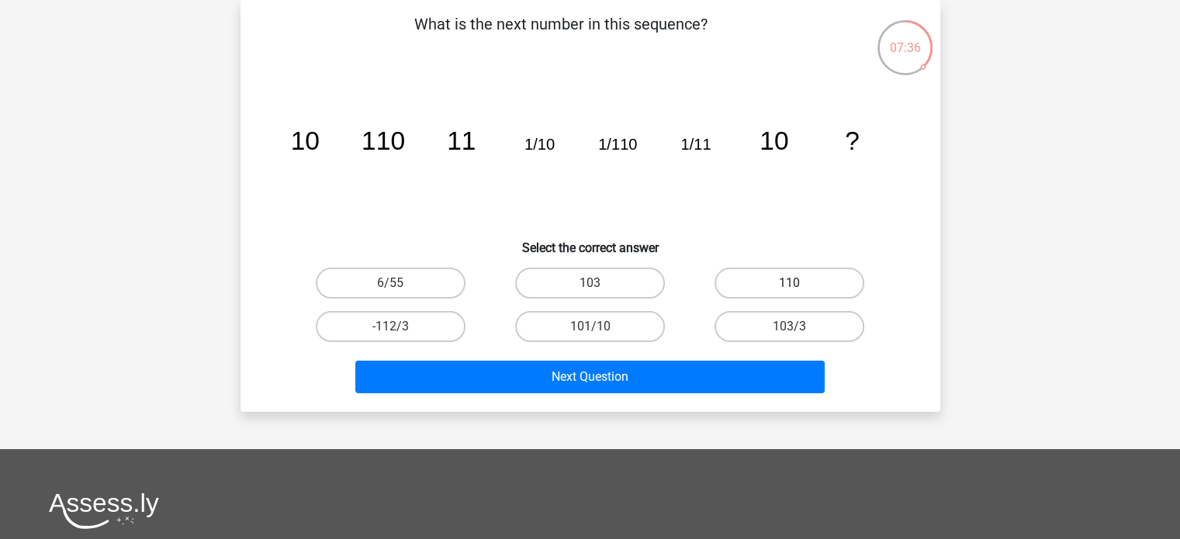
click at [778, 280] on label "110" at bounding box center [790, 283] width 150 height 31
click at [790, 283] on input "110" at bounding box center [795, 288] width 10 height 10
radio input "true"
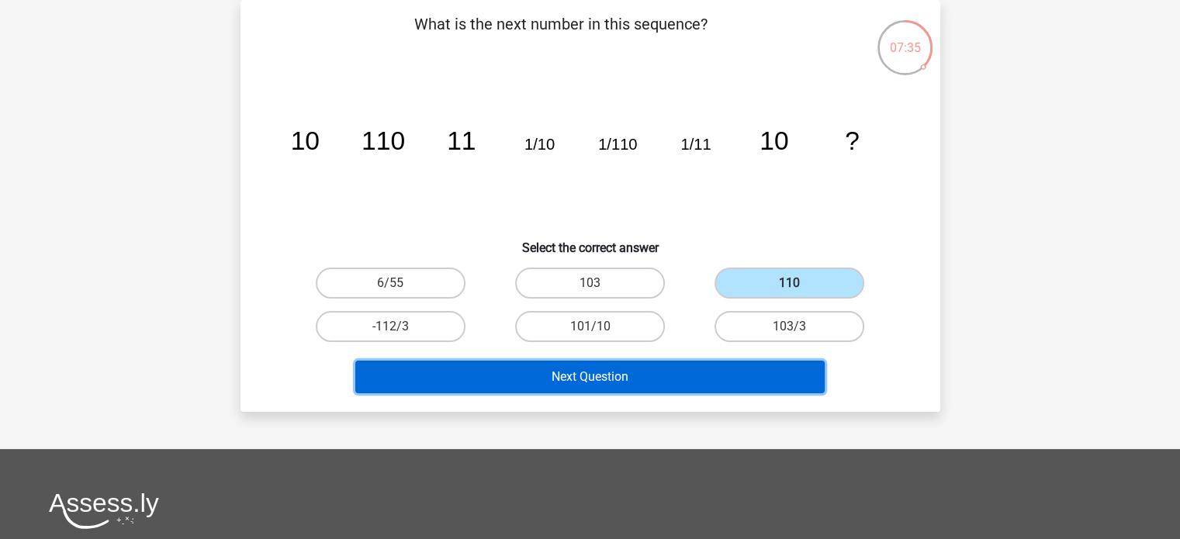
click at [733, 375] on button "Next Question" at bounding box center [589, 377] width 469 height 33
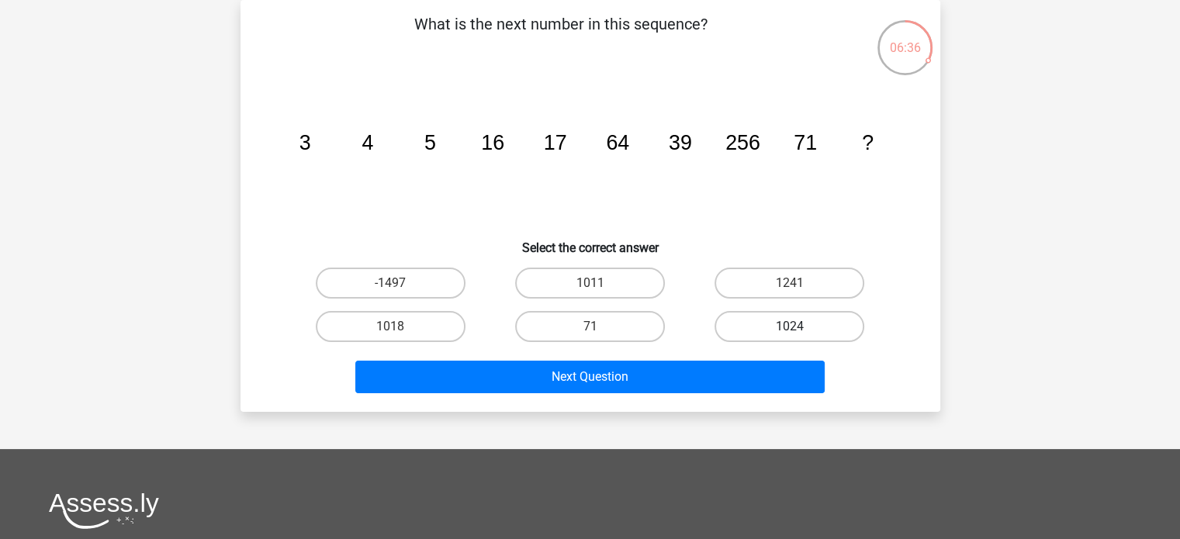
click at [776, 324] on label "1024" at bounding box center [790, 326] width 150 height 31
click at [790, 327] on input "1024" at bounding box center [795, 332] width 10 height 10
radio input "true"
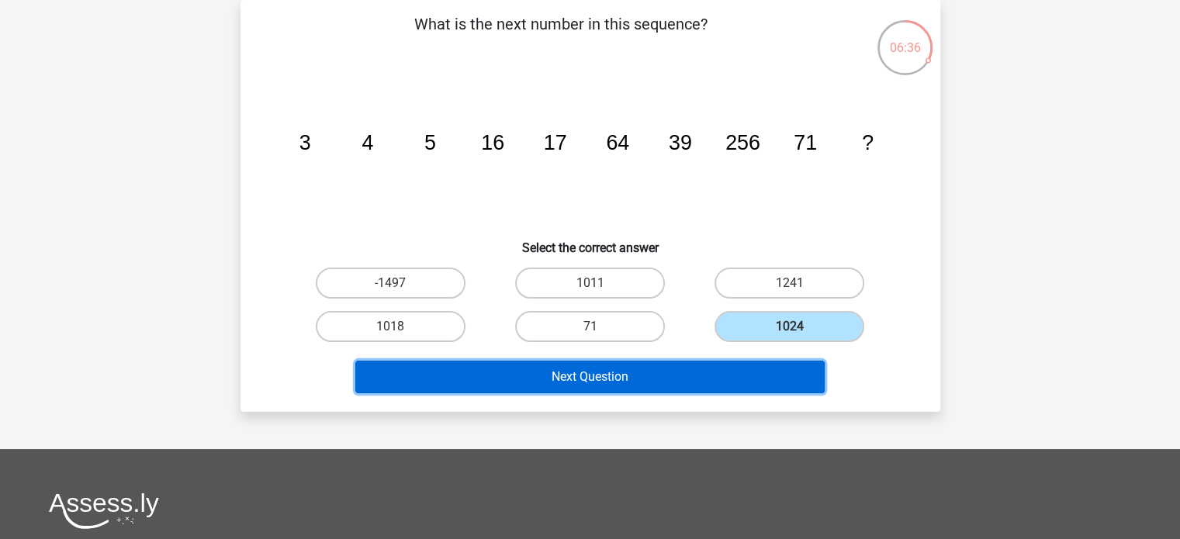
click at [732, 378] on button "Next Question" at bounding box center [589, 377] width 469 height 33
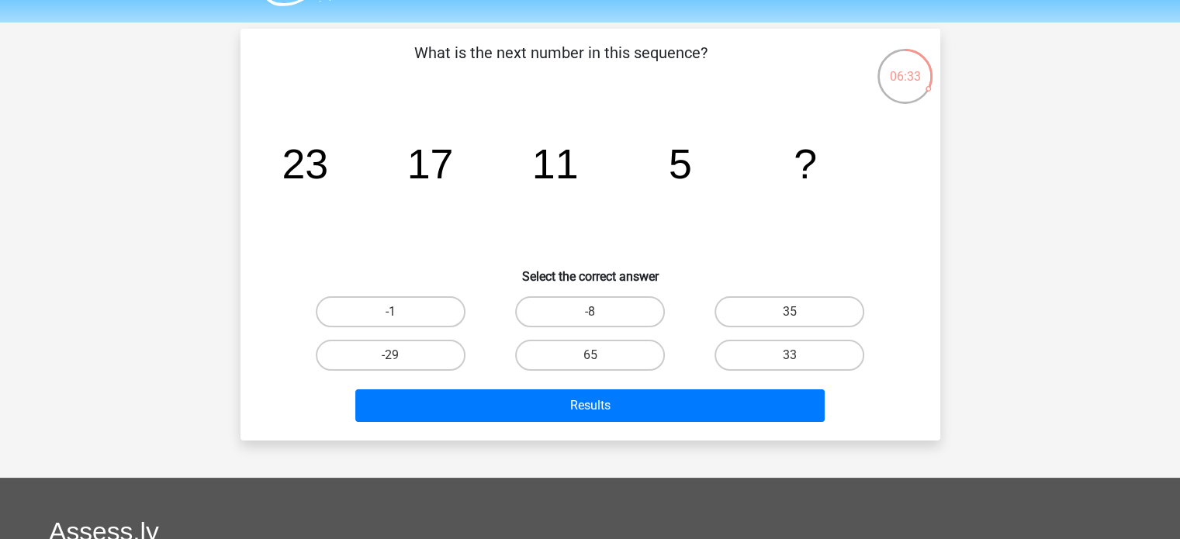
scroll to position [78, 0]
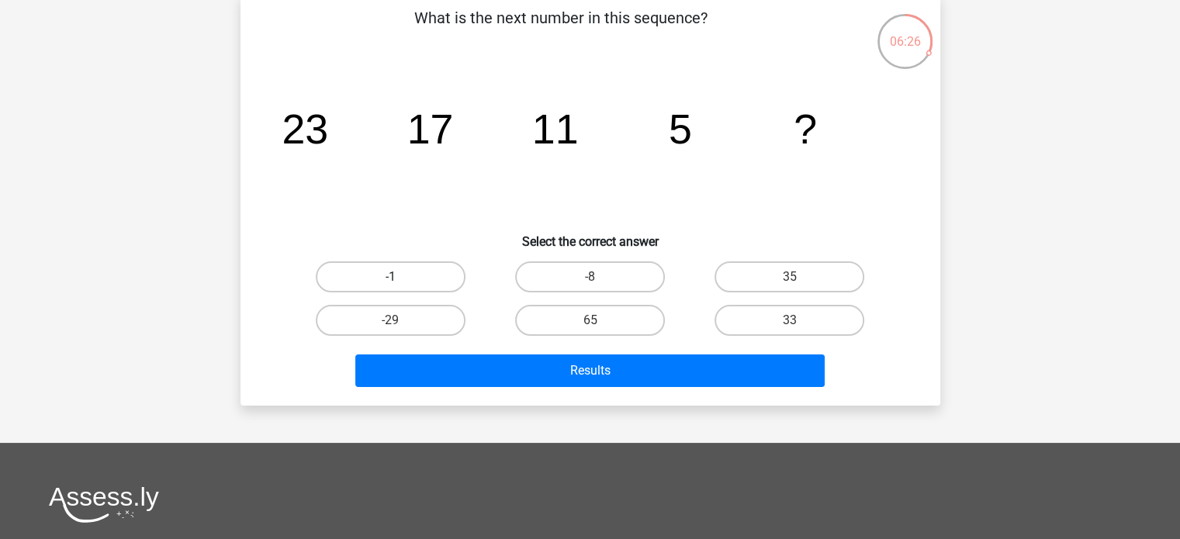
click at [365, 277] on label "-1" at bounding box center [391, 276] width 150 height 31
click at [390, 277] on input "-1" at bounding box center [395, 282] width 10 height 10
radio input "true"
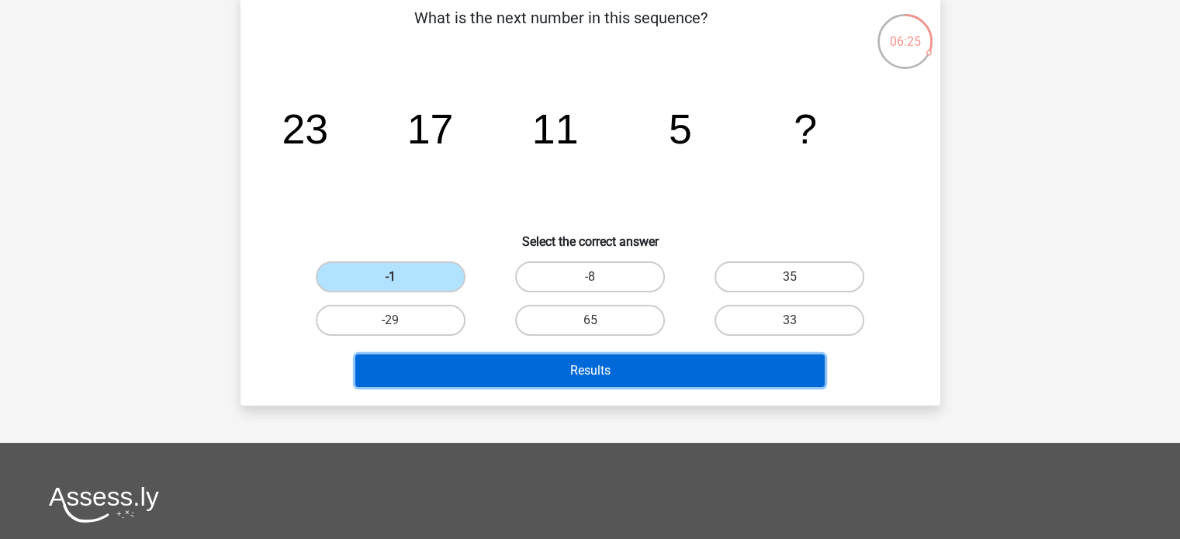
click at [695, 381] on button "Results" at bounding box center [589, 371] width 469 height 33
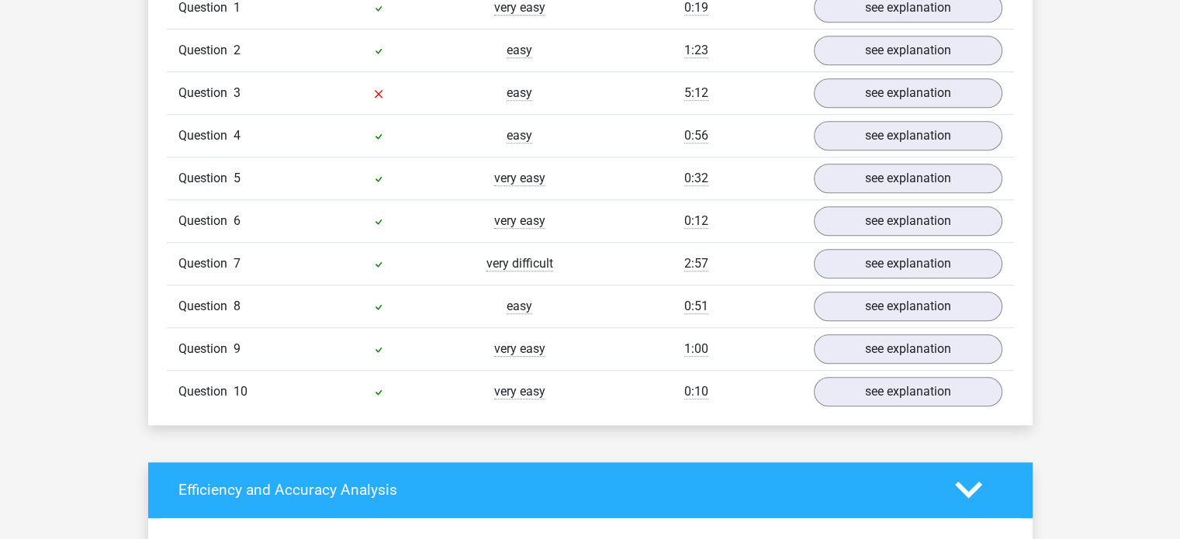
scroll to position [1164, 0]
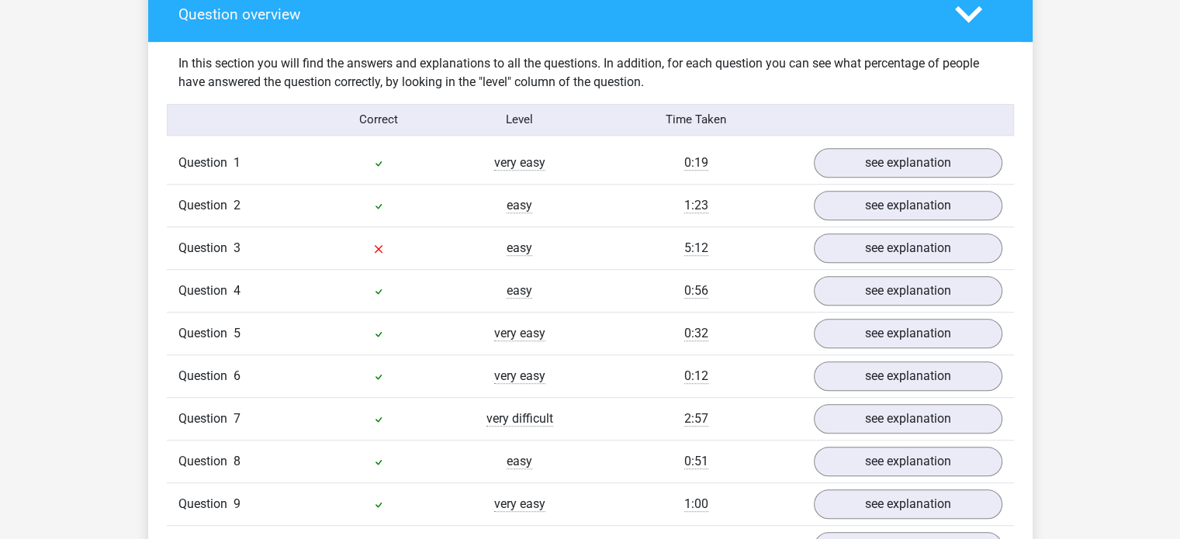
click at [811, 244] on div "see explanation" at bounding box center [908, 248] width 212 height 29
click at [840, 243] on link "see explanation" at bounding box center [907, 248] width 216 height 34
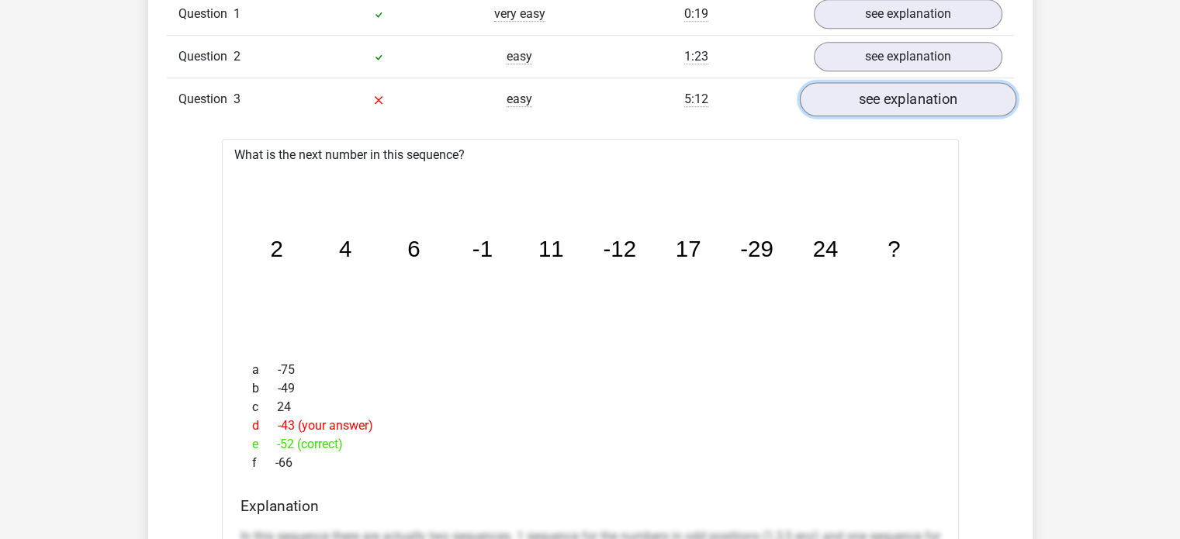
scroll to position [1319, 0]
